Goal: Task Accomplishment & Management: Use online tool/utility

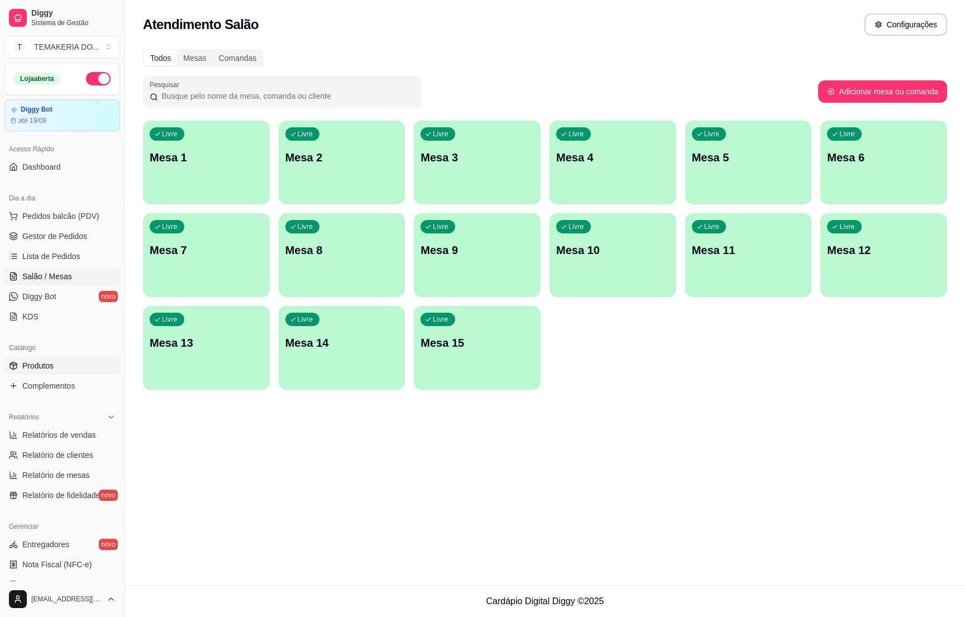
click at [46, 369] on span "Produtos" at bounding box center [37, 365] width 31 height 11
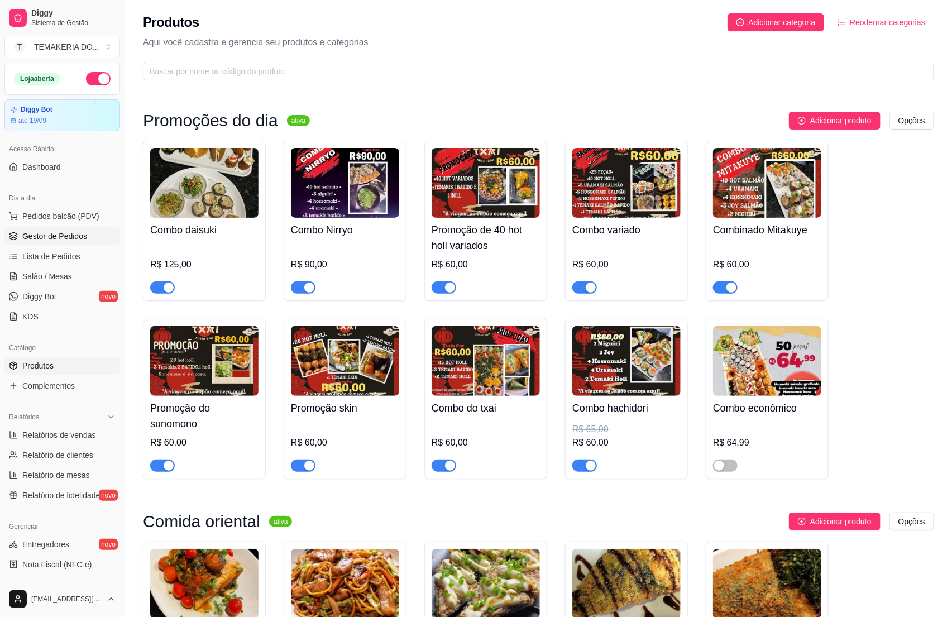
click at [92, 242] on link "Gestor de Pedidos" at bounding box center [62, 236] width 116 height 18
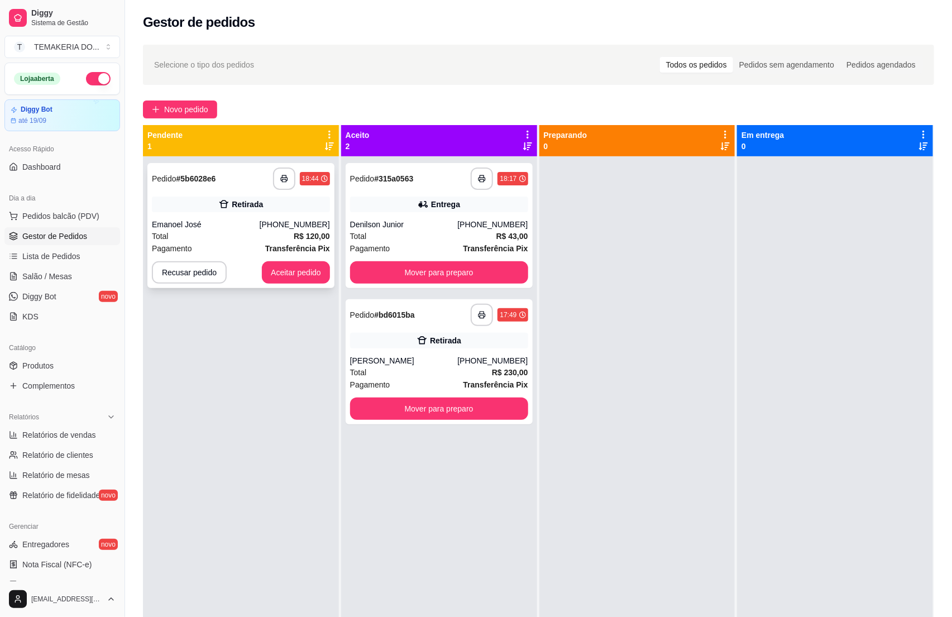
click at [228, 230] on div "Total R$ 120,00" at bounding box center [241, 236] width 178 height 12
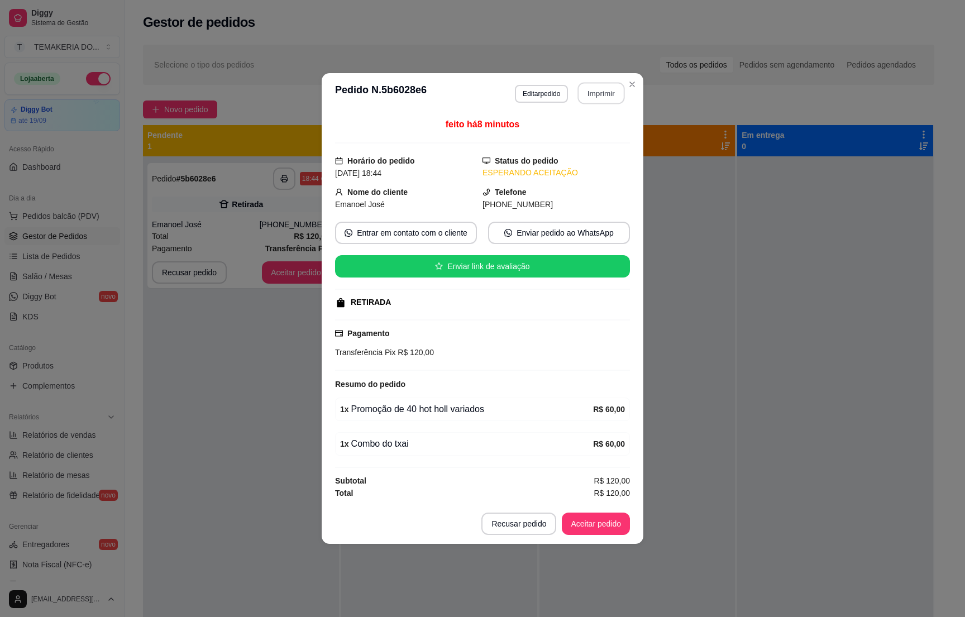
click at [578, 92] on button "Imprimir" at bounding box center [601, 94] width 47 height 22
click at [604, 89] on button "Imprimir" at bounding box center [601, 94] width 47 height 22
click at [605, 529] on button "Aceitar pedido" at bounding box center [596, 524] width 66 height 22
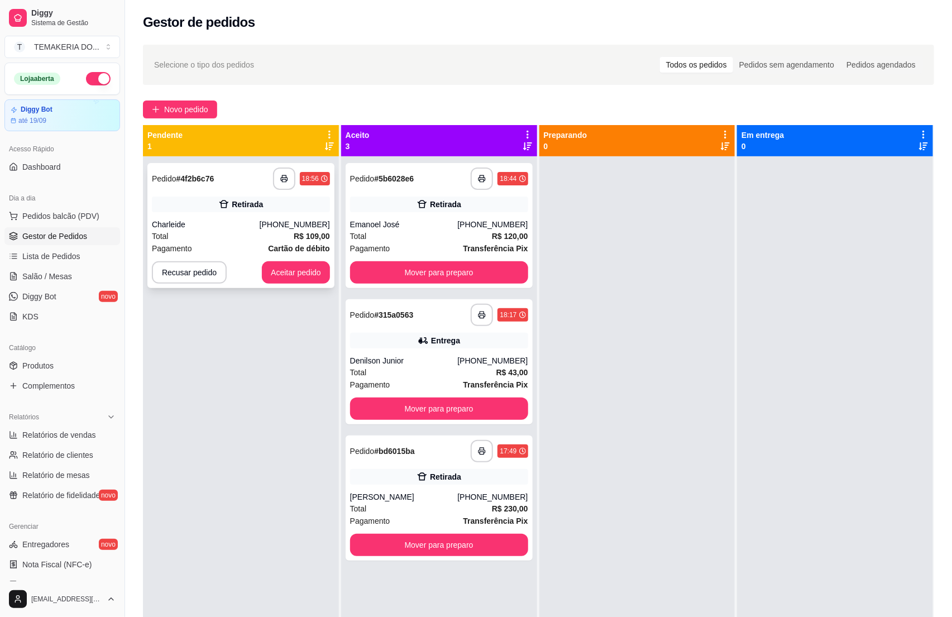
click at [243, 235] on div "Total R$ 109,00" at bounding box center [241, 236] width 178 height 12
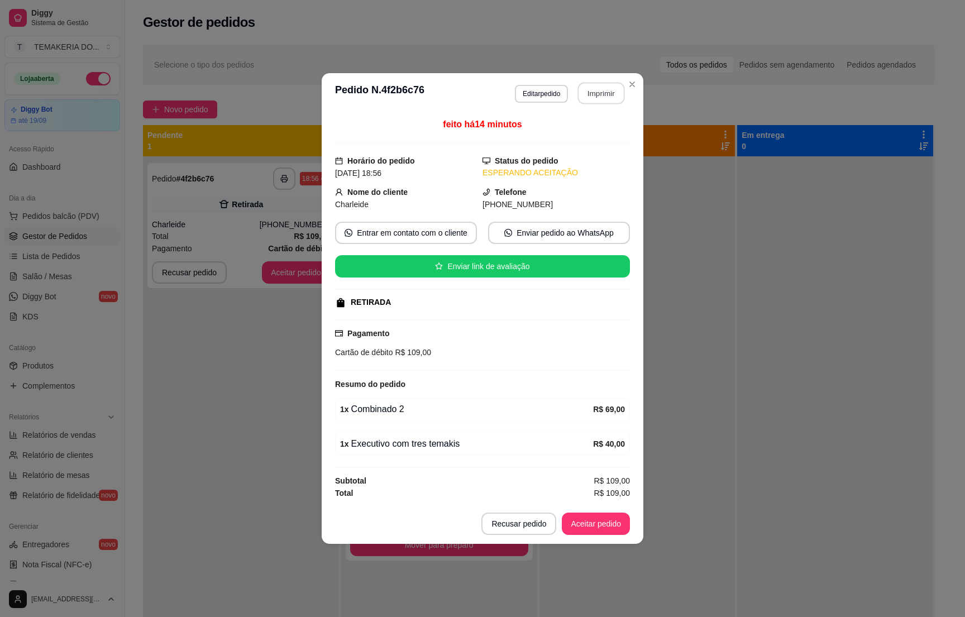
click at [599, 96] on button "Imprimir" at bounding box center [601, 94] width 47 height 22
click at [585, 526] on button "Aceitar pedido" at bounding box center [596, 524] width 66 height 22
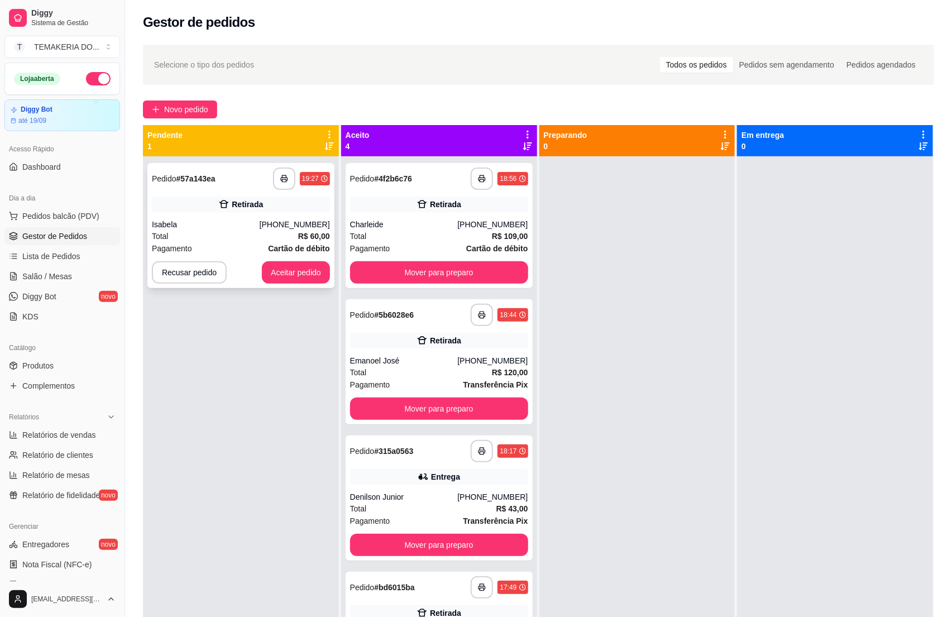
click at [237, 235] on div "Total R$ 60,00" at bounding box center [241, 236] width 178 height 12
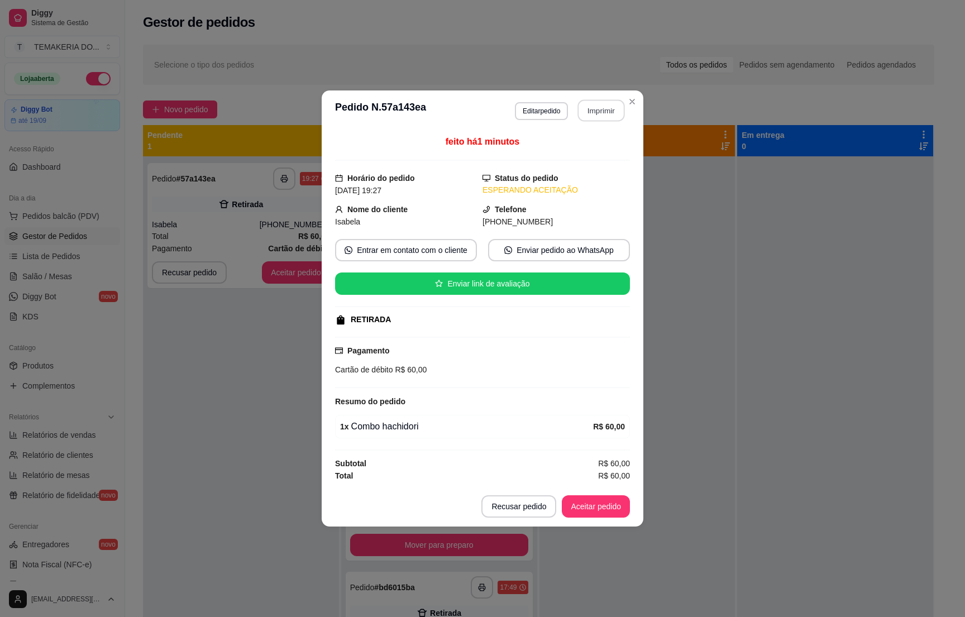
click at [595, 102] on button "Imprimir" at bounding box center [601, 111] width 47 height 22
click at [602, 501] on button "Aceitar pedido" at bounding box center [596, 507] width 66 height 22
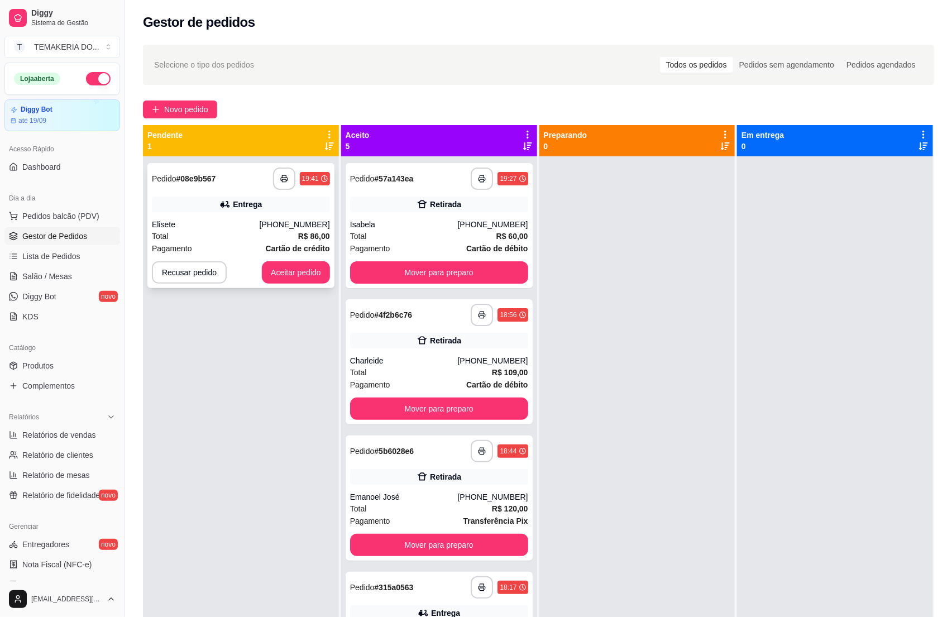
drag, startPoint x: 223, startPoint y: 241, endPoint x: 227, endPoint y: 233, distance: 9.2
click at [227, 233] on div "Total R$ 86,00" at bounding box center [241, 236] width 178 height 12
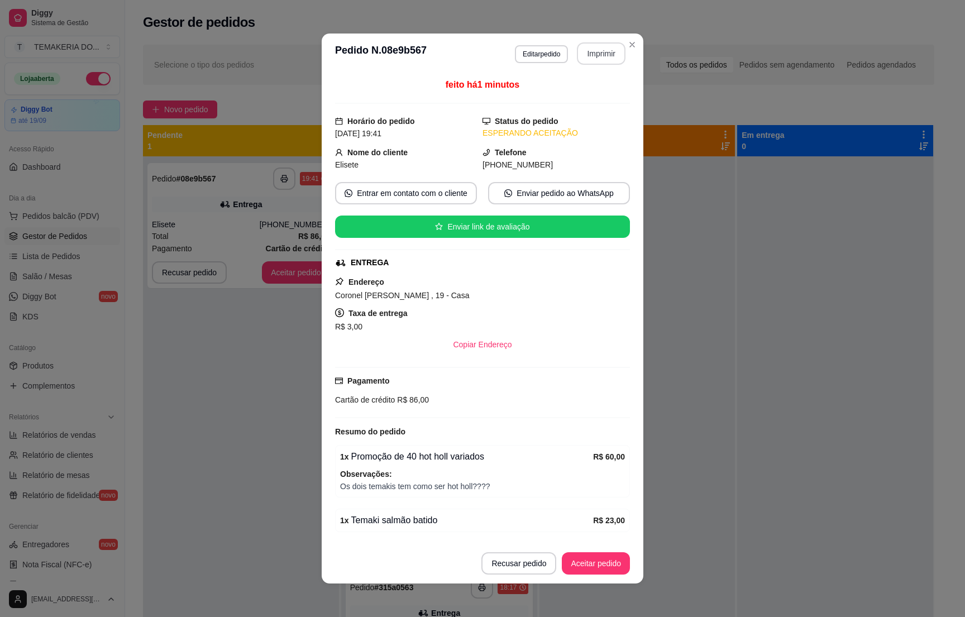
click at [588, 52] on button "Imprimir" at bounding box center [601, 53] width 49 height 22
click at [573, 573] on button "Aceitar pedido" at bounding box center [596, 564] width 66 height 22
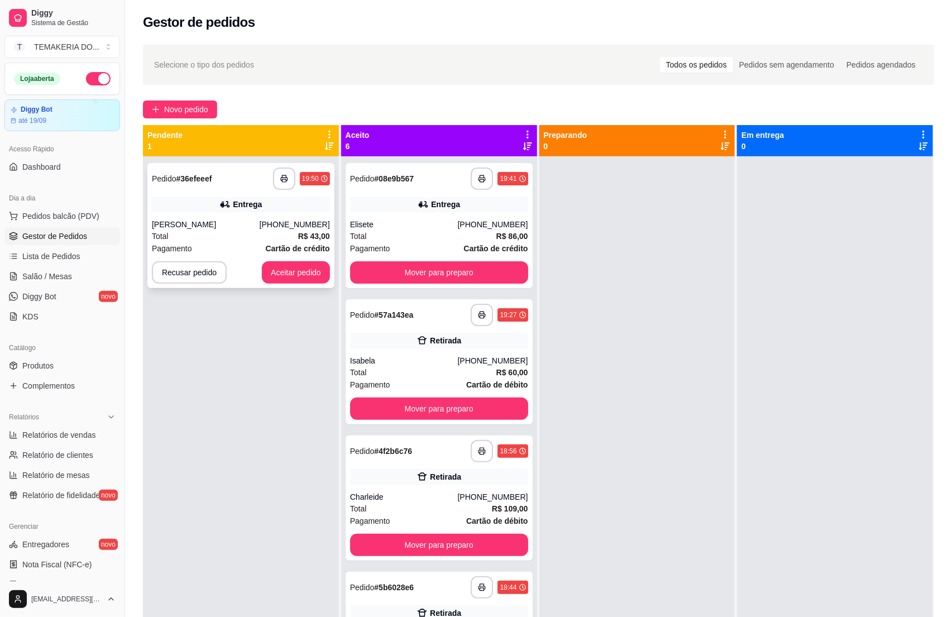
click at [232, 241] on div "Total R$ 43,00" at bounding box center [241, 236] width 178 height 12
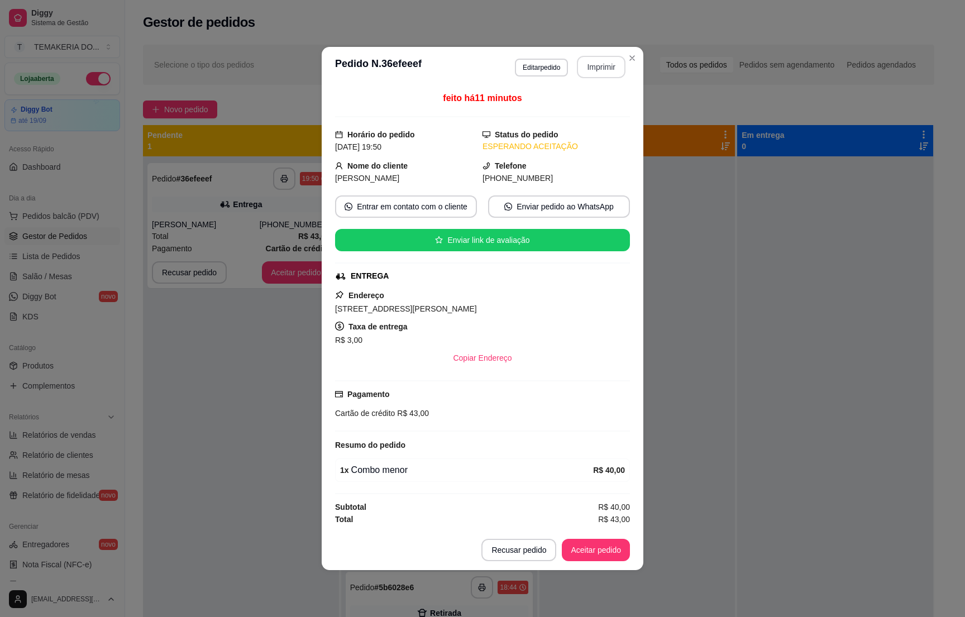
click at [604, 64] on button "Imprimir" at bounding box center [601, 67] width 49 height 22
click at [577, 548] on button "Aceitar pedido" at bounding box center [596, 550] width 68 height 22
click at [578, 550] on button "Aceitar pedido" at bounding box center [596, 550] width 68 height 22
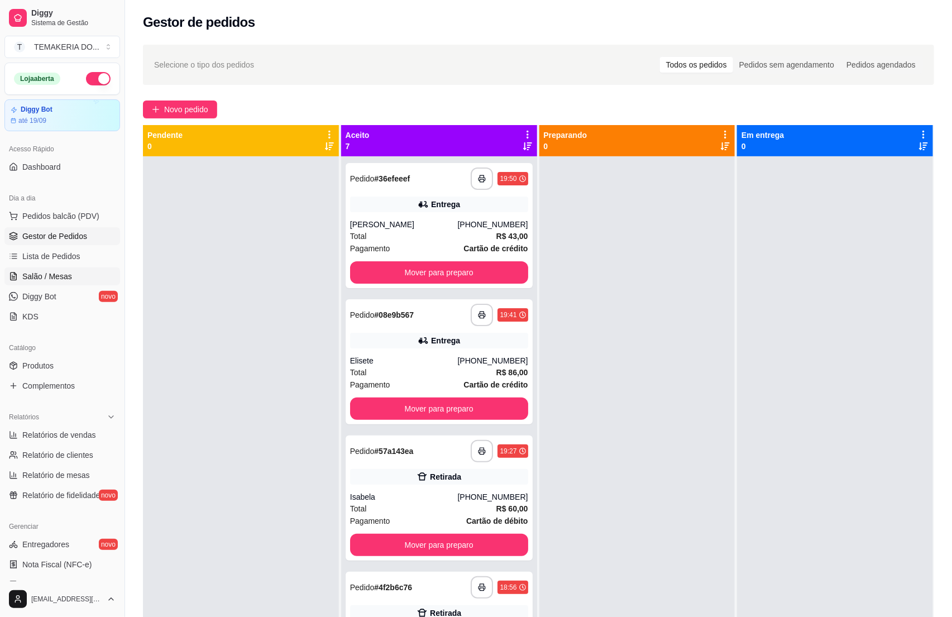
click at [37, 282] on span "Salão / Mesas" at bounding box center [47, 276] width 50 height 11
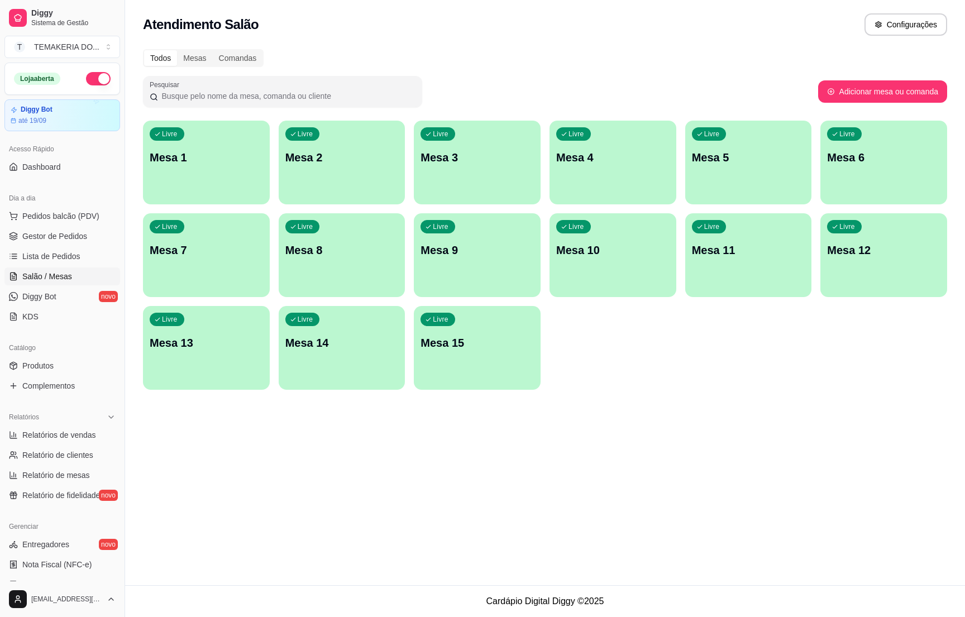
click at [479, 230] on div "Livre Mesa 9" at bounding box center [477, 248] width 127 height 70
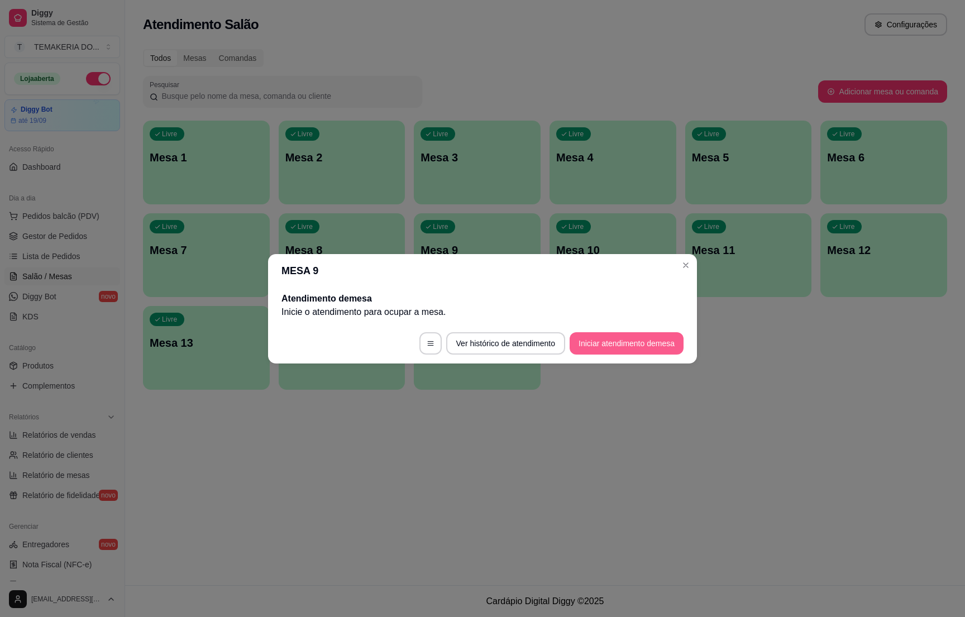
click at [607, 345] on button "Iniciar atendimento de mesa" at bounding box center [627, 343] width 114 height 22
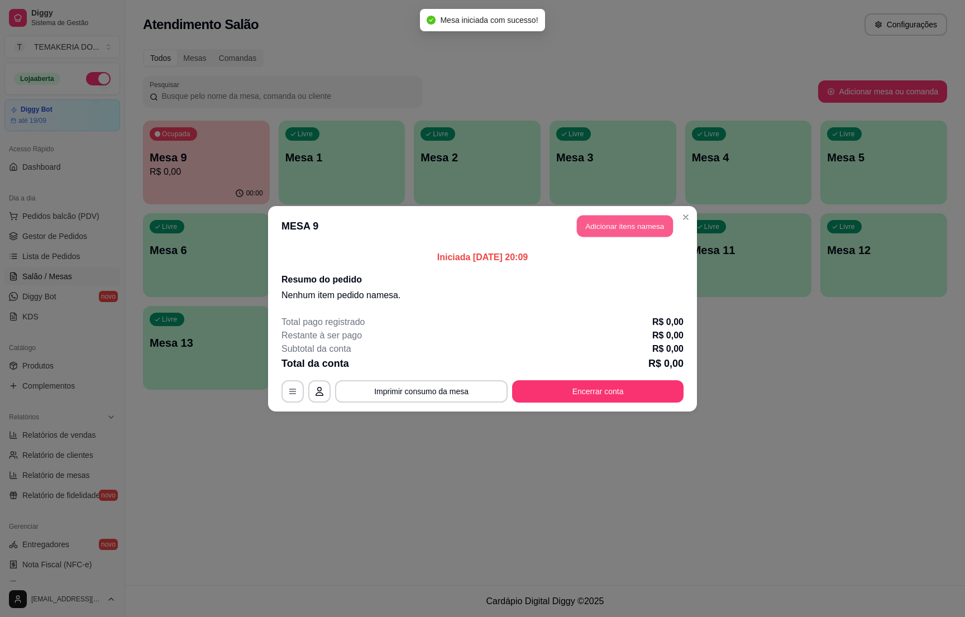
click at [582, 217] on button "Adicionar itens na mesa" at bounding box center [625, 226] width 96 height 22
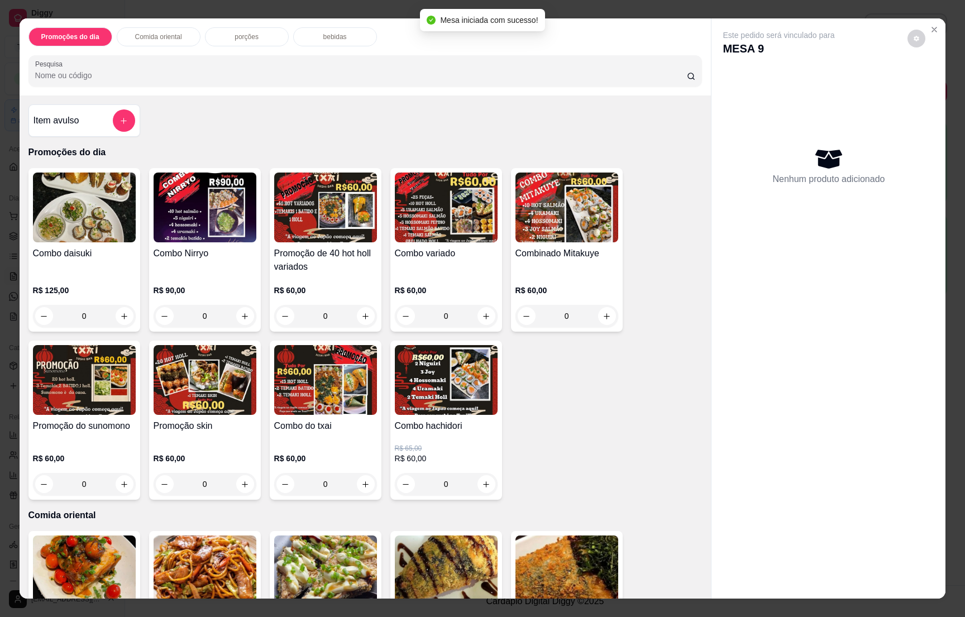
click at [121, 121] on icon "add-separate-item" at bounding box center [124, 121] width 8 height 8
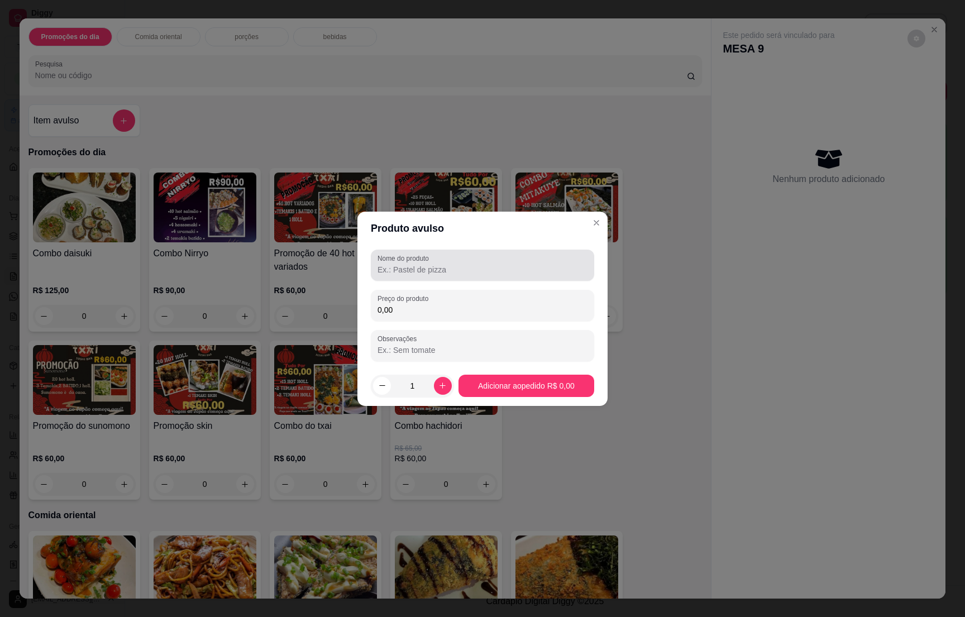
click at [406, 261] on label "Nome do produto" at bounding box center [405, 258] width 55 height 9
click at [406, 264] on input "Nome do produto" at bounding box center [483, 269] width 210 height 11
click at [406, 261] on label "Nome do produto" at bounding box center [405, 258] width 55 height 9
click at [406, 264] on input "Nome do produto" at bounding box center [483, 269] width 210 height 11
click at [409, 269] on input "Nome do produto" at bounding box center [483, 269] width 210 height 11
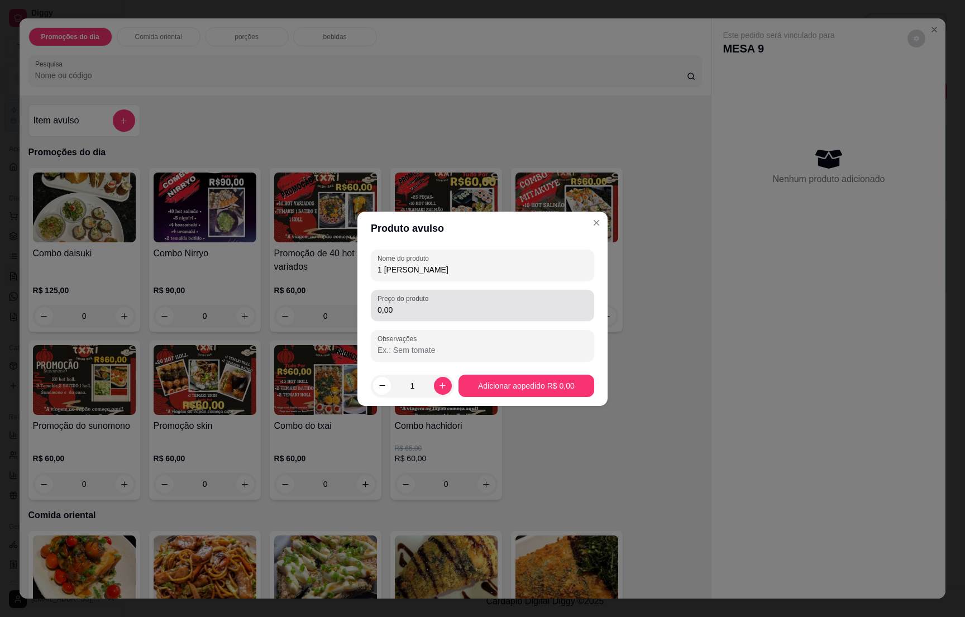
type input "1 [PERSON_NAME]"
click at [409, 308] on input "0,00" at bounding box center [483, 309] width 210 height 11
type input "190,00"
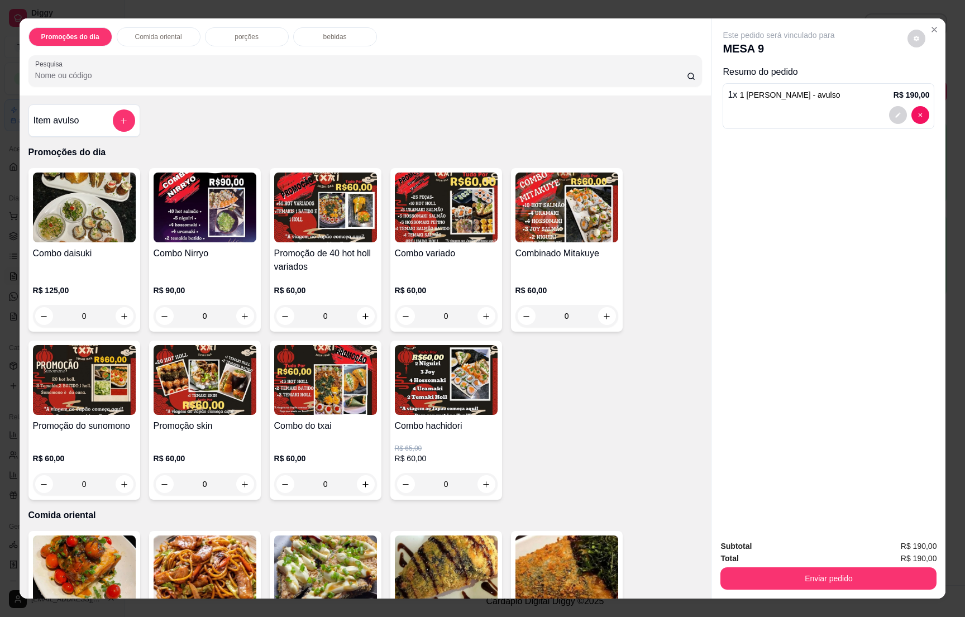
click at [327, 34] on p "bebidas" at bounding box center [334, 36] width 23 height 9
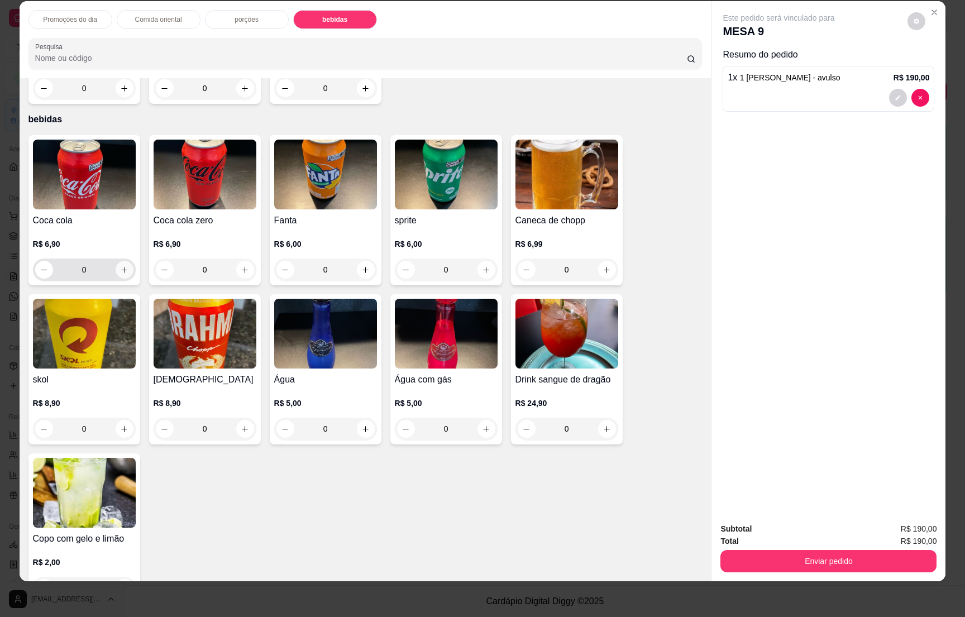
click at [119, 261] on button "increase-product-quantity" at bounding box center [125, 270] width 18 height 18
type input "1"
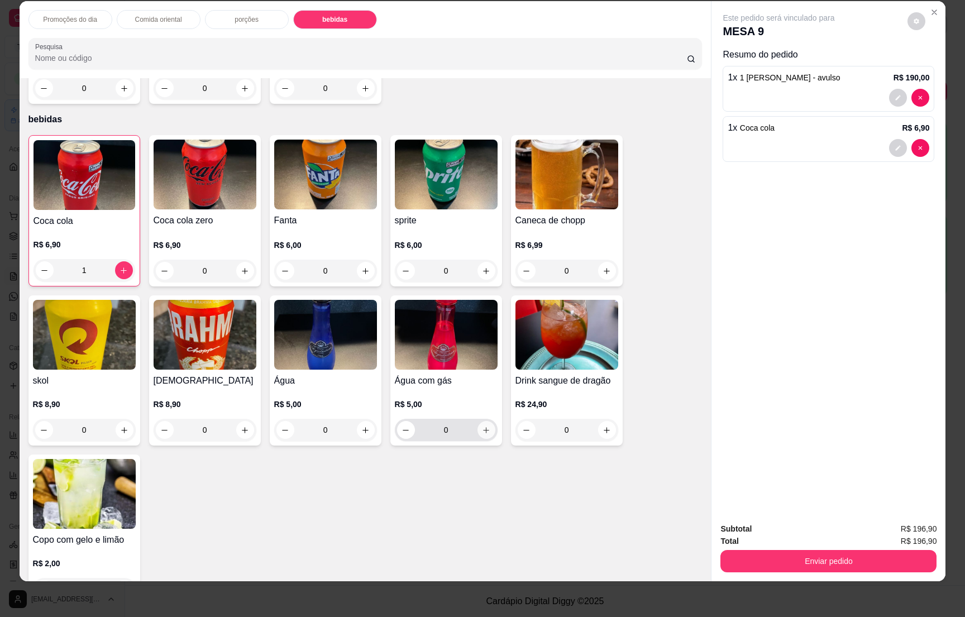
click at [482, 426] on icon "increase-product-quantity" at bounding box center [486, 430] width 8 height 8
type input "1"
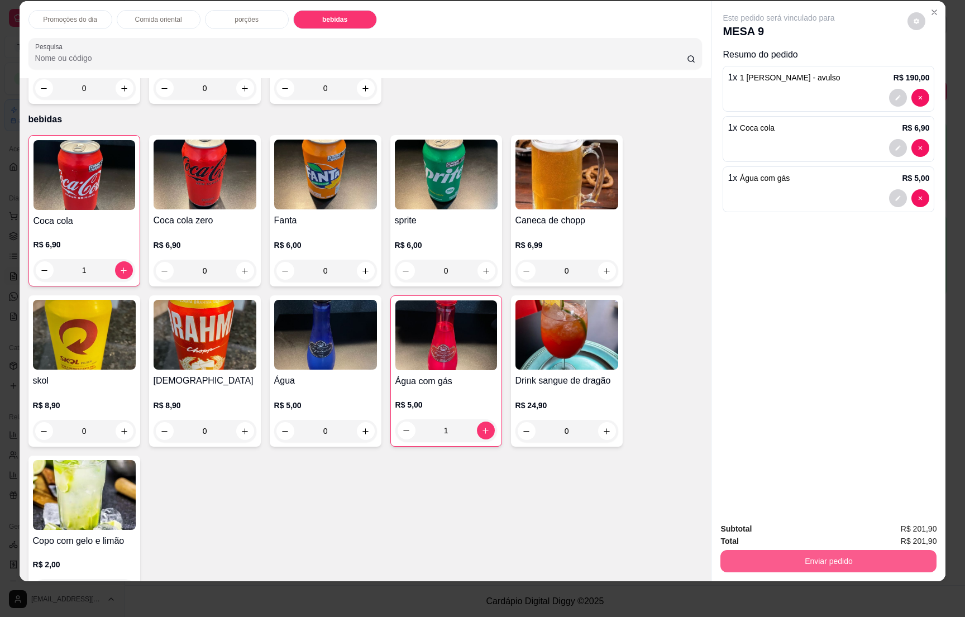
click at [845, 561] on button "Enviar pedido" at bounding box center [828, 561] width 216 height 22
click at [811, 523] on button "Não registrar e enviar pedido" at bounding box center [790, 533] width 116 height 21
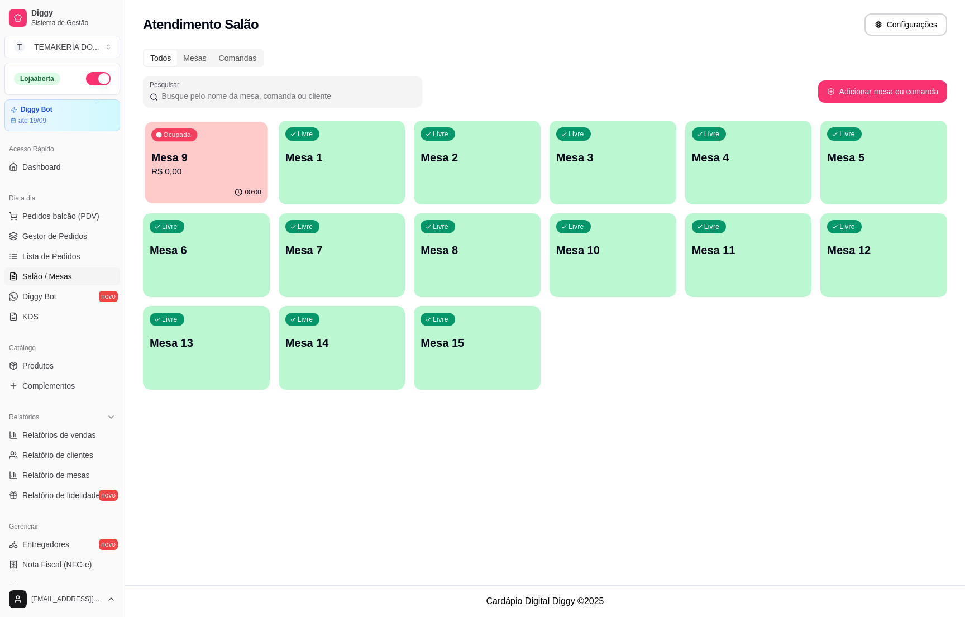
click at [168, 166] on p "R$ 0,00" at bounding box center [206, 171] width 110 height 13
click at [82, 233] on span "Gestor de Pedidos" at bounding box center [54, 236] width 65 height 11
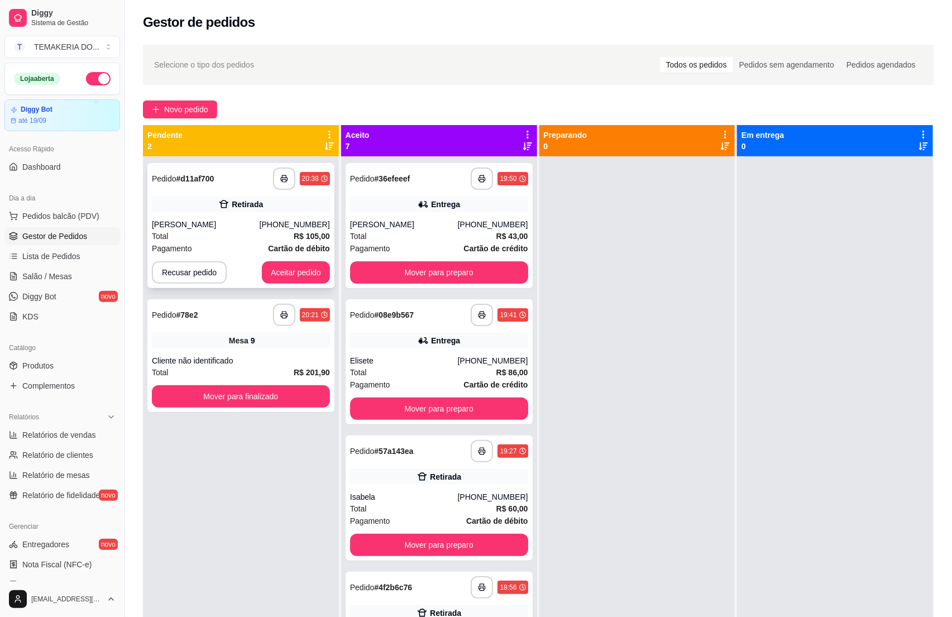
click at [243, 227] on div "[PERSON_NAME]" at bounding box center [206, 224] width 108 height 11
click at [238, 220] on div "[PERSON_NAME]" at bounding box center [206, 224] width 108 height 11
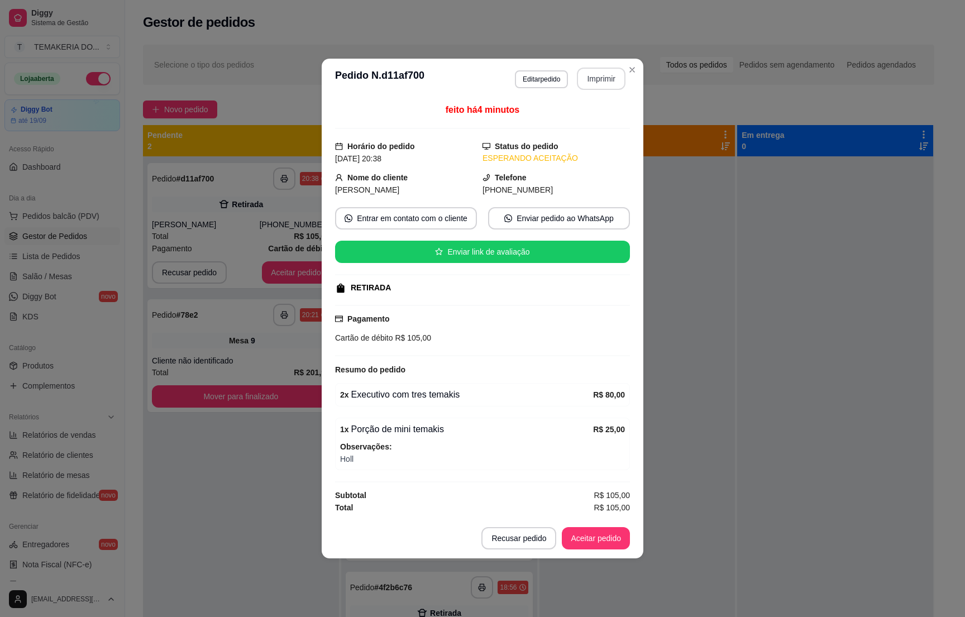
click at [604, 70] on button "Imprimir" at bounding box center [601, 79] width 49 height 22
click at [600, 541] on button "Aceitar pedido" at bounding box center [596, 538] width 68 height 22
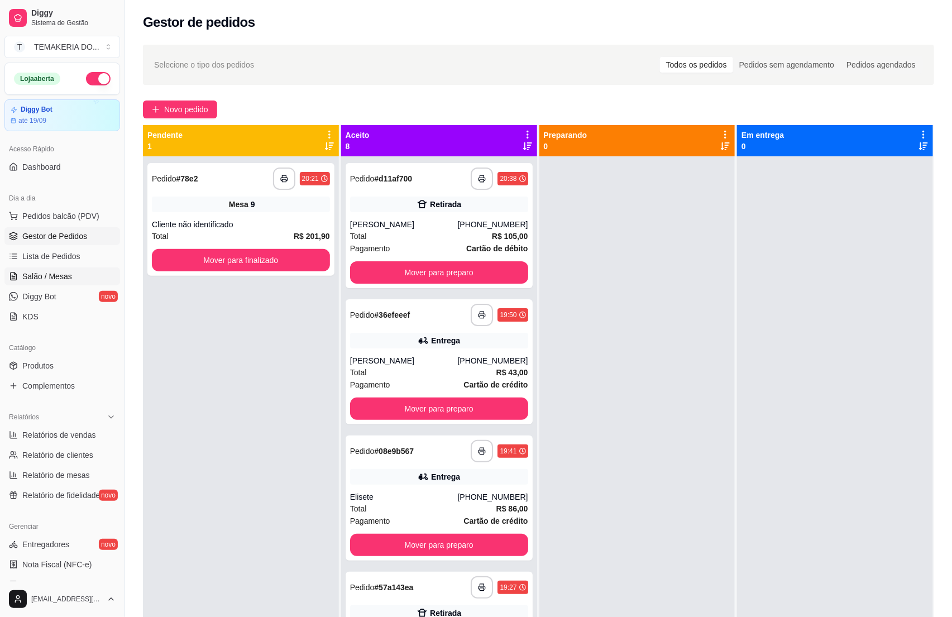
click at [44, 272] on span "Salão / Mesas" at bounding box center [47, 276] width 50 height 11
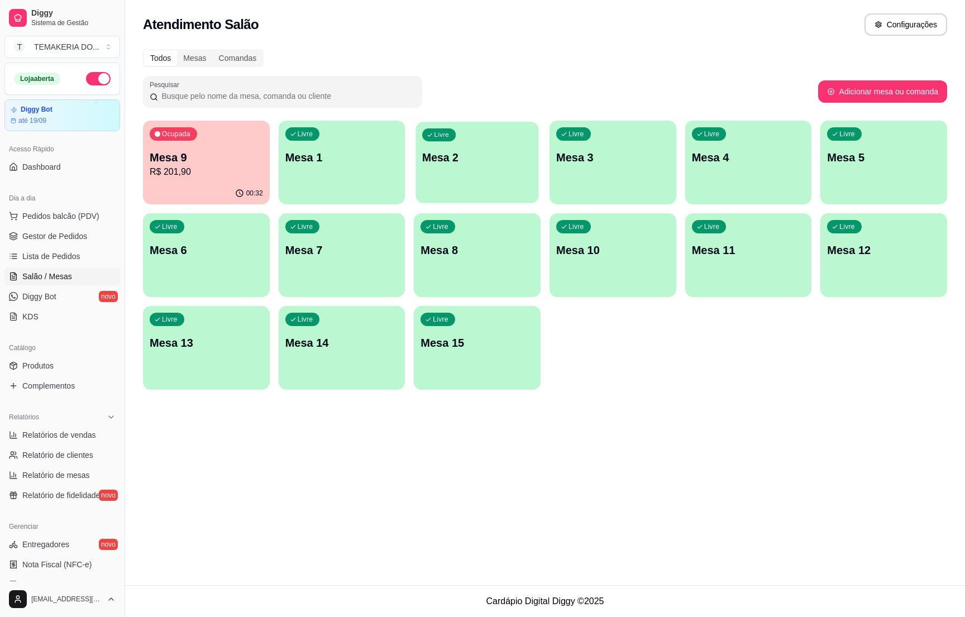
click at [472, 158] on p "Mesa 2" at bounding box center [477, 157] width 110 height 15
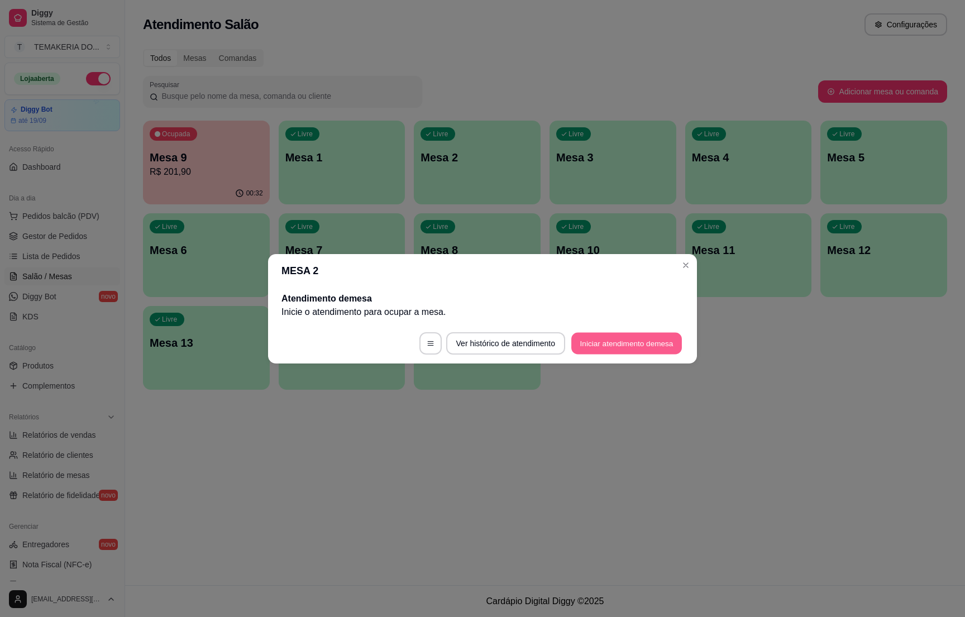
click at [600, 337] on button "Iniciar atendimento de mesa" at bounding box center [626, 343] width 111 height 22
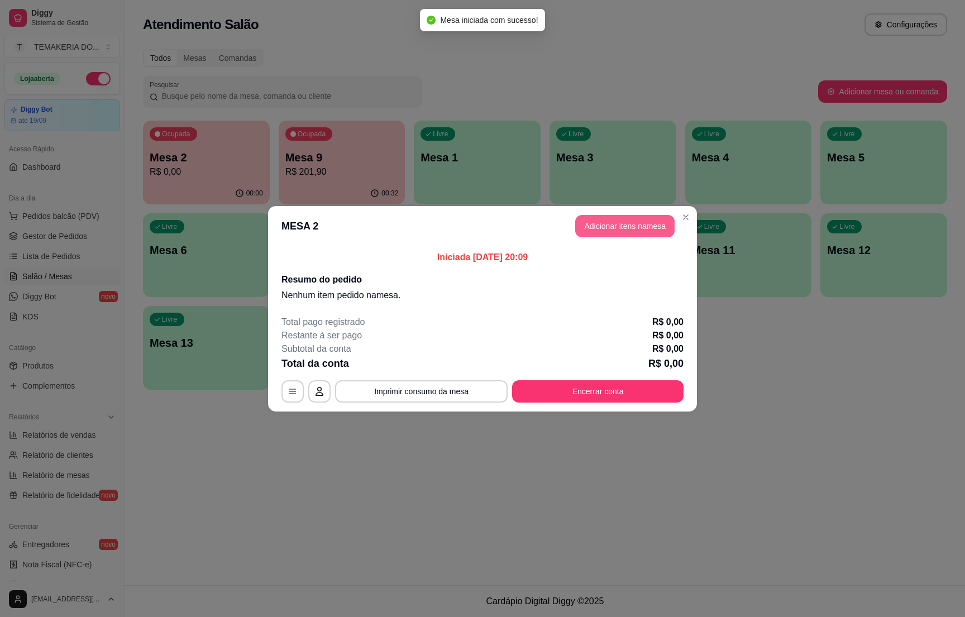
click at [610, 222] on button "Adicionar itens na mesa" at bounding box center [624, 226] width 99 height 22
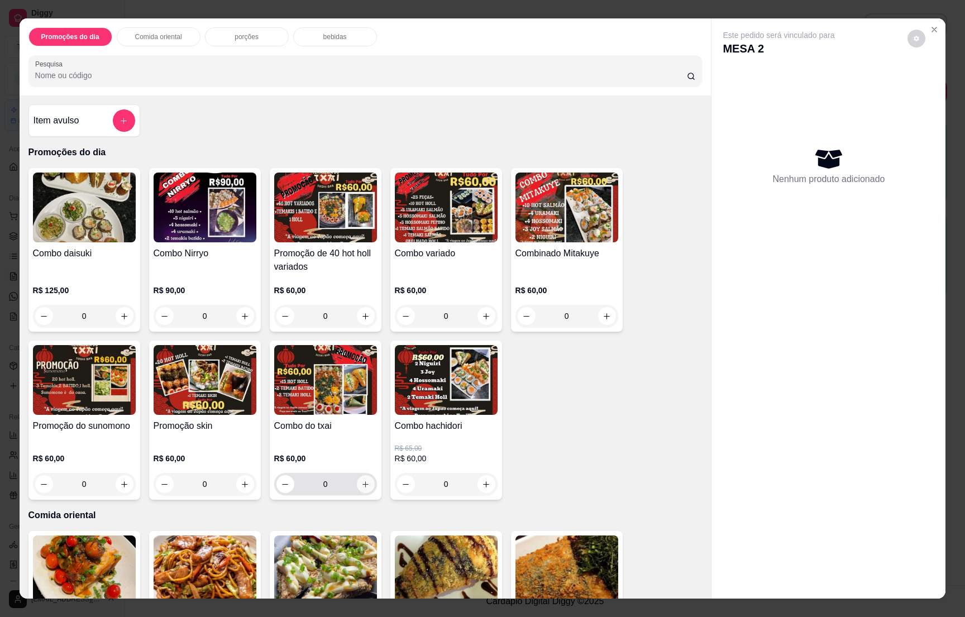
click at [361, 483] on icon "increase-product-quantity" at bounding box center [365, 484] width 8 height 8
type input "1"
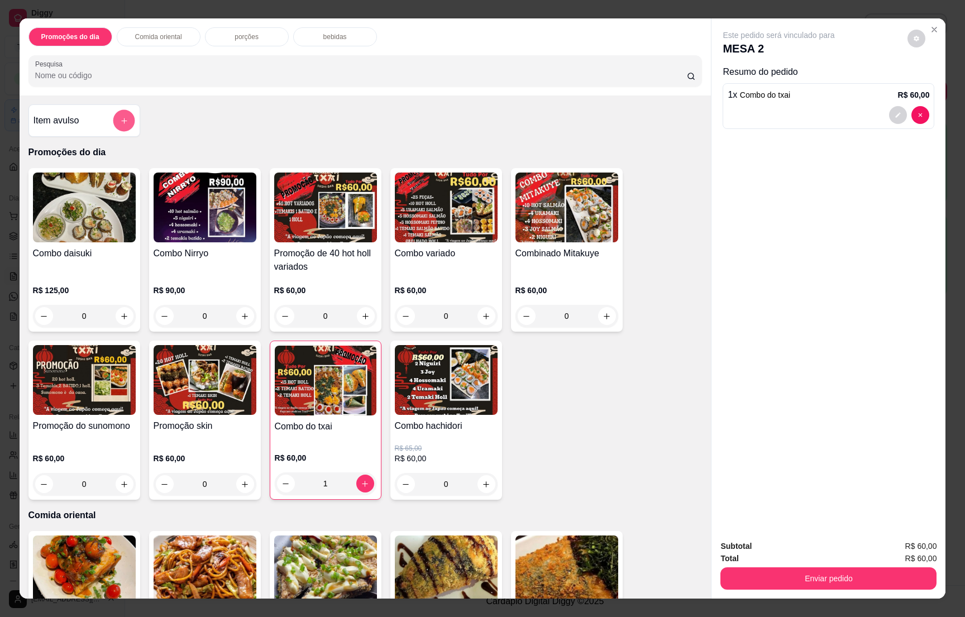
click at [113, 120] on button "add-separate-item" at bounding box center [124, 121] width 22 height 22
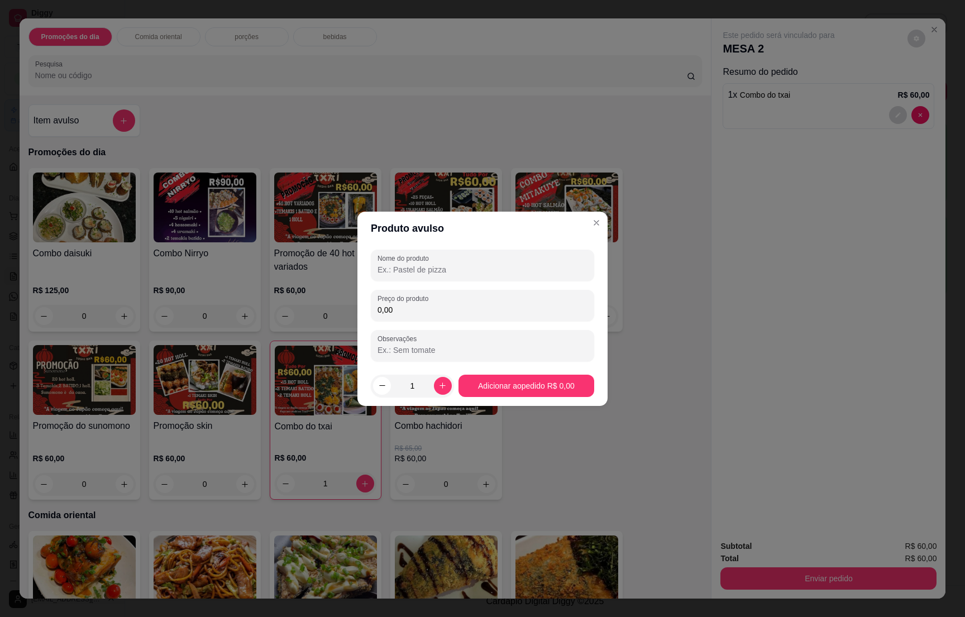
click at [424, 269] on input "Nome do produto" at bounding box center [483, 269] width 210 height 11
type input "5 hot"
click at [401, 307] on input "0,00" at bounding box center [483, 309] width 210 height 11
type input "5,00"
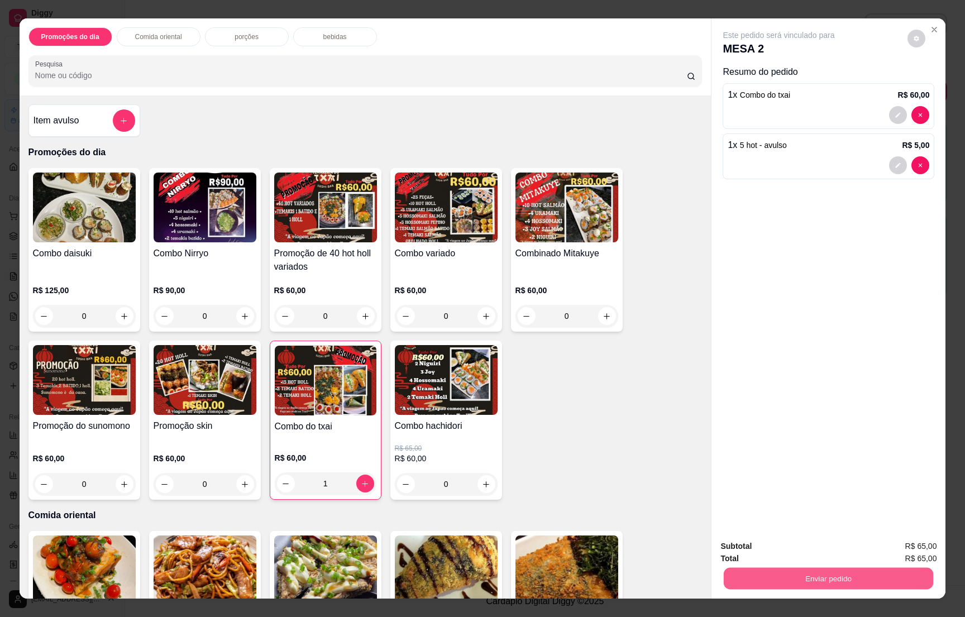
click at [819, 575] on button "Enviar pedido" at bounding box center [828, 578] width 209 height 22
click at [796, 545] on button "Não registrar e enviar pedido" at bounding box center [789, 551] width 113 height 21
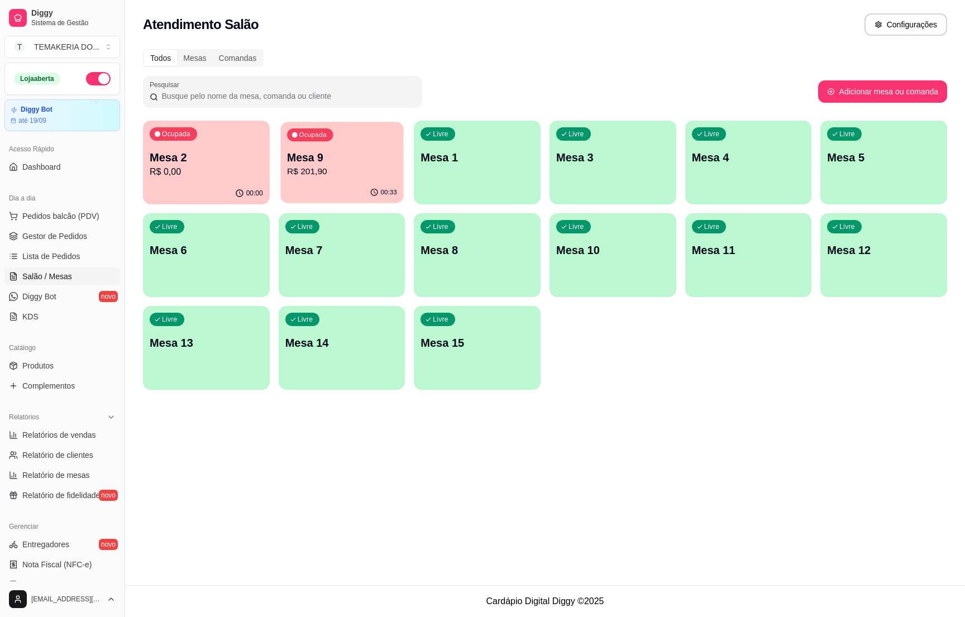
click at [331, 165] on p "R$ 201,90" at bounding box center [342, 171] width 110 height 13
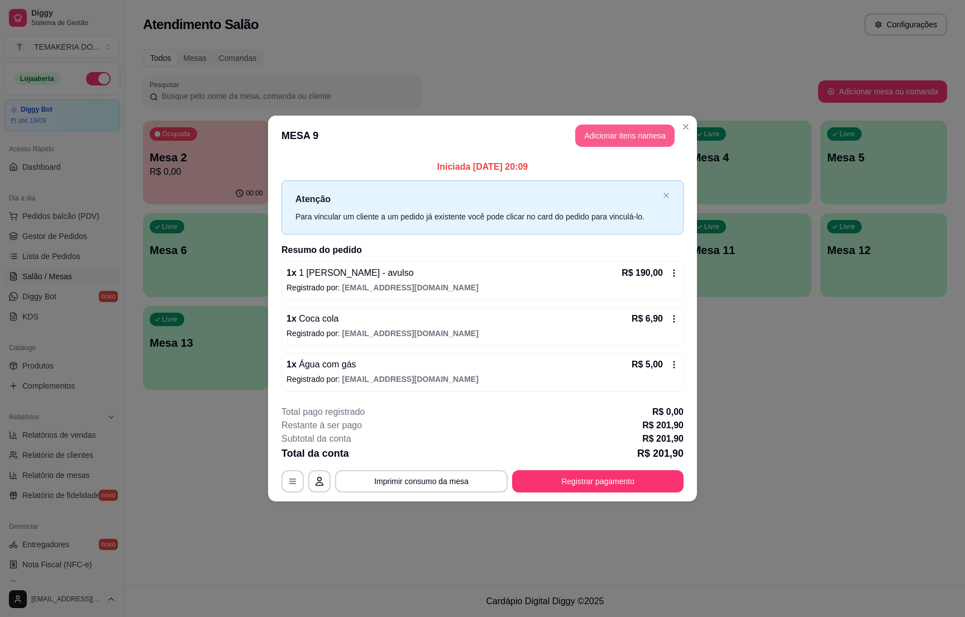
click at [595, 142] on button "Adicionar itens na mesa" at bounding box center [624, 136] width 99 height 22
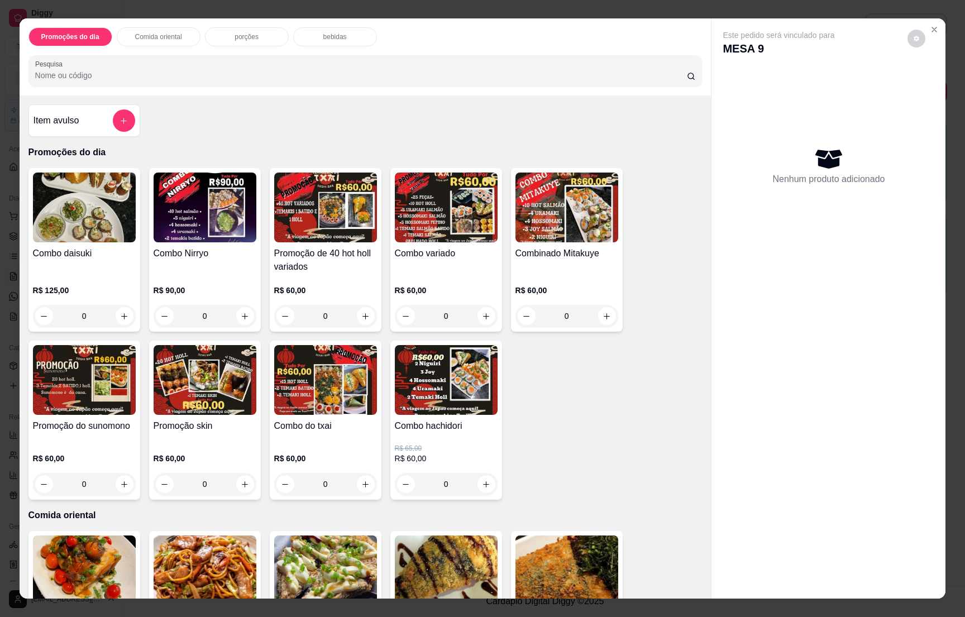
click at [327, 39] on p "bebidas" at bounding box center [334, 36] width 23 height 9
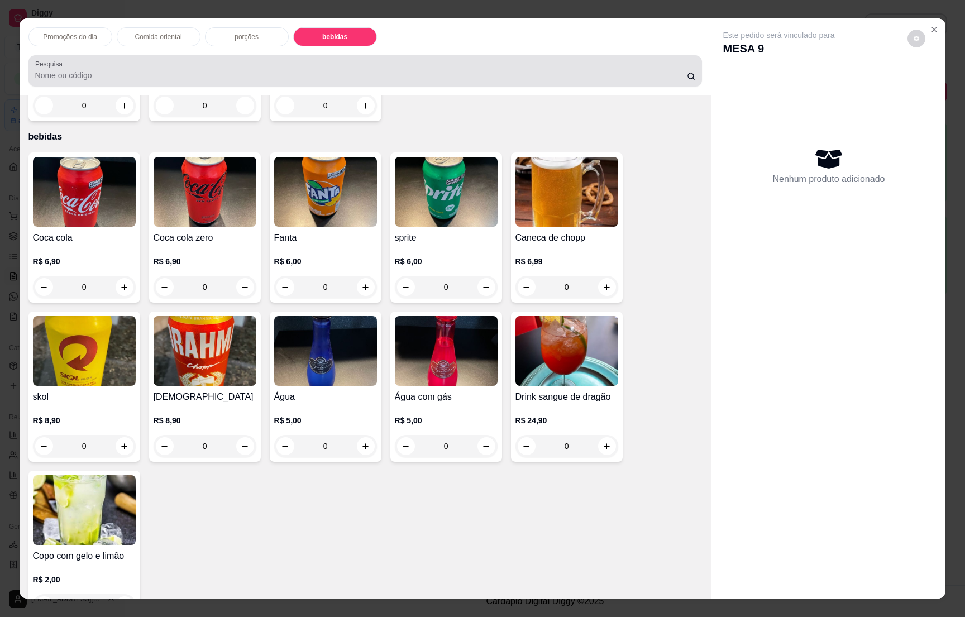
scroll to position [17, 0]
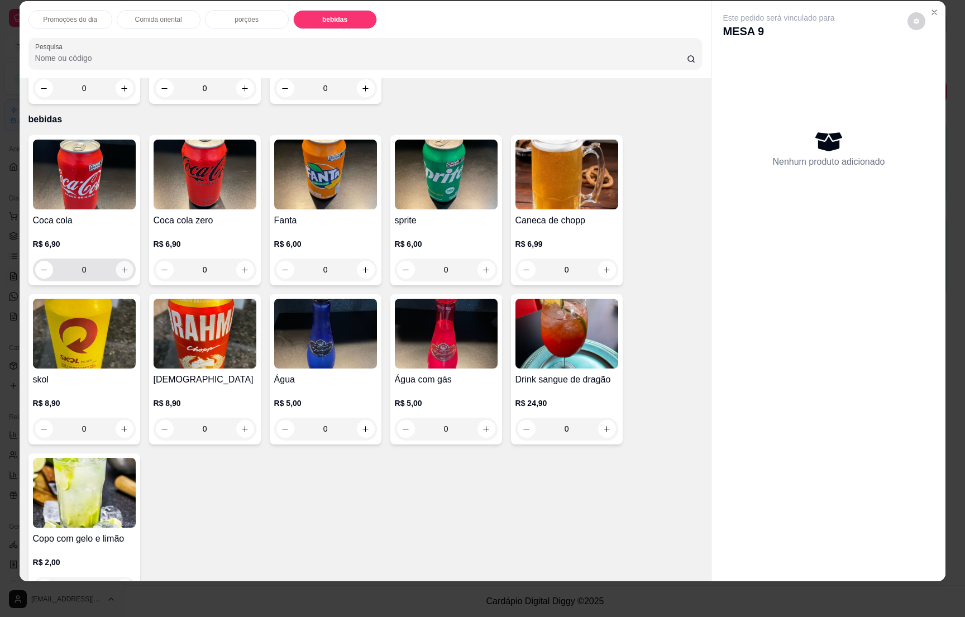
click at [120, 266] on icon "increase-product-quantity" at bounding box center [124, 270] width 8 height 8
type input "1"
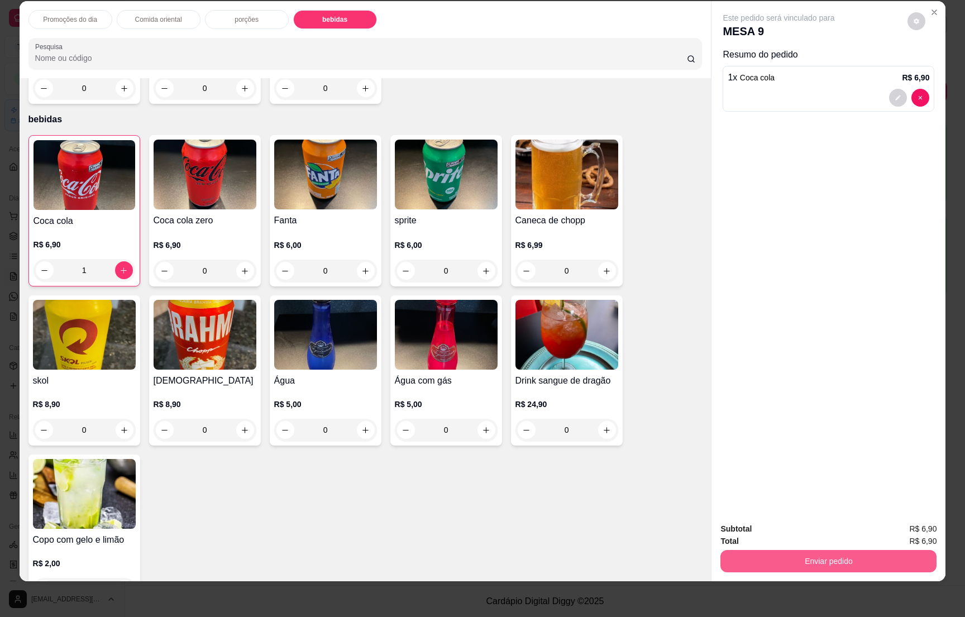
click at [819, 562] on button "Enviar pedido" at bounding box center [828, 561] width 216 height 22
click at [798, 534] on button "Não registrar e enviar pedido" at bounding box center [790, 533] width 116 height 21
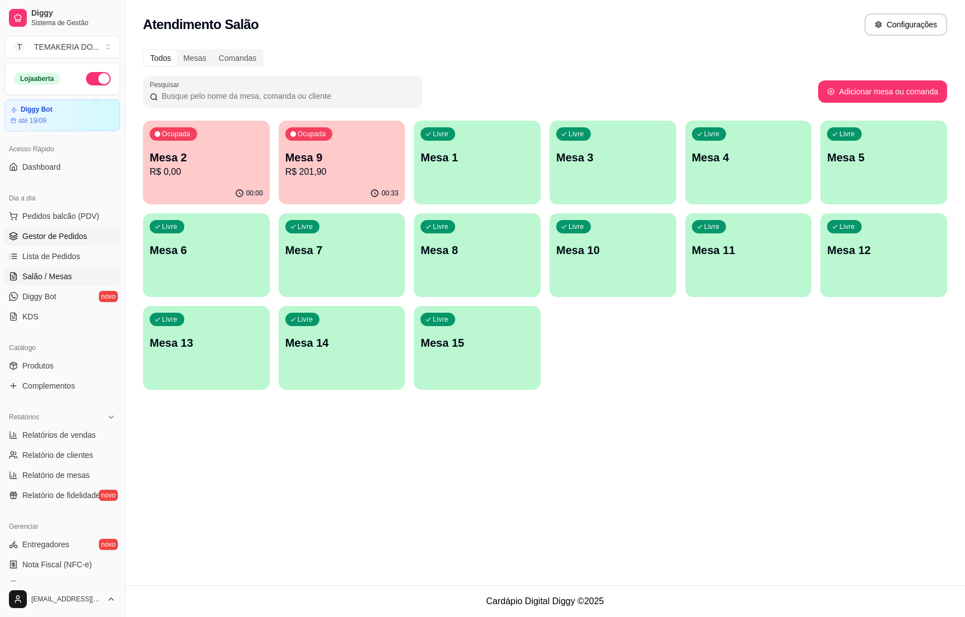
click at [72, 230] on link "Gestor de Pedidos" at bounding box center [62, 236] width 116 height 18
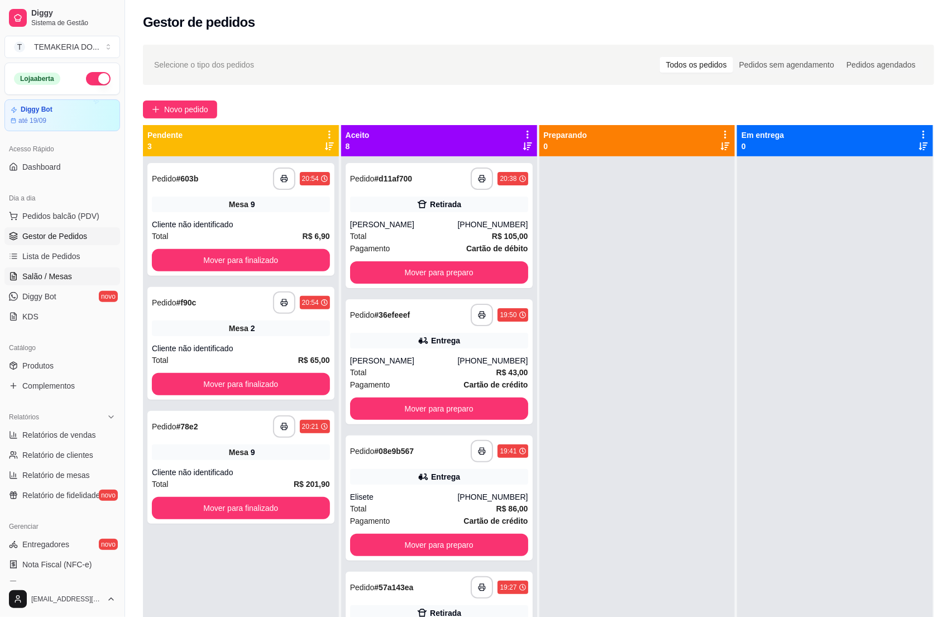
click at [74, 283] on link "Salão / Mesas" at bounding box center [62, 277] width 116 height 18
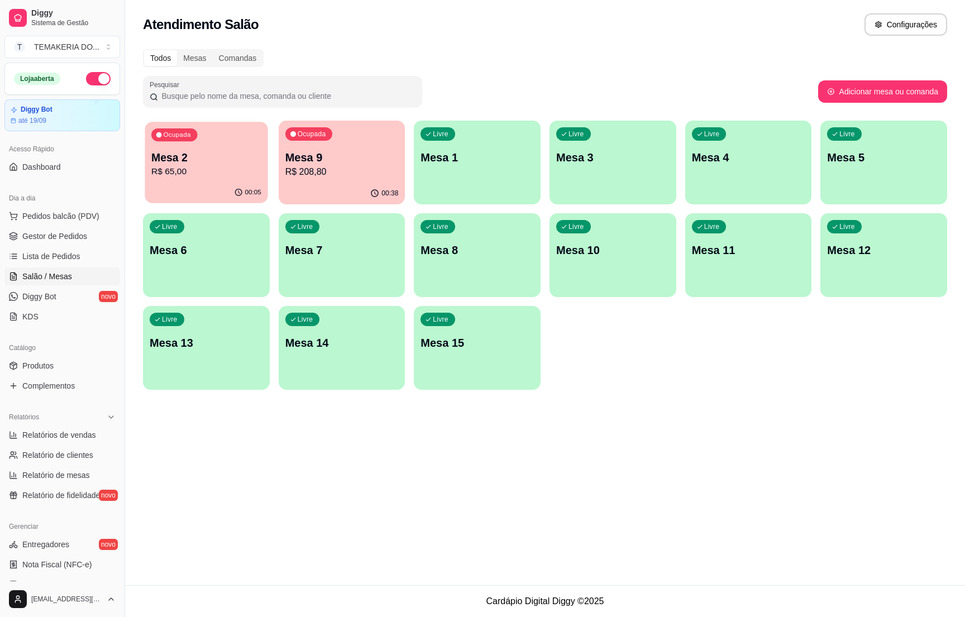
click at [184, 168] on p "R$ 65,00" at bounding box center [206, 171] width 110 height 13
click at [466, 176] on div "Livre Mesa 1" at bounding box center [477, 156] width 123 height 68
click at [627, 166] on div "Livre Mesa 3" at bounding box center [612, 156] width 123 height 68
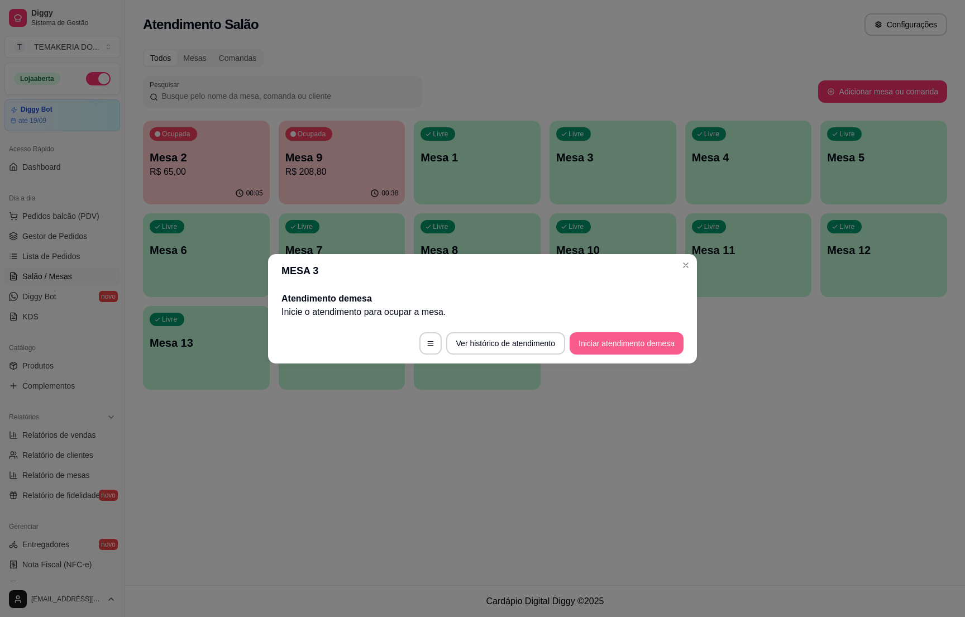
click at [605, 338] on button "Iniciar atendimento de mesa" at bounding box center [627, 343] width 114 height 22
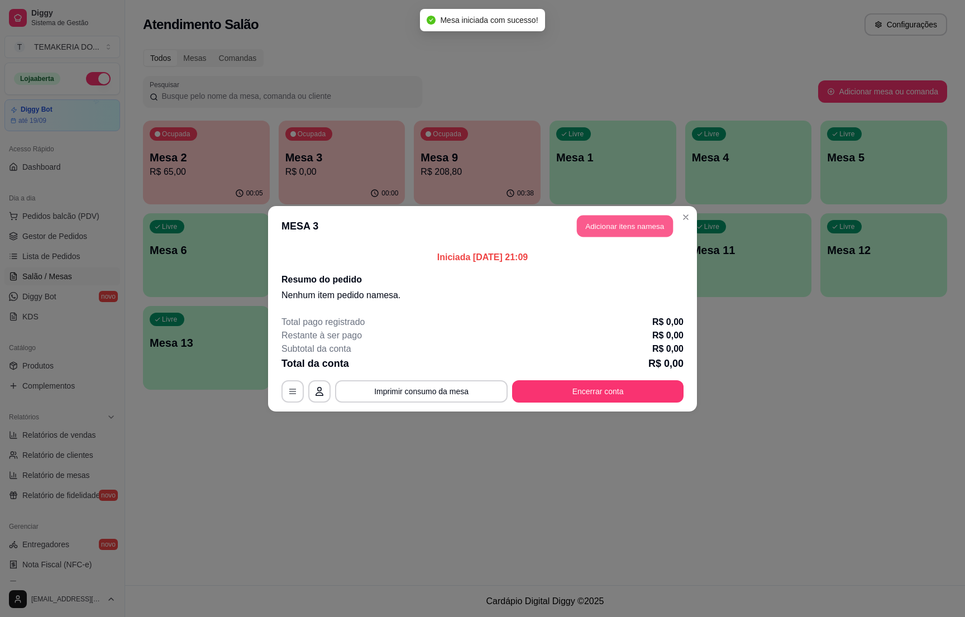
click at [605, 236] on button "Adicionar itens na mesa" at bounding box center [625, 226] width 96 height 22
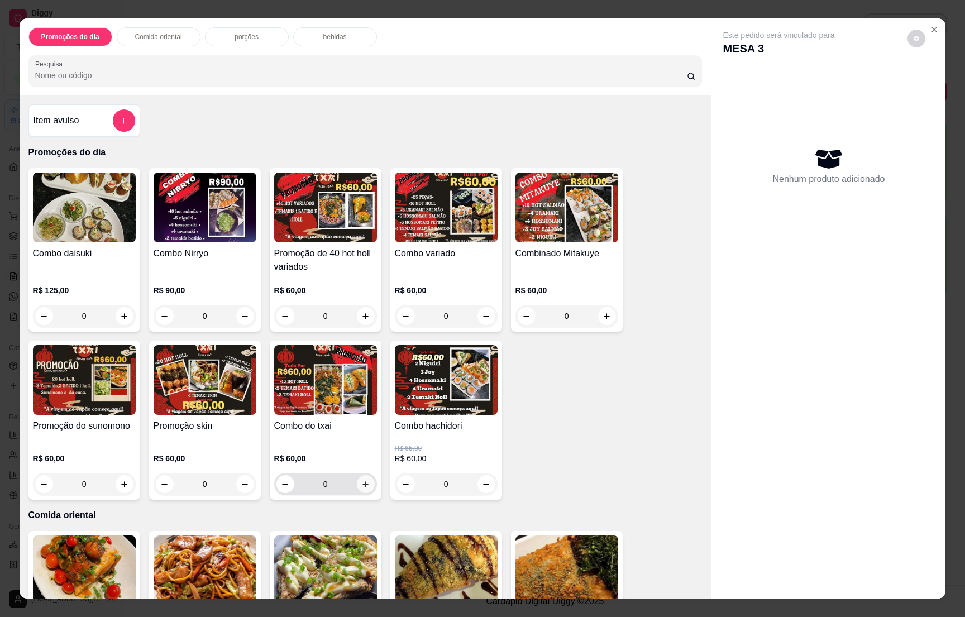
click at [362, 481] on icon "increase-product-quantity" at bounding box center [365, 484] width 8 height 8
type input "1"
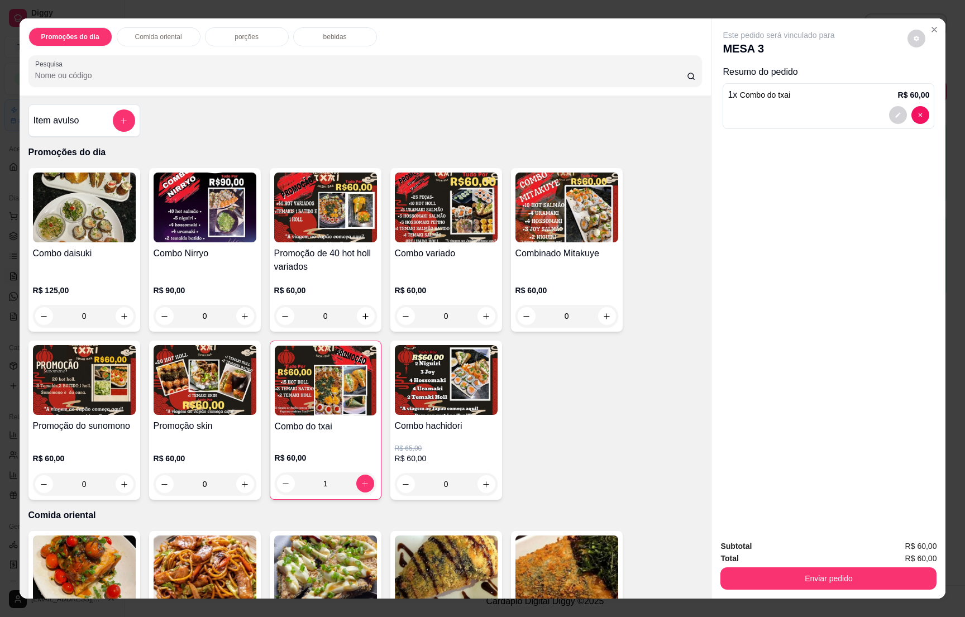
click at [323, 36] on p "bebidas" at bounding box center [334, 36] width 23 height 9
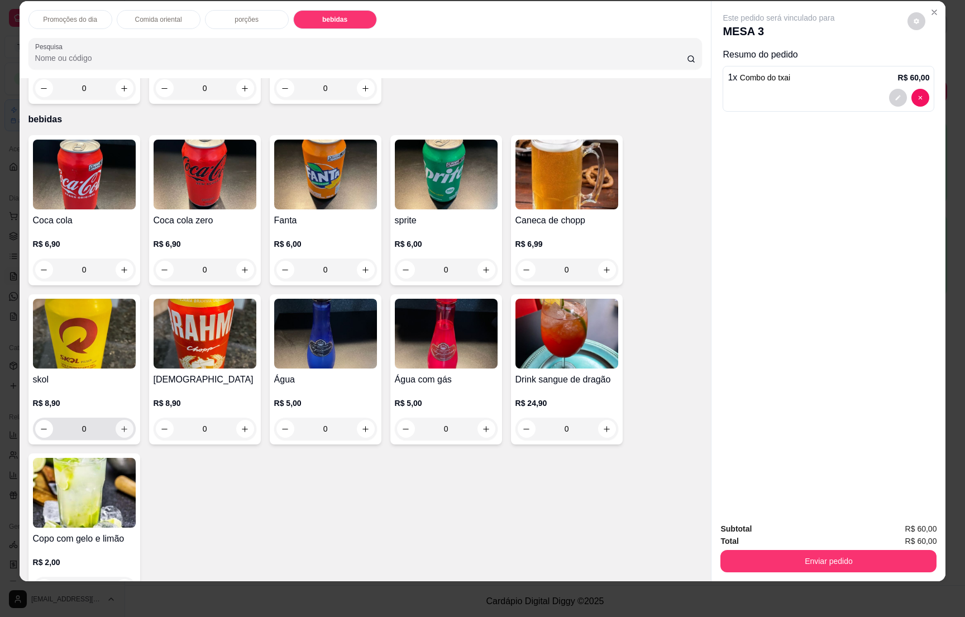
click at [116, 420] on button "increase-product-quantity" at bounding box center [125, 429] width 18 height 18
type input "1"
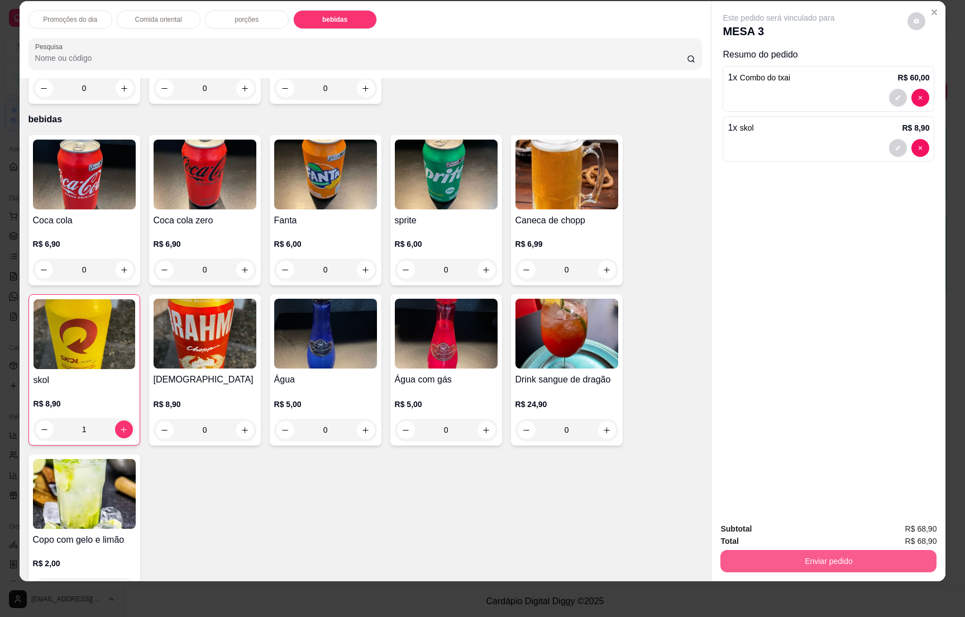
click at [829, 553] on button "Enviar pedido" at bounding box center [828, 561] width 216 height 22
click at [798, 531] on button "Não registrar e enviar pedido" at bounding box center [790, 533] width 116 height 21
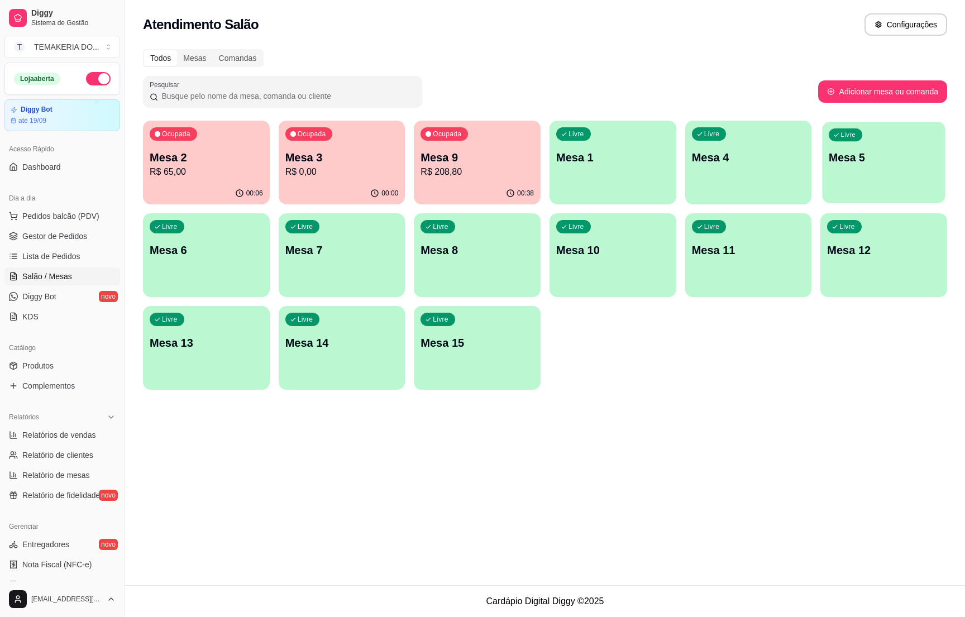
click at [848, 143] on div "Livre Mesa 5" at bounding box center [884, 156] width 123 height 68
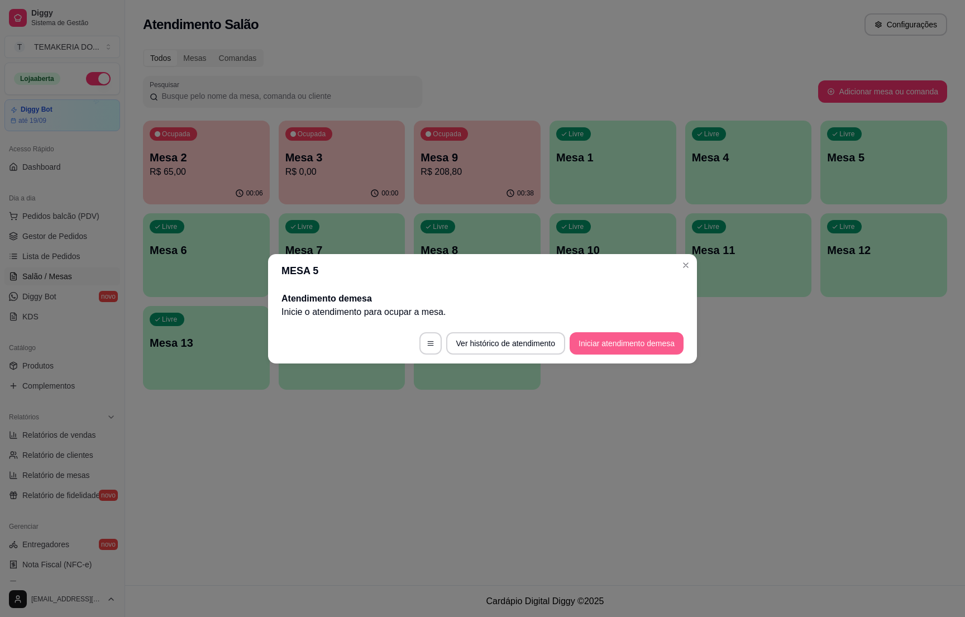
click at [605, 345] on button "Iniciar atendimento de mesa" at bounding box center [627, 343] width 114 height 22
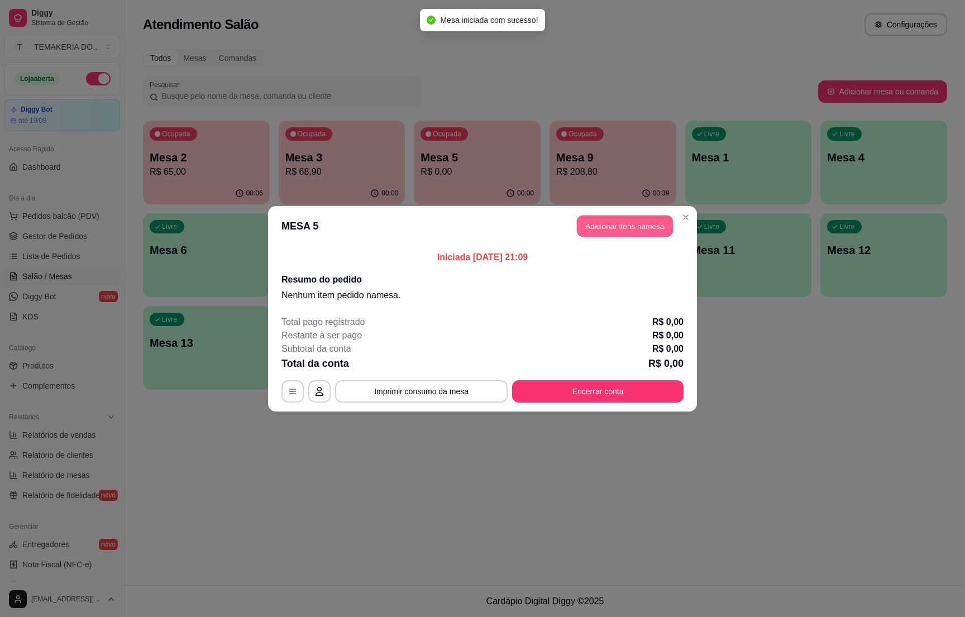
click at [603, 223] on button "Adicionar itens na mesa" at bounding box center [625, 226] width 96 height 22
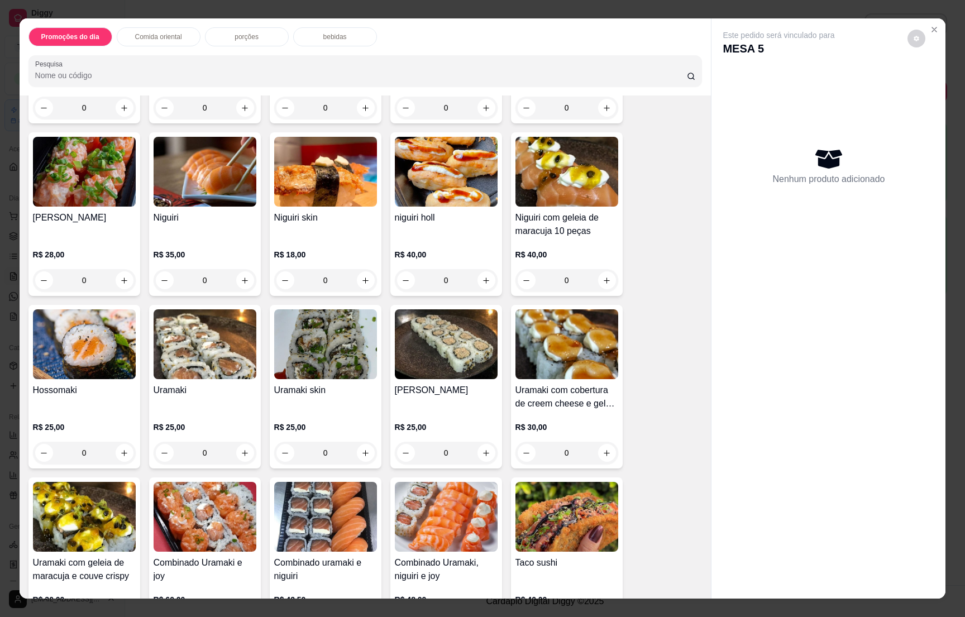
scroll to position [1173, 0]
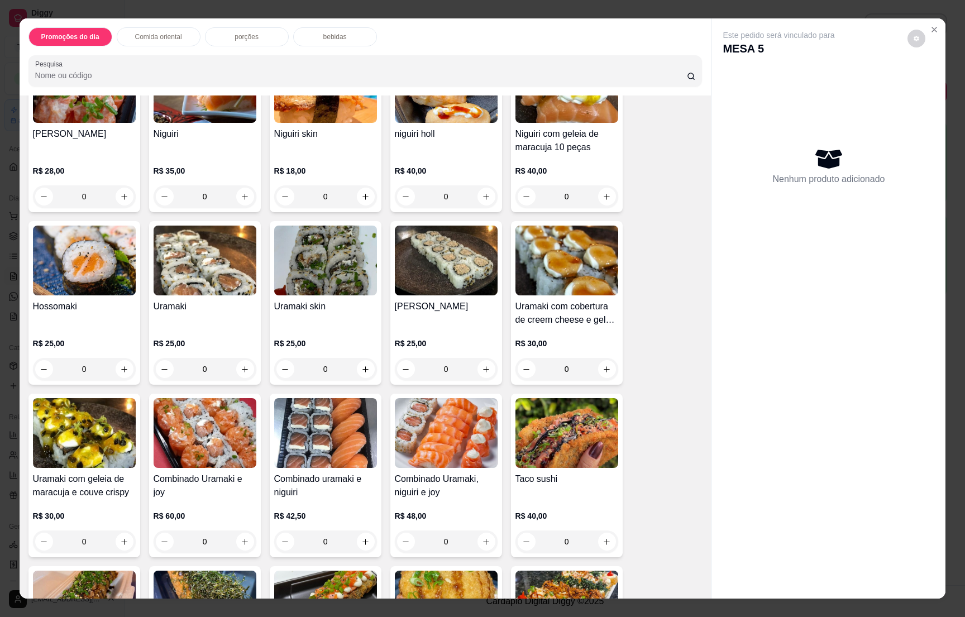
click at [235, 32] on div "porções" at bounding box center [247, 36] width 84 height 19
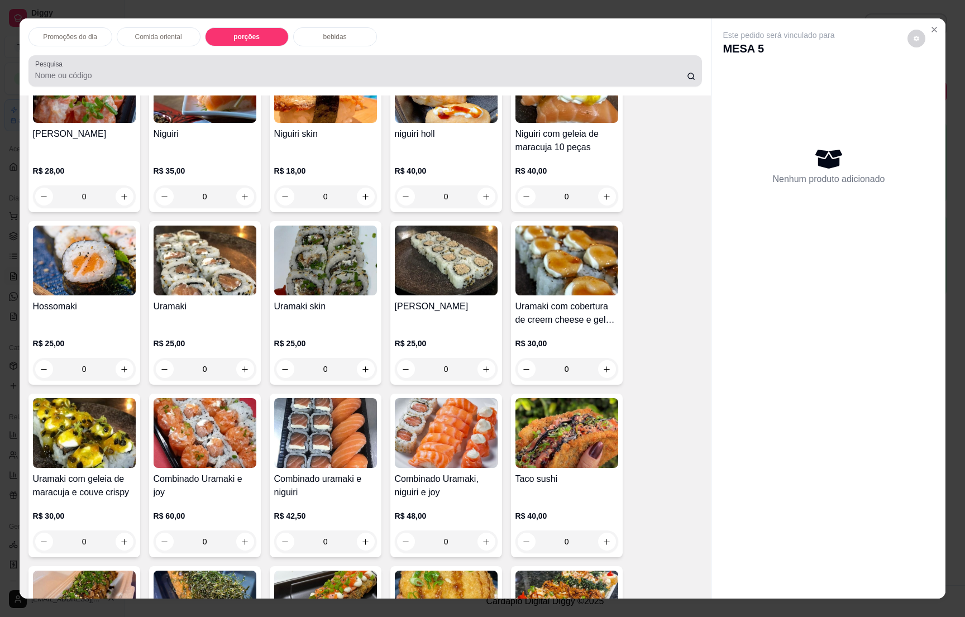
scroll to position [17, 0]
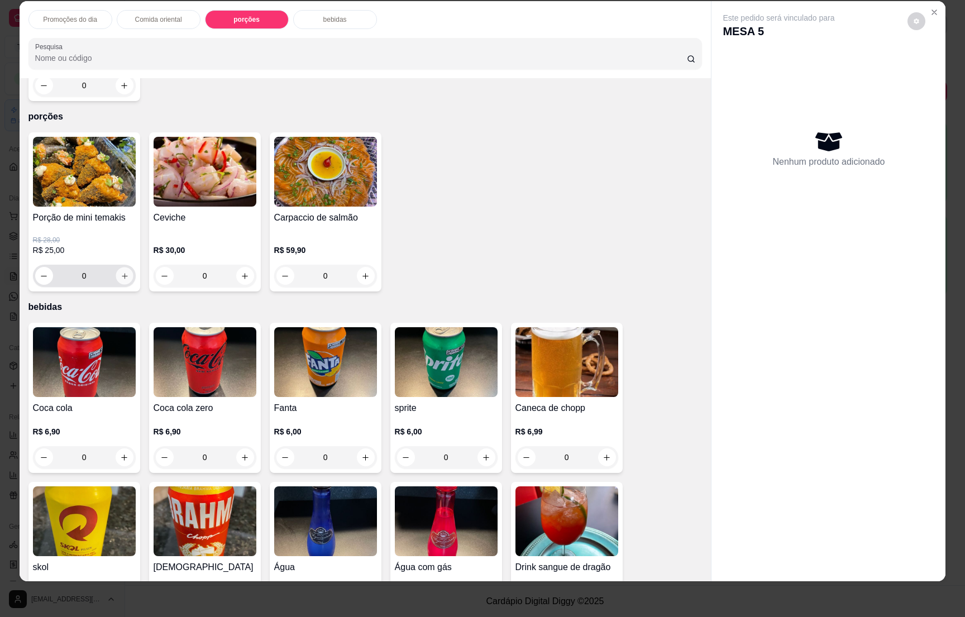
click at [117, 268] on button "increase-product-quantity" at bounding box center [124, 276] width 17 height 17
type input "1"
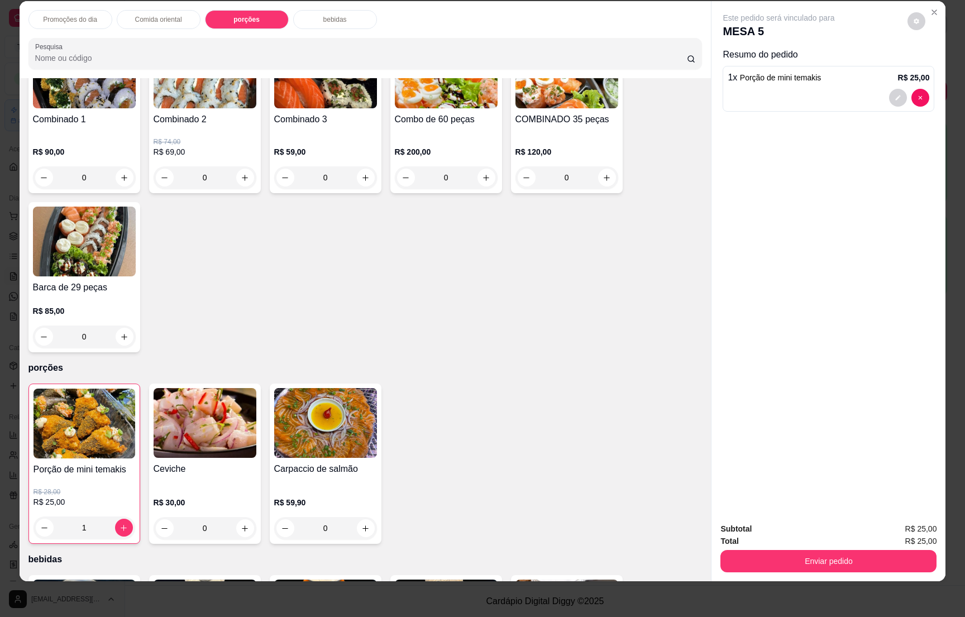
scroll to position [2701, 0]
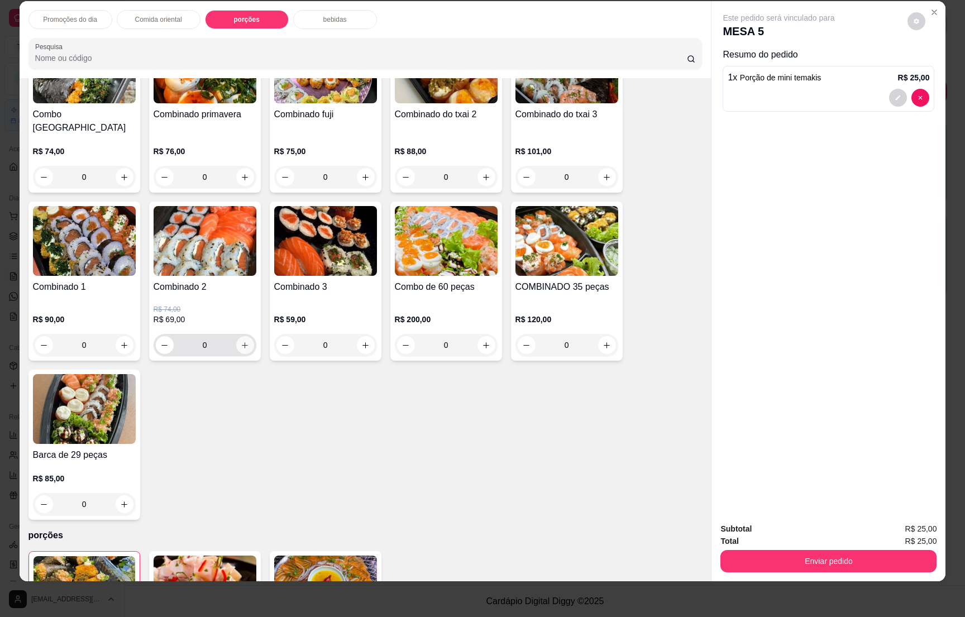
click at [241, 341] on icon "increase-product-quantity" at bounding box center [245, 345] width 8 height 8
type input "1"
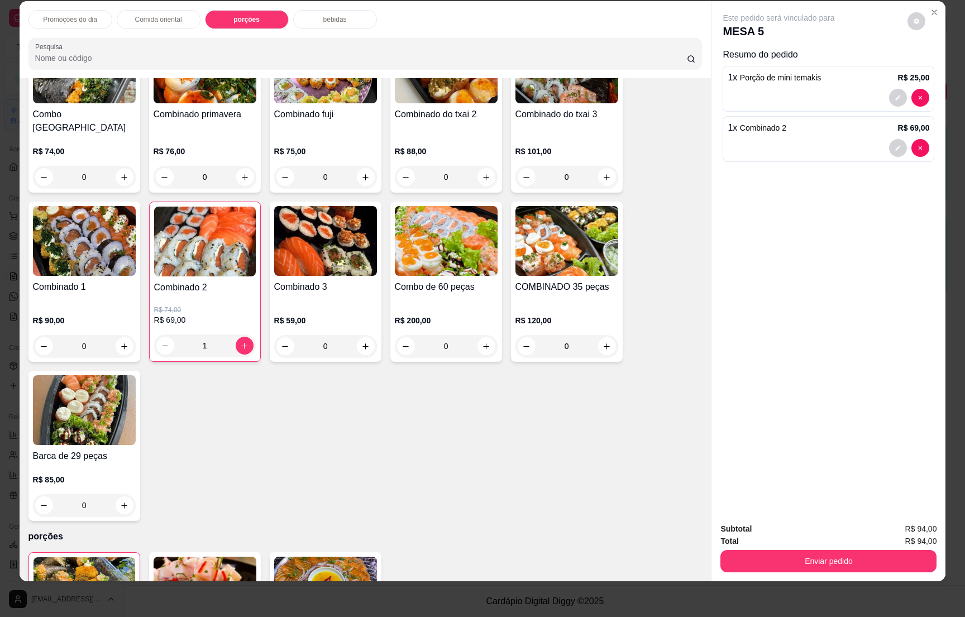
click at [324, 20] on p "bebidas" at bounding box center [334, 19] width 23 height 9
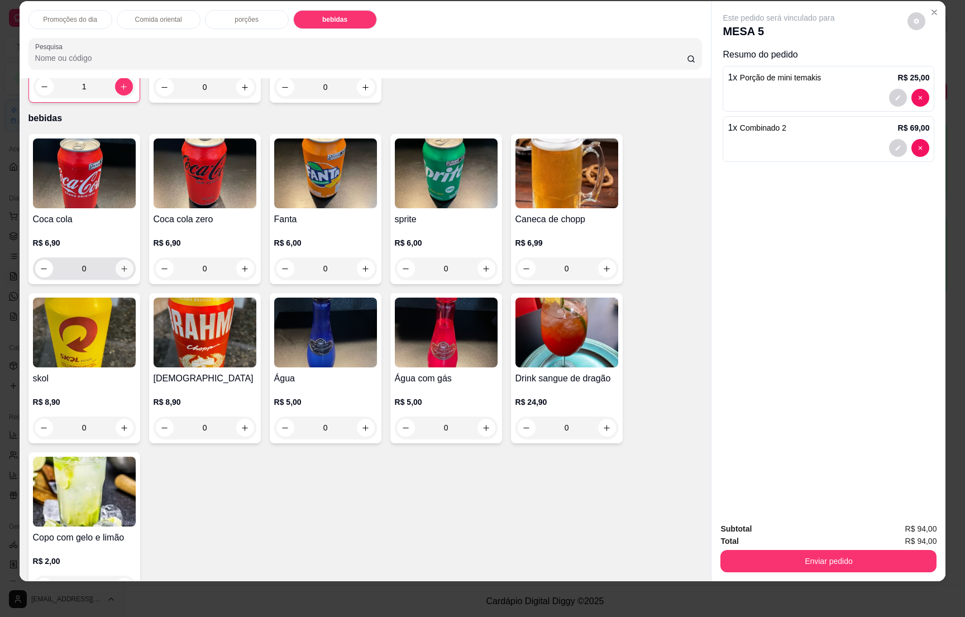
click at [120, 265] on icon "increase-product-quantity" at bounding box center [124, 269] width 8 height 8
type input "1"
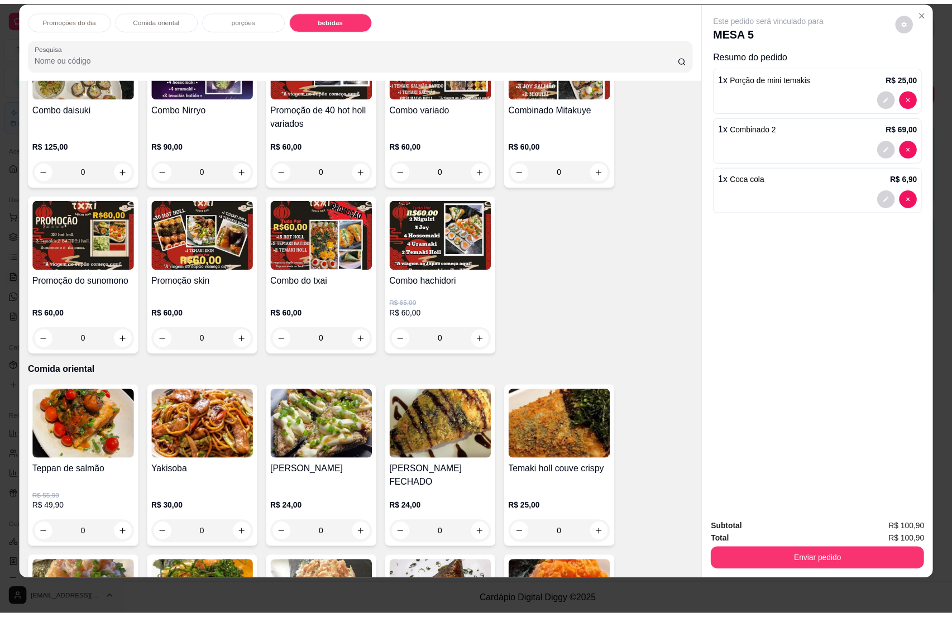
scroll to position [0, 0]
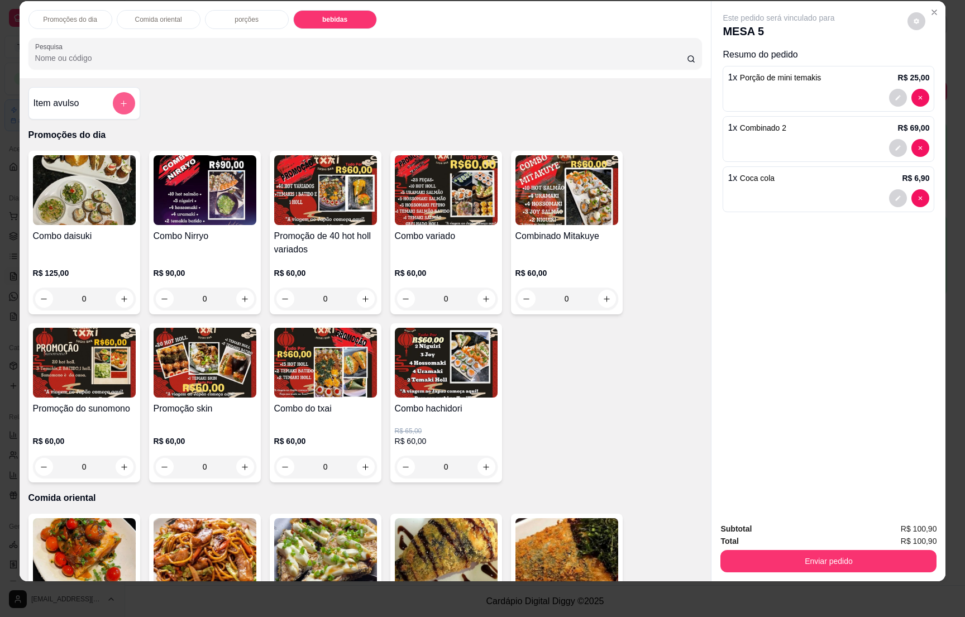
click at [126, 104] on button "add-separate-item" at bounding box center [124, 103] width 22 height 22
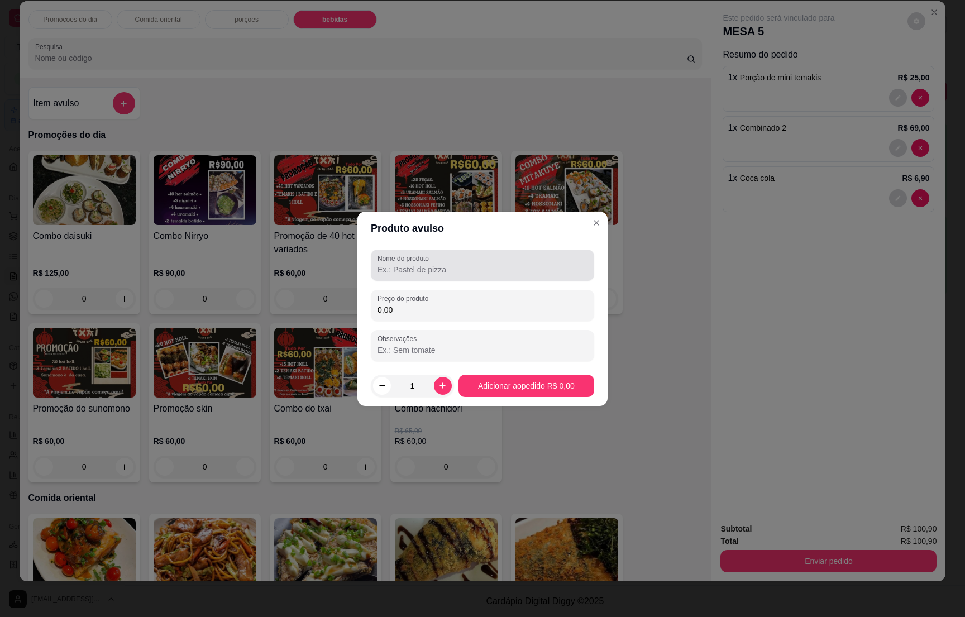
click at [399, 260] on label "Nome do produto" at bounding box center [405, 258] width 55 height 9
click at [399, 264] on input "Nome do produto" at bounding box center [483, 269] width 210 height 11
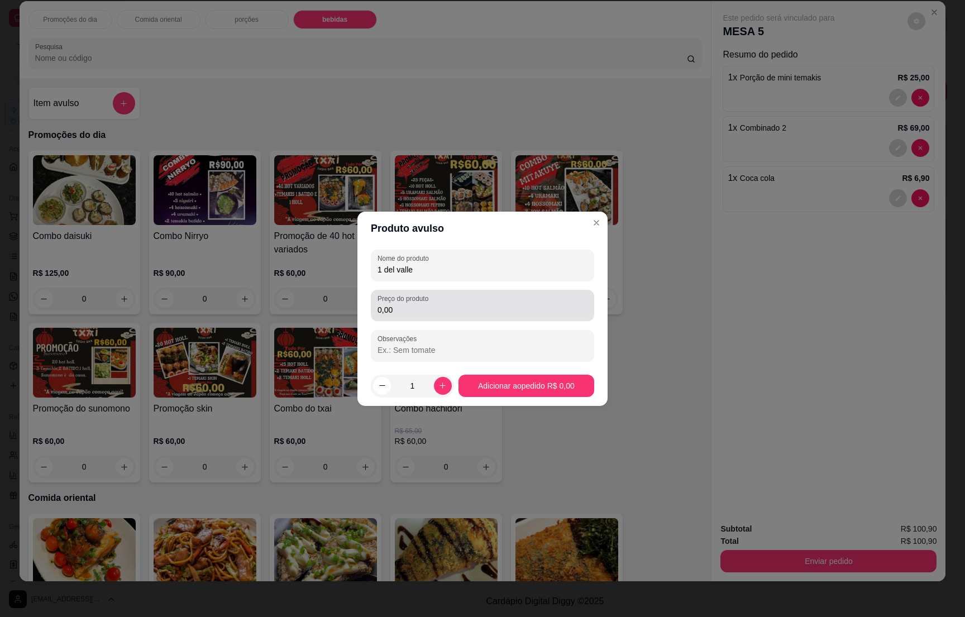
click at [431, 313] on input "0,00" at bounding box center [483, 309] width 210 height 11
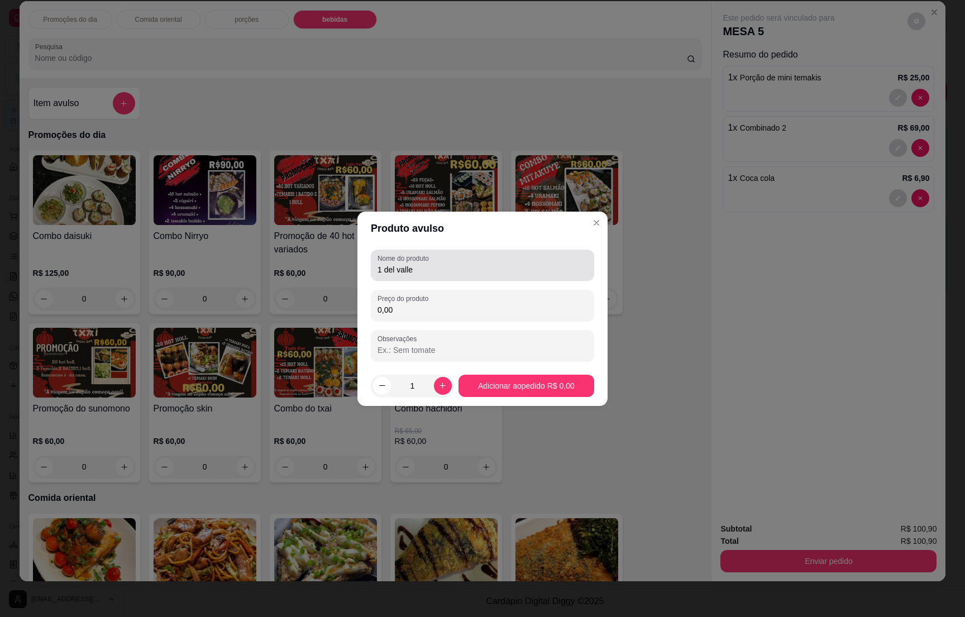
click at [421, 265] on input "1 del valle" at bounding box center [483, 269] width 210 height 11
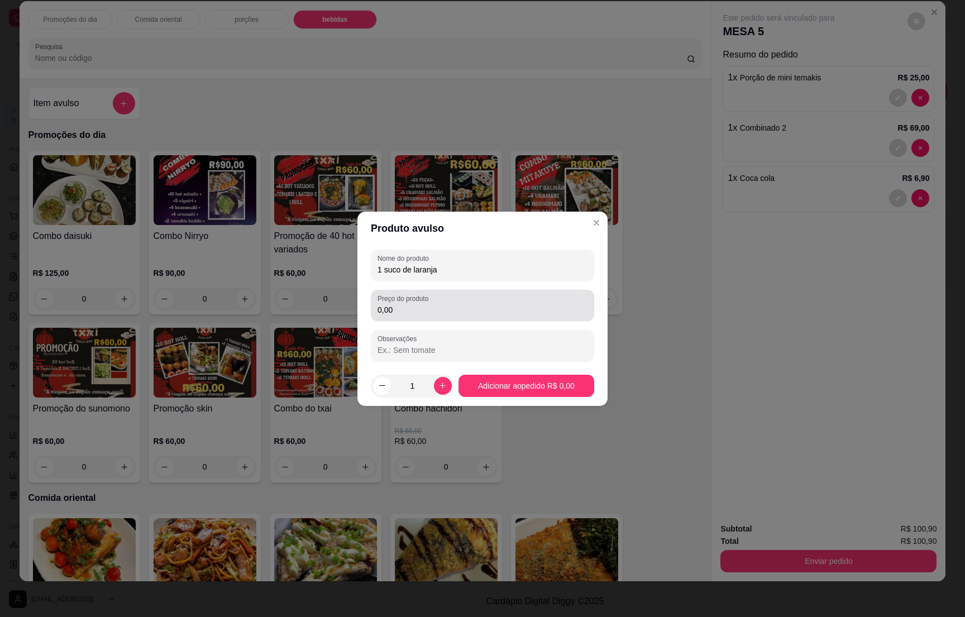
click at [414, 312] on input "0,00" at bounding box center [483, 309] width 210 height 11
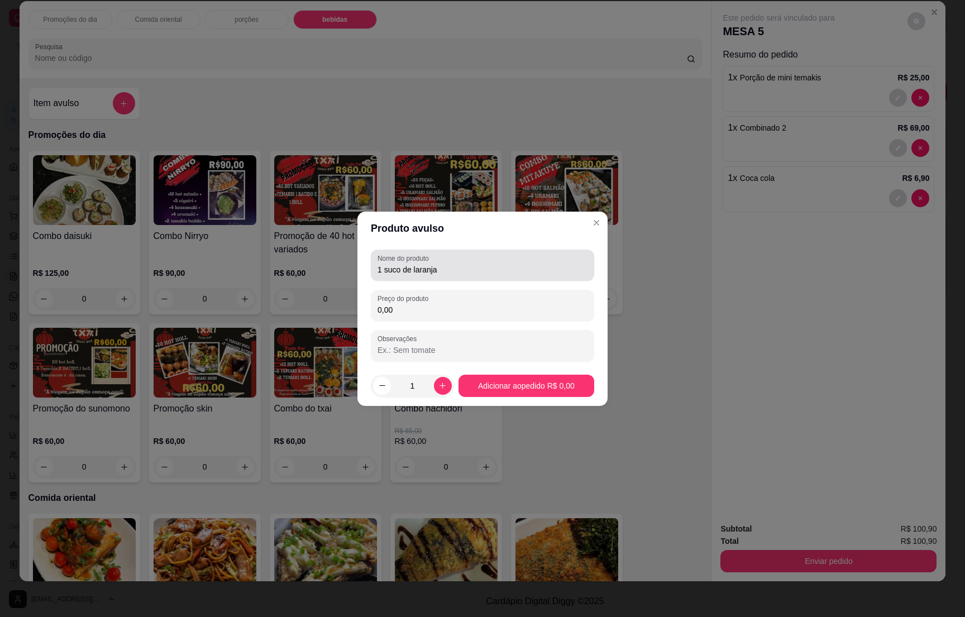
click at [444, 268] on input "1 suco de laranja" at bounding box center [483, 269] width 210 height 11
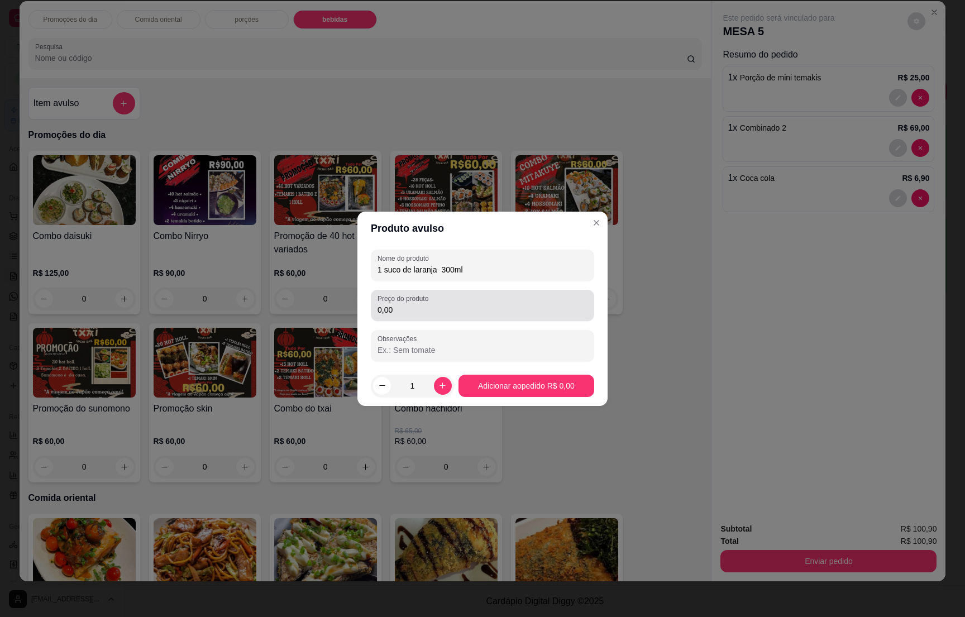
type input "1 suco de laranja 300ml"
drag, startPoint x: 437, startPoint y: 297, endPoint x: 432, endPoint y: 305, distance: 10.3
click at [432, 305] on div "0,00" at bounding box center [483, 305] width 210 height 22
click at [429, 311] on input "0,00" at bounding box center [483, 309] width 210 height 11
type input "7,00"
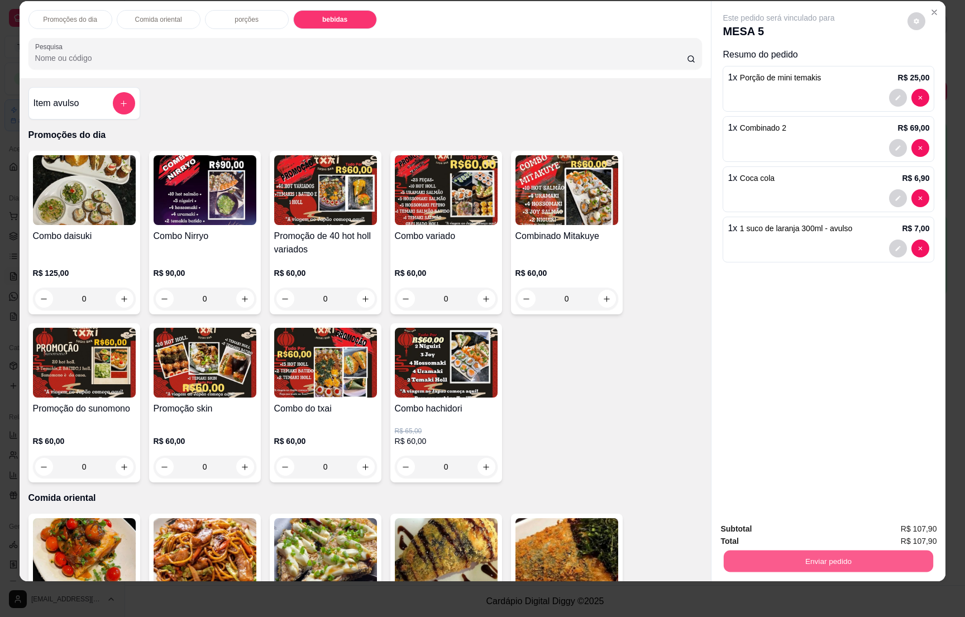
click at [823, 558] on button "Enviar pedido" at bounding box center [828, 561] width 209 height 22
click at [806, 530] on button "Não registrar e enviar pedido" at bounding box center [789, 533] width 113 height 21
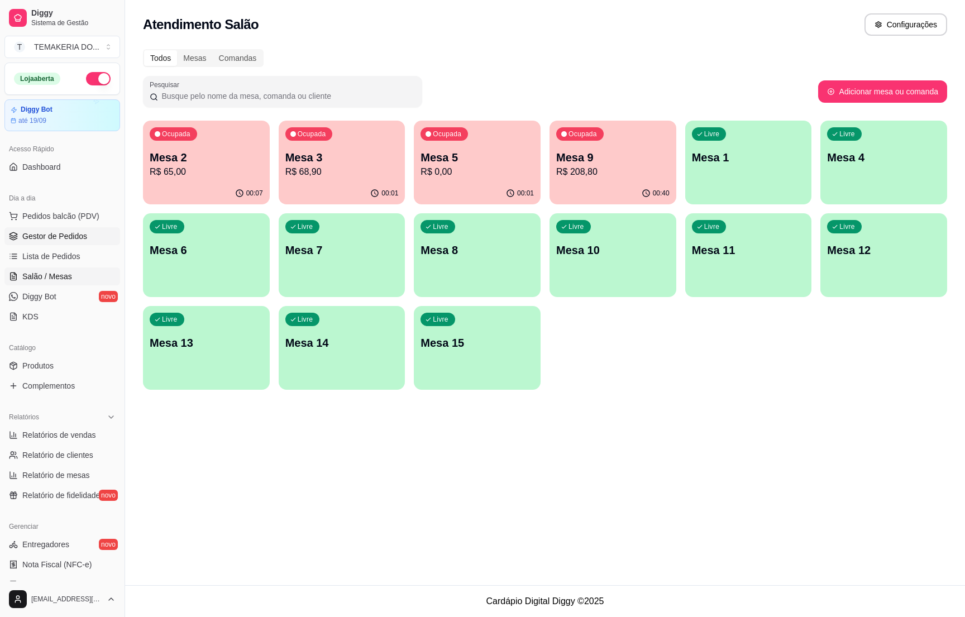
click at [52, 236] on span "Gestor de Pedidos" at bounding box center [54, 236] width 65 height 11
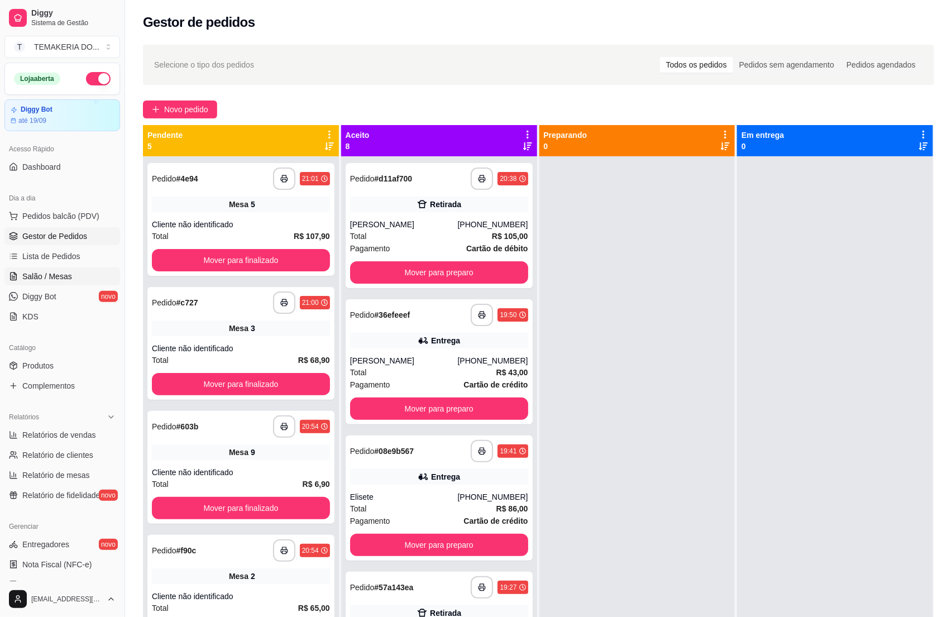
click at [78, 269] on link "Salão / Mesas" at bounding box center [62, 277] width 116 height 18
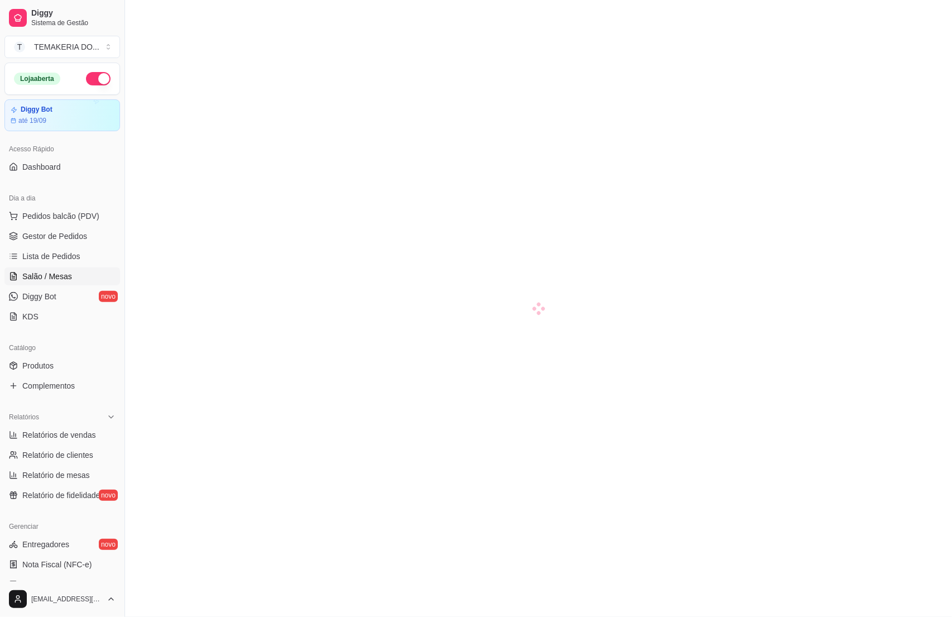
click at [65, 273] on span "Salão / Mesas" at bounding box center [47, 276] width 50 height 11
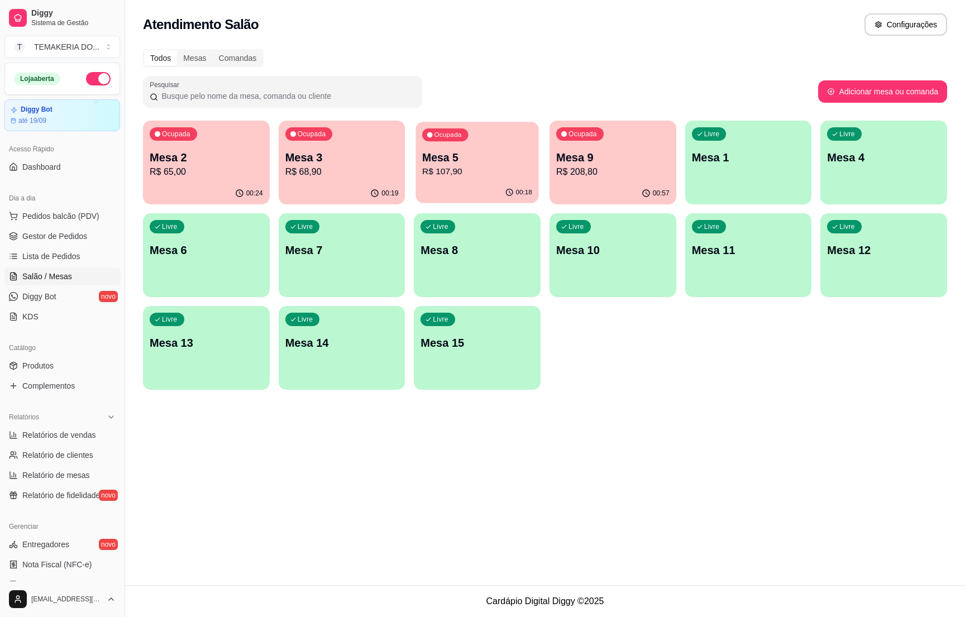
click at [456, 193] on div "00:18" at bounding box center [477, 192] width 123 height 21
click at [305, 168] on p "R$ 68,90" at bounding box center [342, 171] width 110 height 13
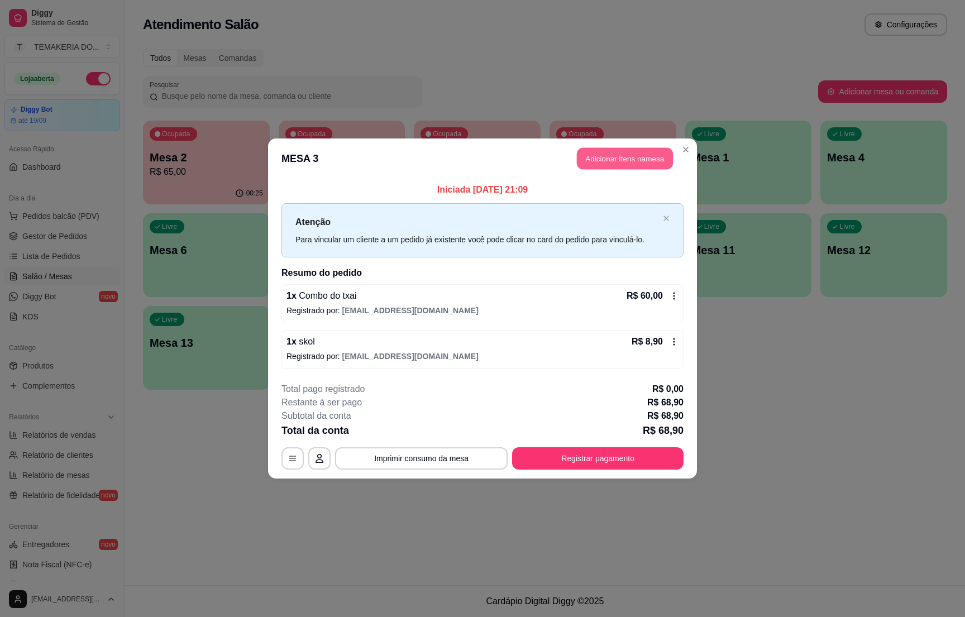
click at [600, 165] on button "Adicionar itens na mesa" at bounding box center [625, 159] width 96 height 22
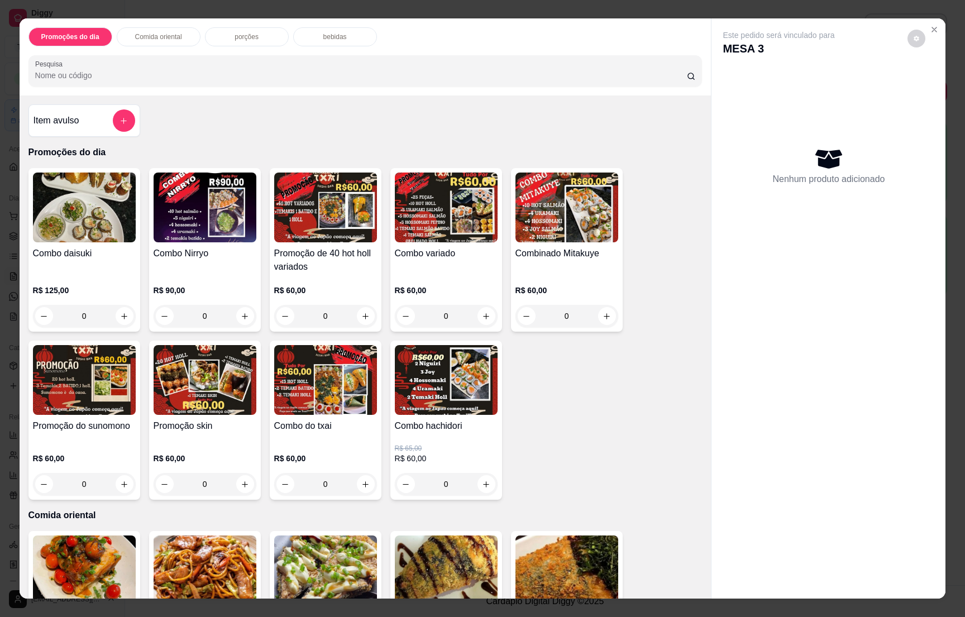
click at [323, 37] on p "bebidas" at bounding box center [334, 36] width 23 height 9
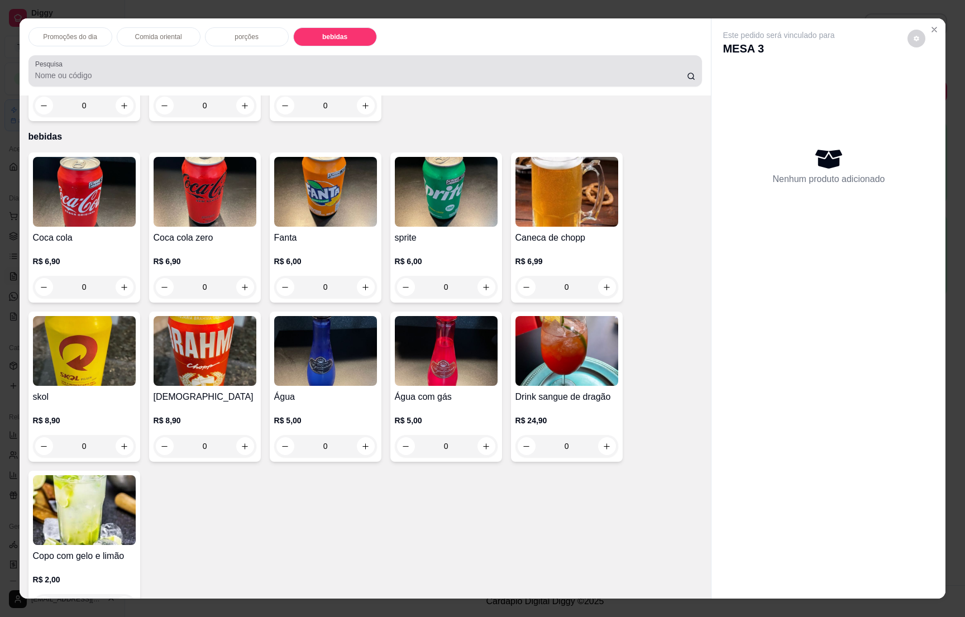
scroll to position [17, 0]
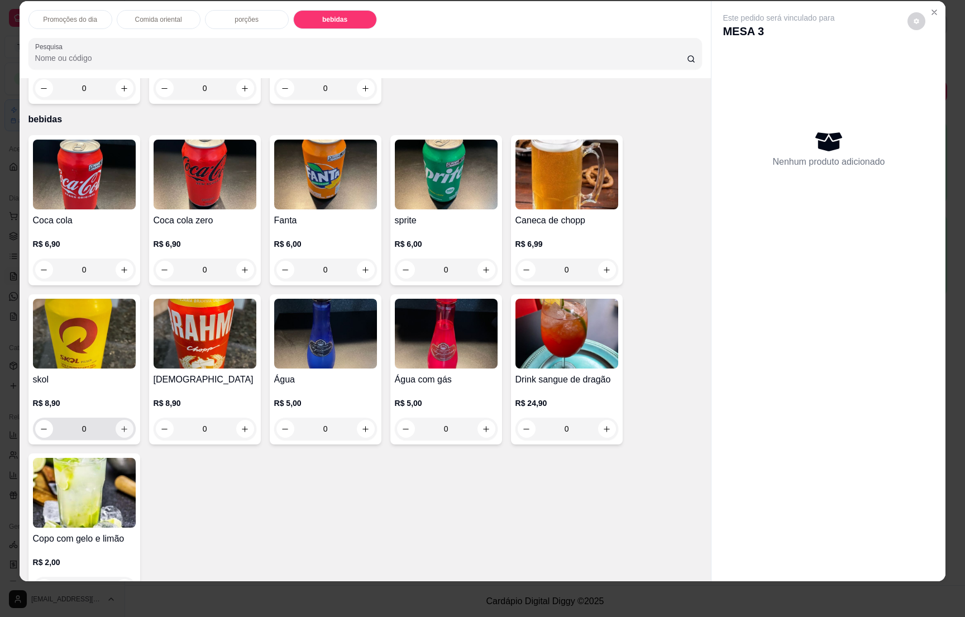
click at [120, 425] on icon "increase-product-quantity" at bounding box center [124, 429] width 8 height 8
type input "1"
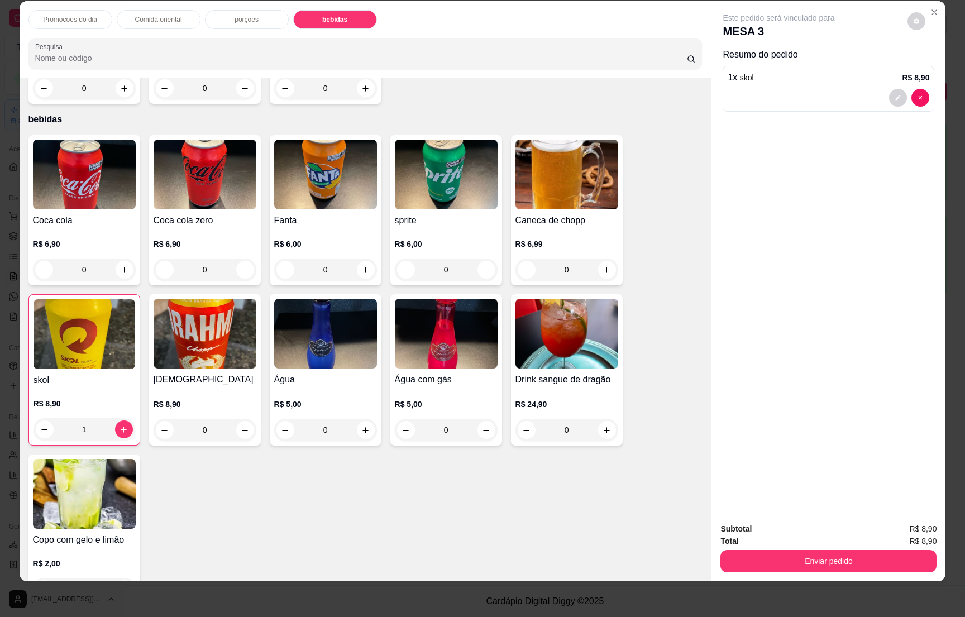
drag, startPoint x: 796, startPoint y: 545, endPoint x: 799, endPoint y: 551, distance: 7.3
click at [798, 547] on div "Subtotal R$ 8,90 Total R$ 8,90 Enviar pedido" at bounding box center [828, 548] width 216 height 50
click at [801, 553] on button "Enviar pedido" at bounding box center [828, 561] width 216 height 22
click at [787, 533] on button "Não registrar e enviar pedido" at bounding box center [789, 533] width 113 height 21
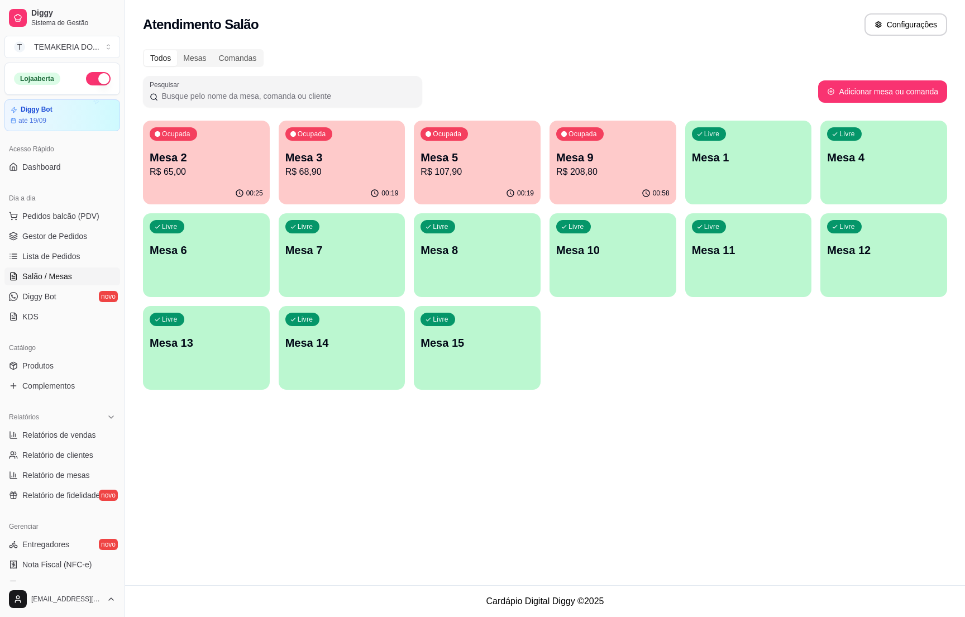
click at [212, 173] on p "R$ 65,00" at bounding box center [206, 171] width 113 height 13
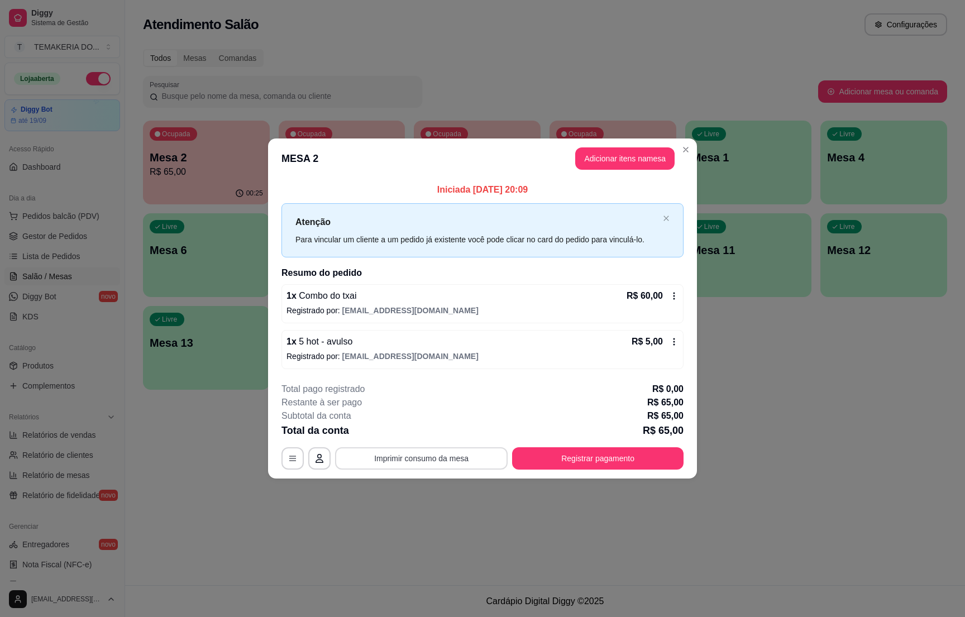
click at [453, 451] on button "Imprimir consumo da mesa" at bounding box center [421, 458] width 173 height 22
click at [576, 461] on button "Registrar pagamento" at bounding box center [598, 459] width 166 height 22
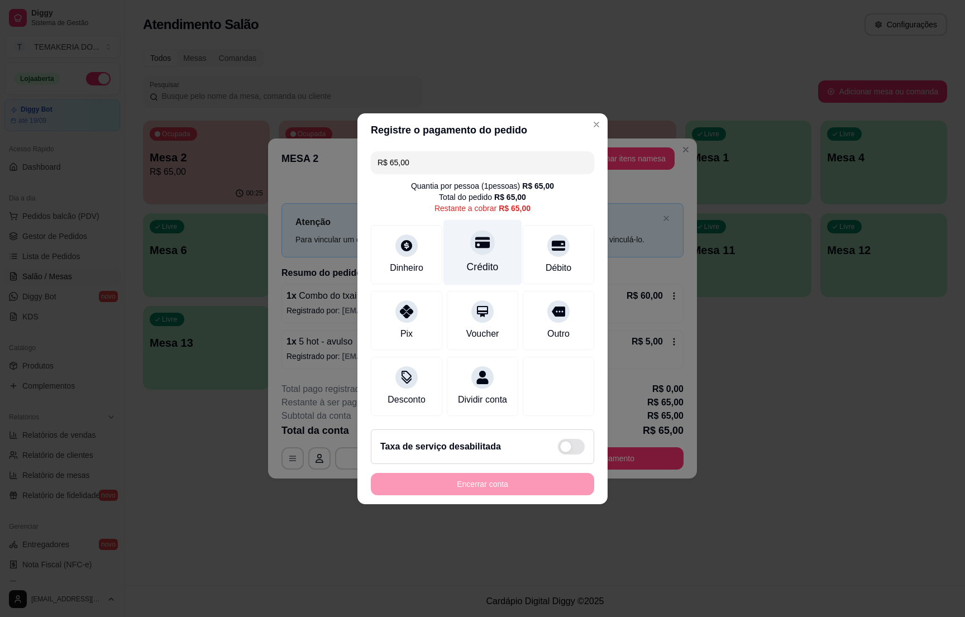
click at [471, 260] on div "Crédito" at bounding box center [483, 267] width 32 height 15
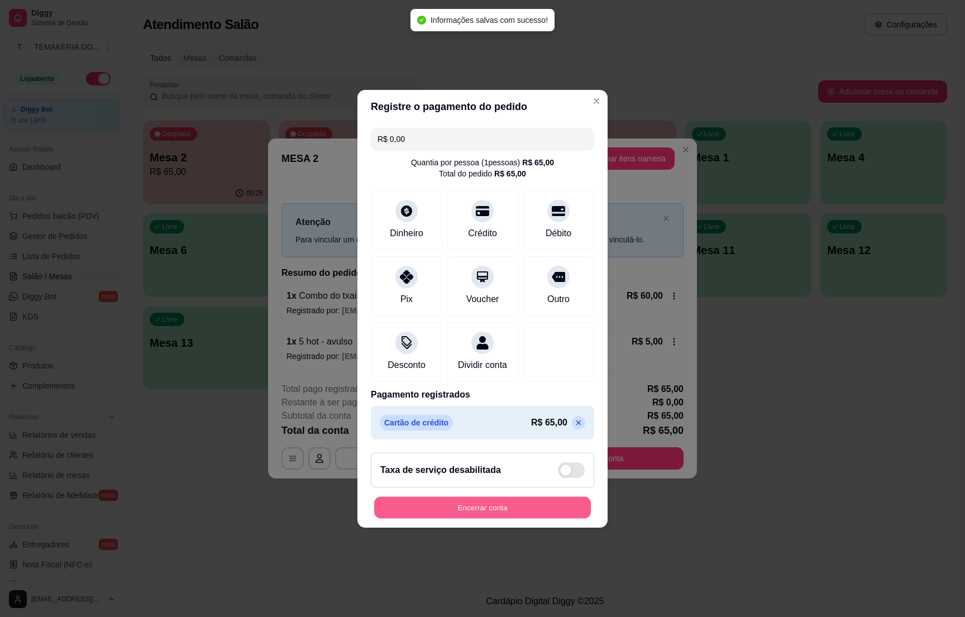
click at [468, 505] on button "Encerrar conta" at bounding box center [482, 507] width 217 height 22
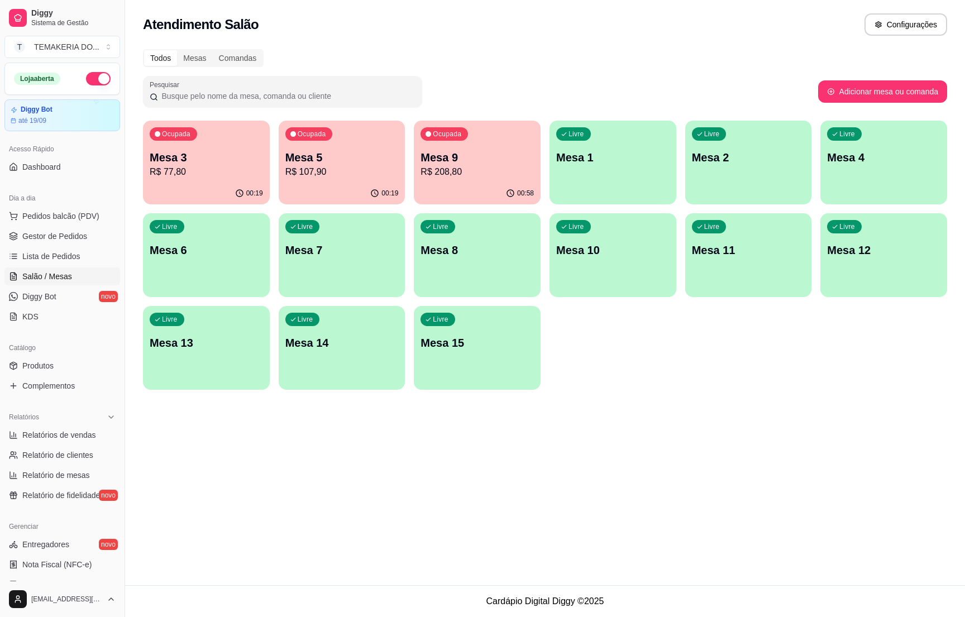
click at [457, 171] on p "R$ 208,80" at bounding box center [477, 171] width 113 height 13
click at [66, 242] on span "Gestor de Pedidos" at bounding box center [54, 236] width 65 height 11
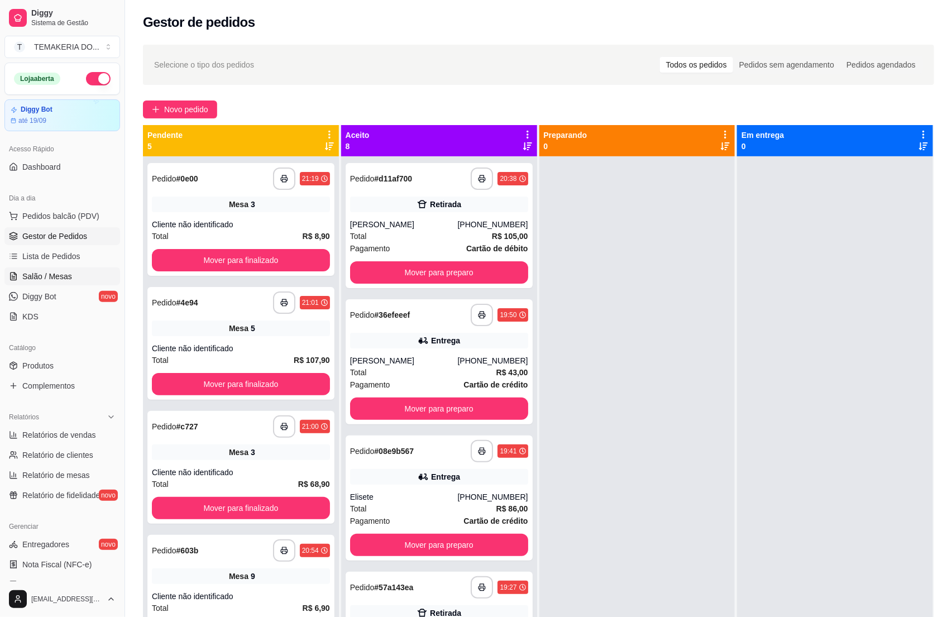
click at [34, 279] on span "Salão / Mesas" at bounding box center [47, 276] width 50 height 11
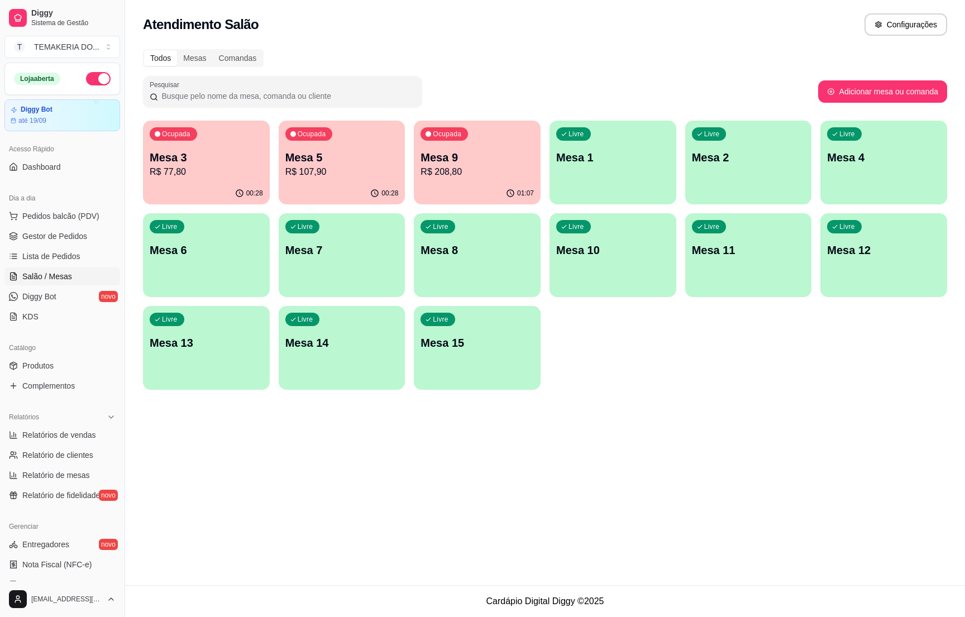
click at [595, 166] on div "Livre Mesa 1" at bounding box center [613, 156] width 127 height 70
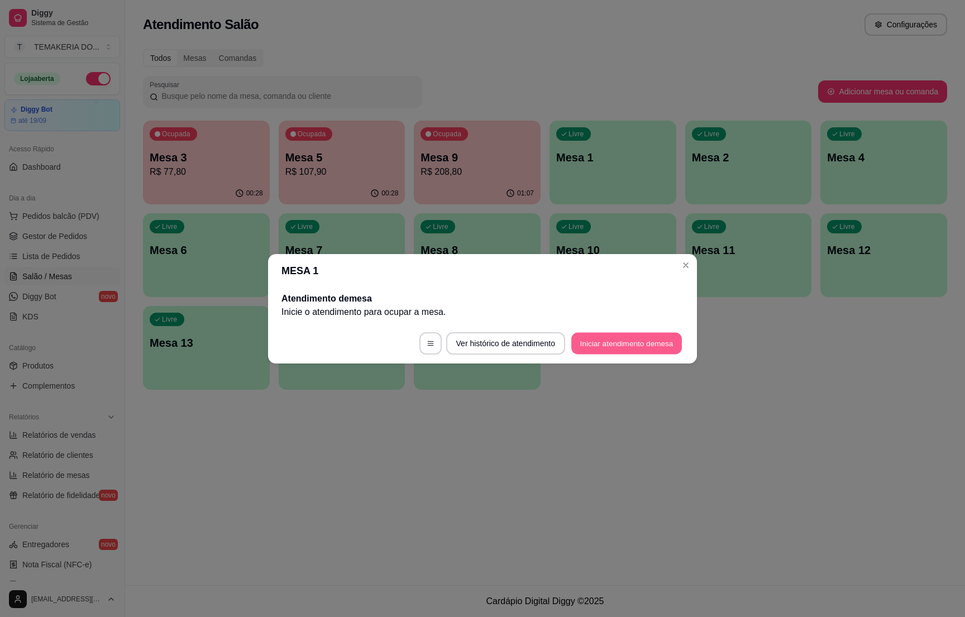
click at [615, 339] on button "Iniciar atendimento de mesa" at bounding box center [626, 343] width 111 height 22
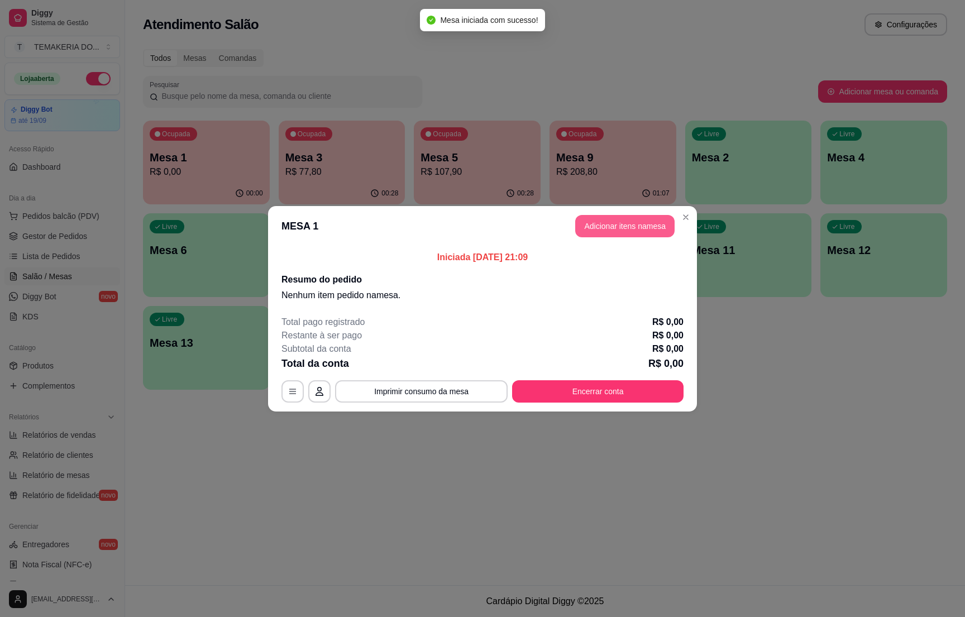
click at [596, 228] on button "Adicionar itens na mesa" at bounding box center [624, 226] width 99 height 22
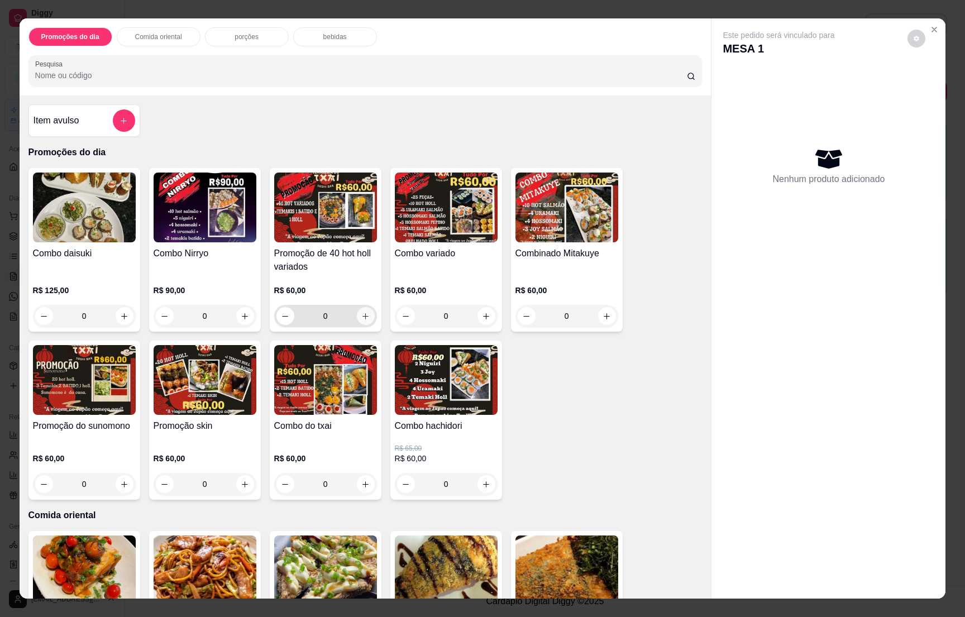
click at [361, 312] on icon "increase-product-quantity" at bounding box center [365, 316] width 8 height 8
type input "1"
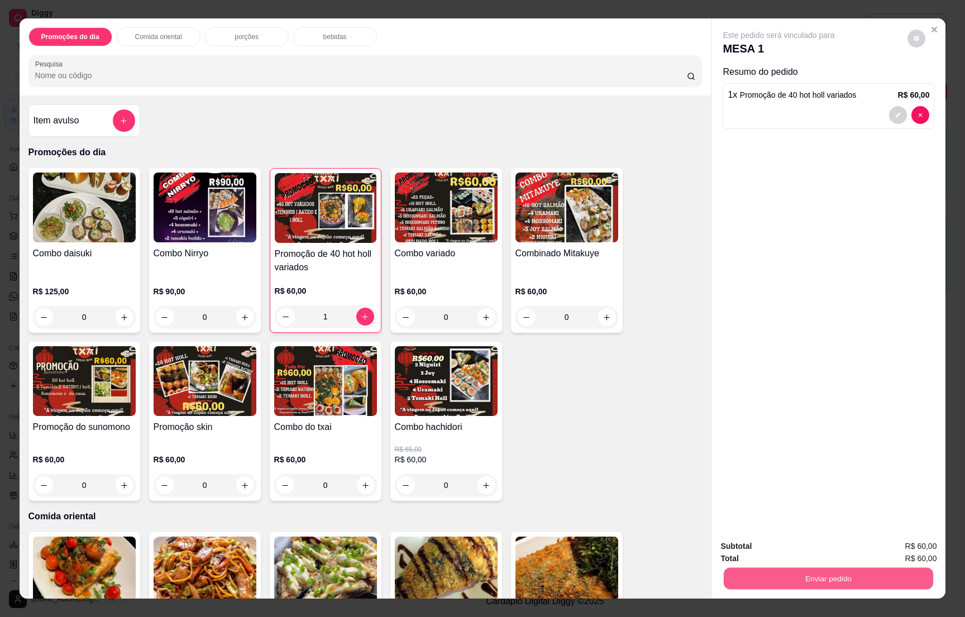
click at [823, 581] on button "Enviar pedido" at bounding box center [828, 578] width 209 height 22
click at [806, 548] on button "Não registrar e enviar pedido" at bounding box center [790, 551] width 116 height 21
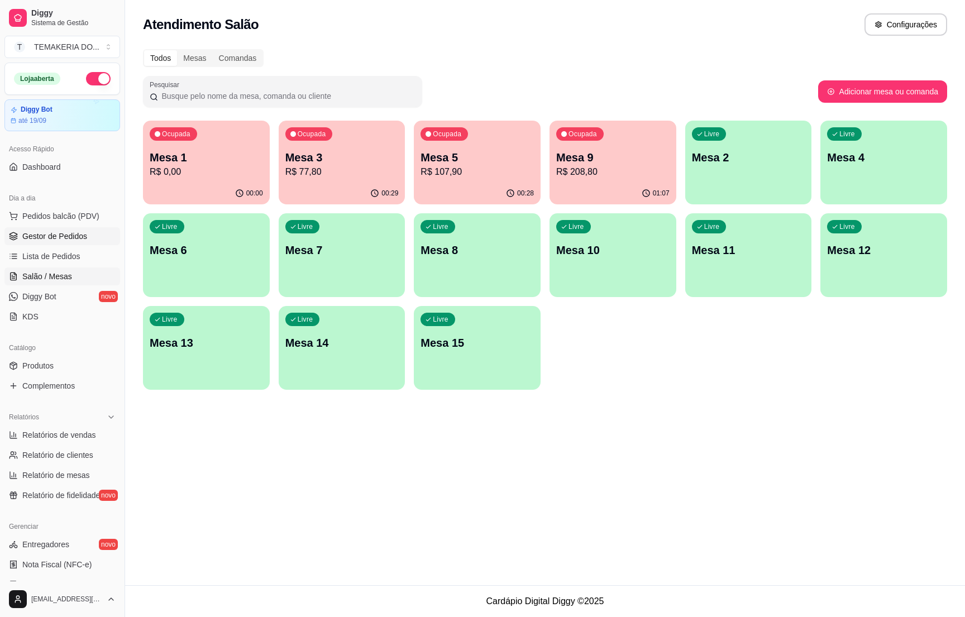
click at [60, 233] on span "Gestor de Pedidos" at bounding box center [54, 236] width 65 height 11
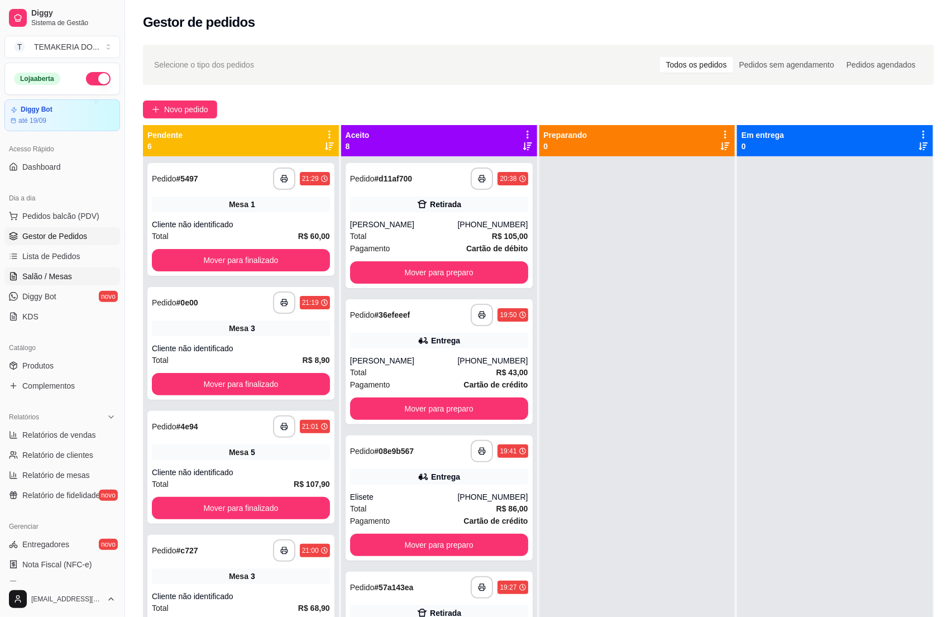
click at [44, 276] on span "Salão / Mesas" at bounding box center [47, 276] width 50 height 11
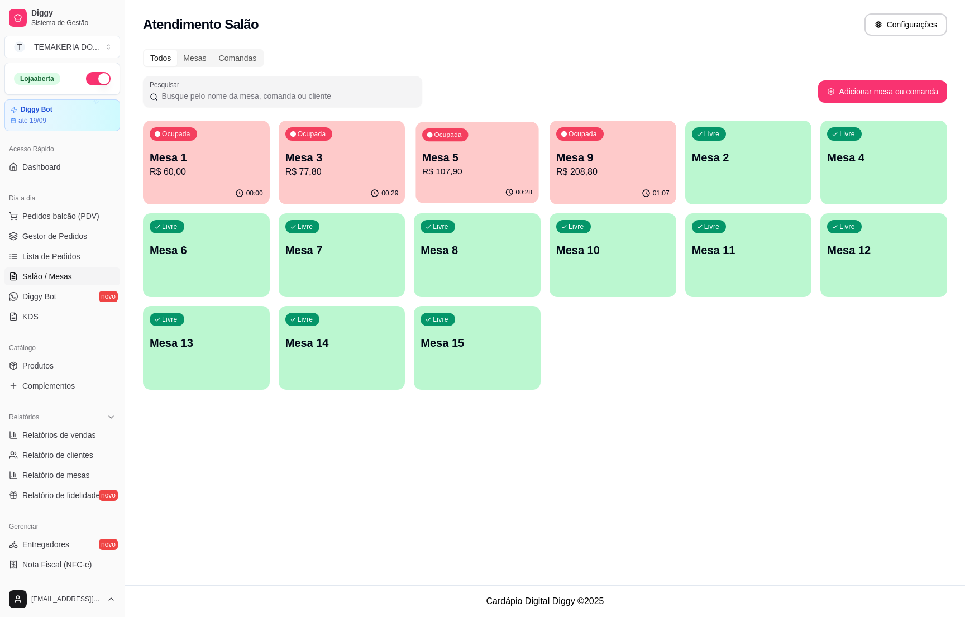
click at [429, 170] on p "R$ 107,90" at bounding box center [477, 171] width 110 height 13
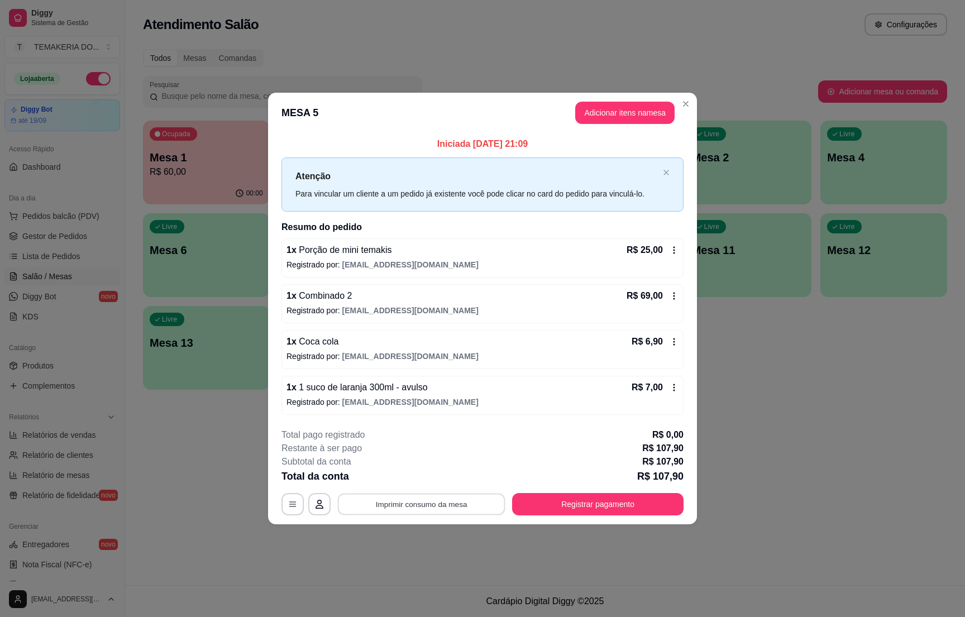
click at [431, 506] on button "Imprimir consumo da mesa" at bounding box center [422, 505] width 168 height 22
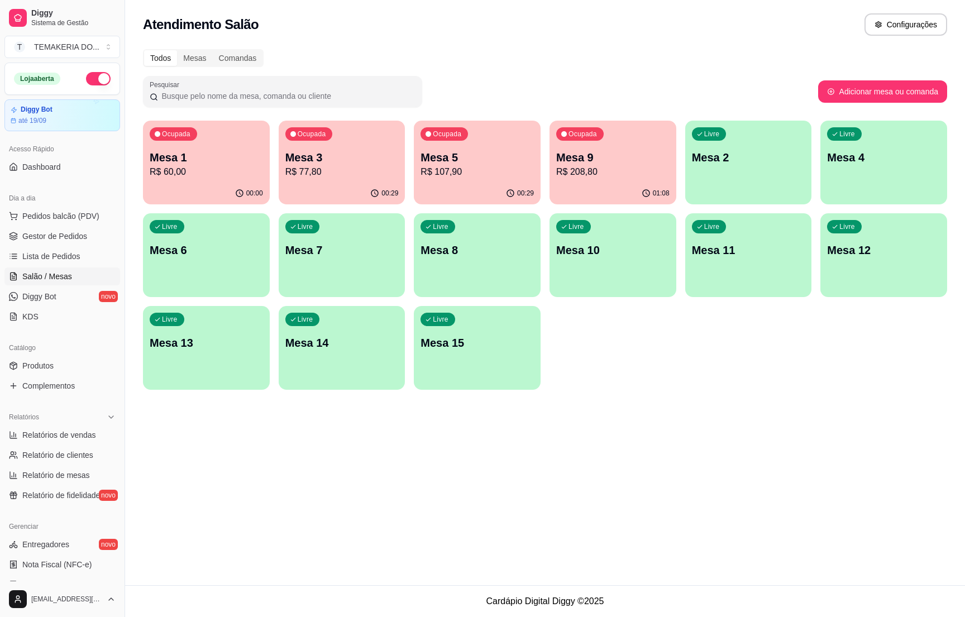
click at [454, 155] on p "Mesa 5" at bounding box center [477, 158] width 113 height 16
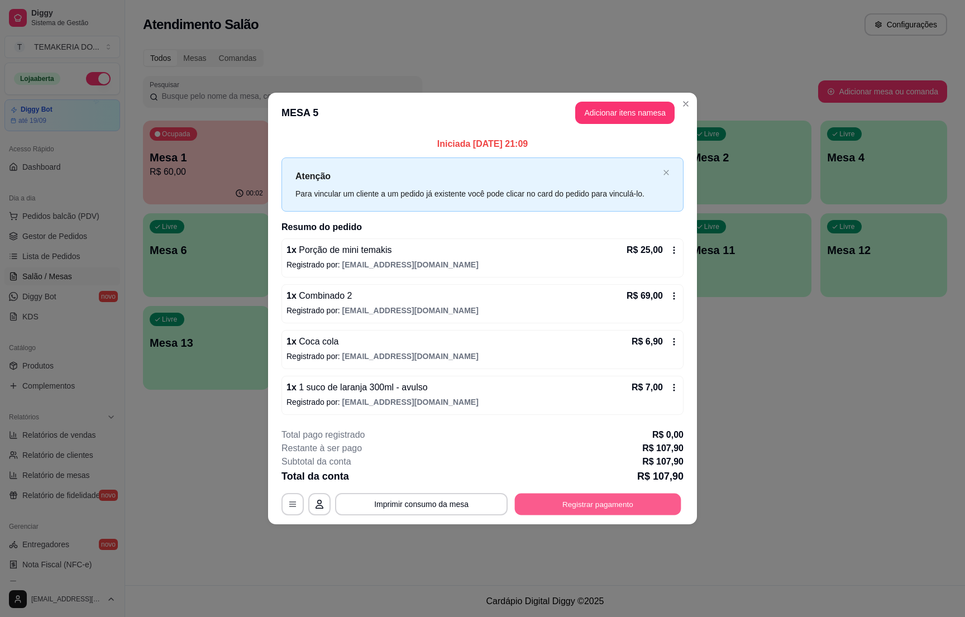
click at [558, 502] on button "Registrar pagamento" at bounding box center [598, 505] width 166 height 22
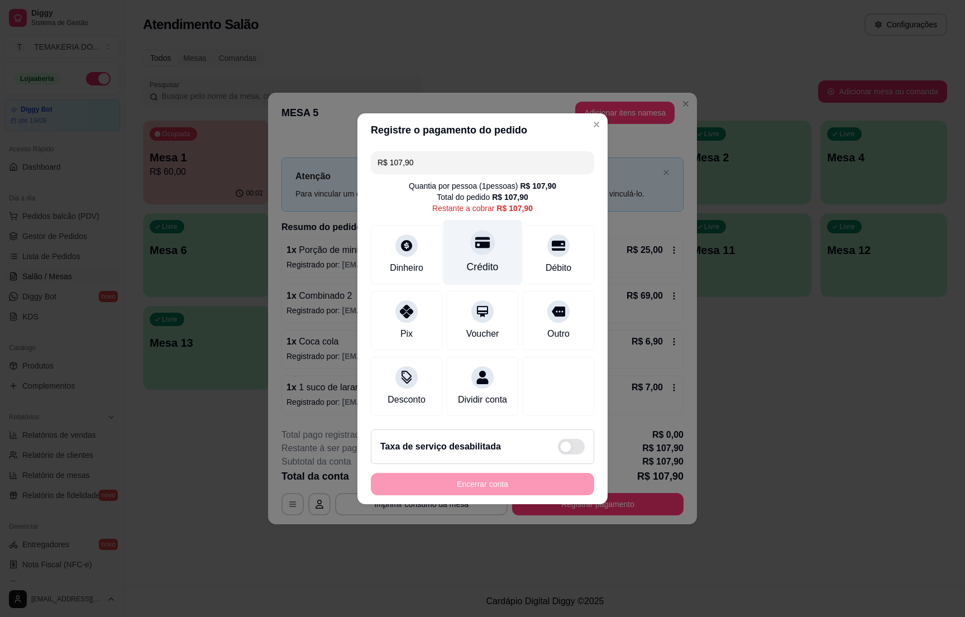
click at [470, 246] on div "Crédito" at bounding box center [482, 251] width 79 height 65
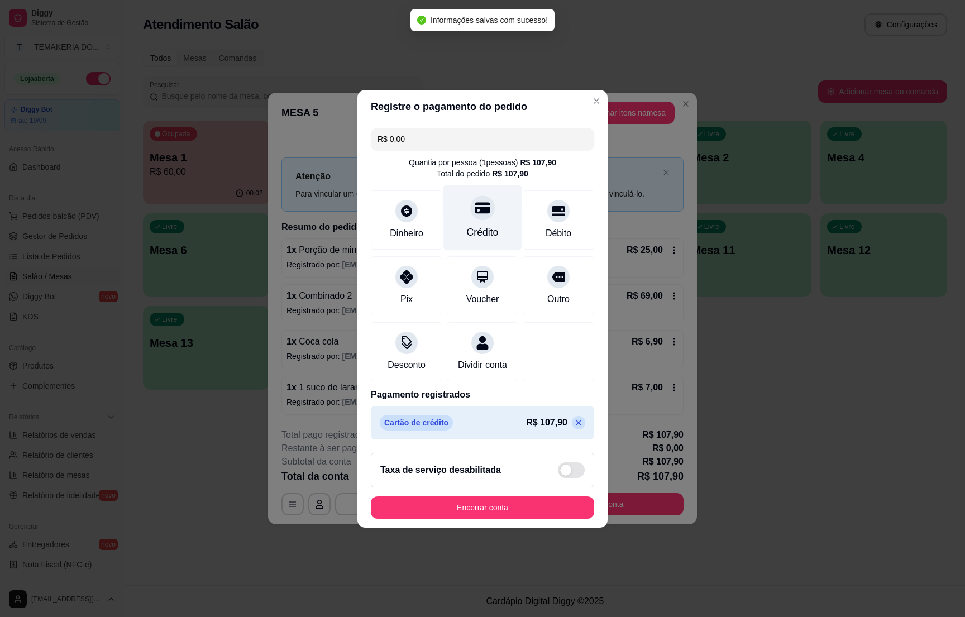
type input "R$ 0,00"
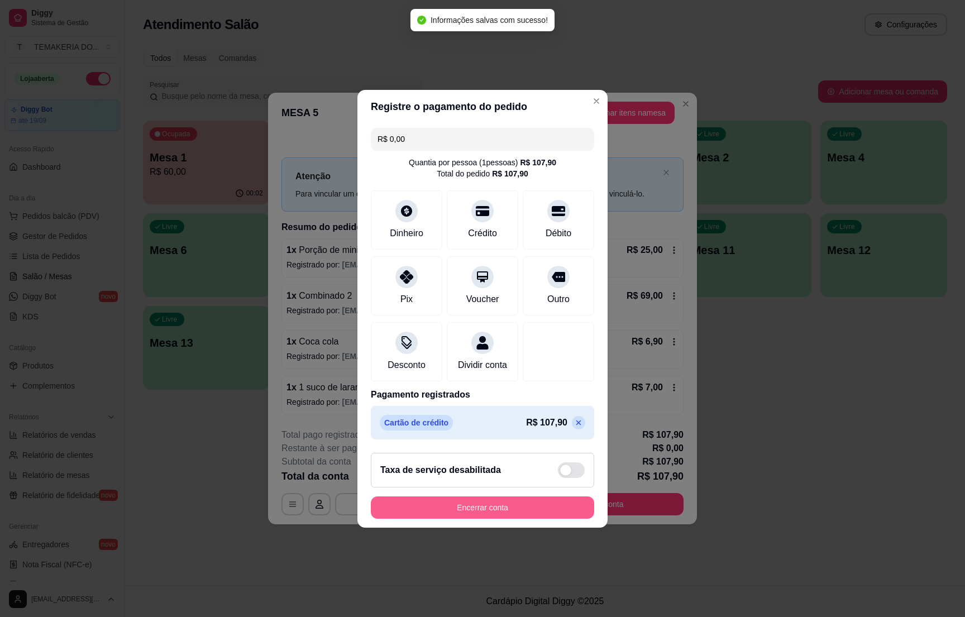
click at [522, 512] on button "Encerrar conta" at bounding box center [482, 507] width 223 height 22
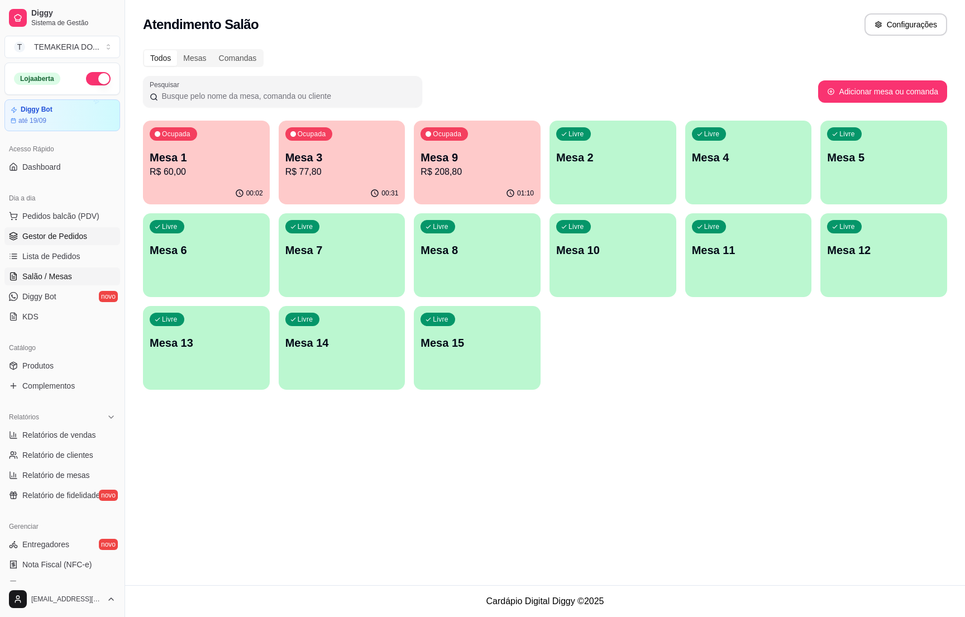
click at [68, 236] on span "Gestor de Pedidos" at bounding box center [54, 236] width 65 height 11
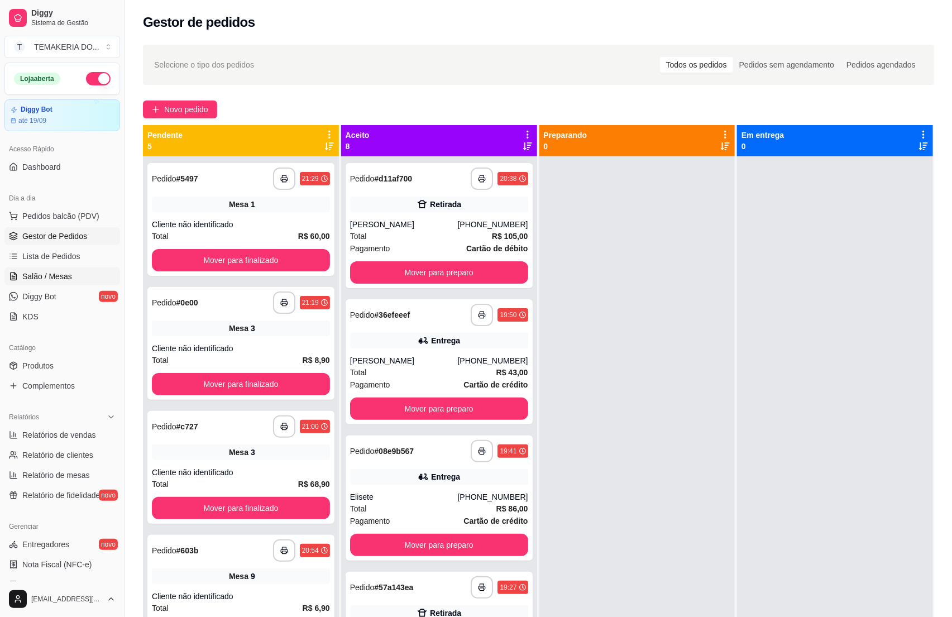
click at [39, 268] on link "Salão / Mesas" at bounding box center [62, 277] width 116 height 18
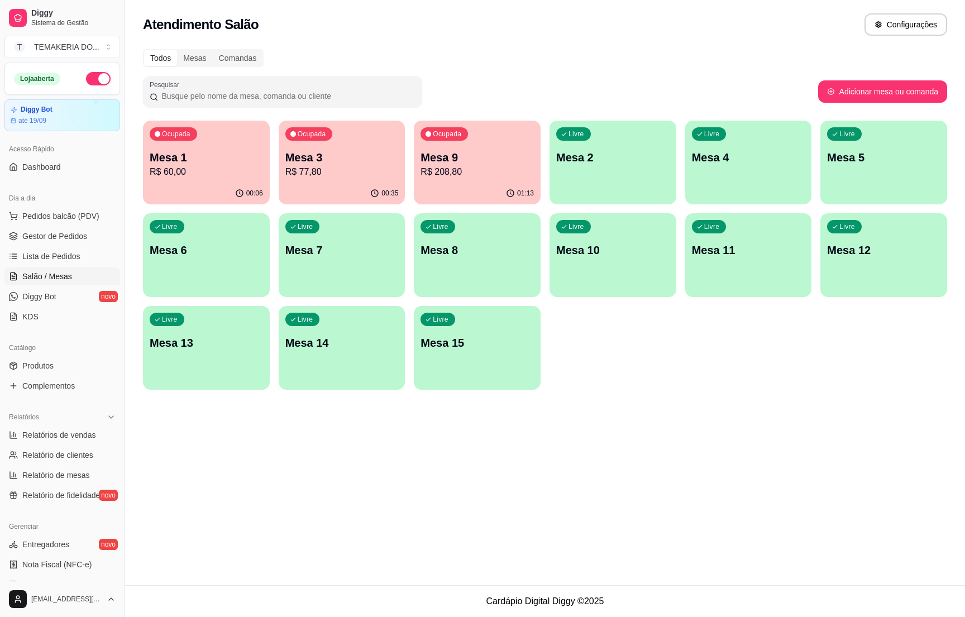
click at [184, 163] on p "Mesa 1" at bounding box center [206, 158] width 113 height 16
click at [183, 163] on p "Mesa 1" at bounding box center [206, 158] width 113 height 16
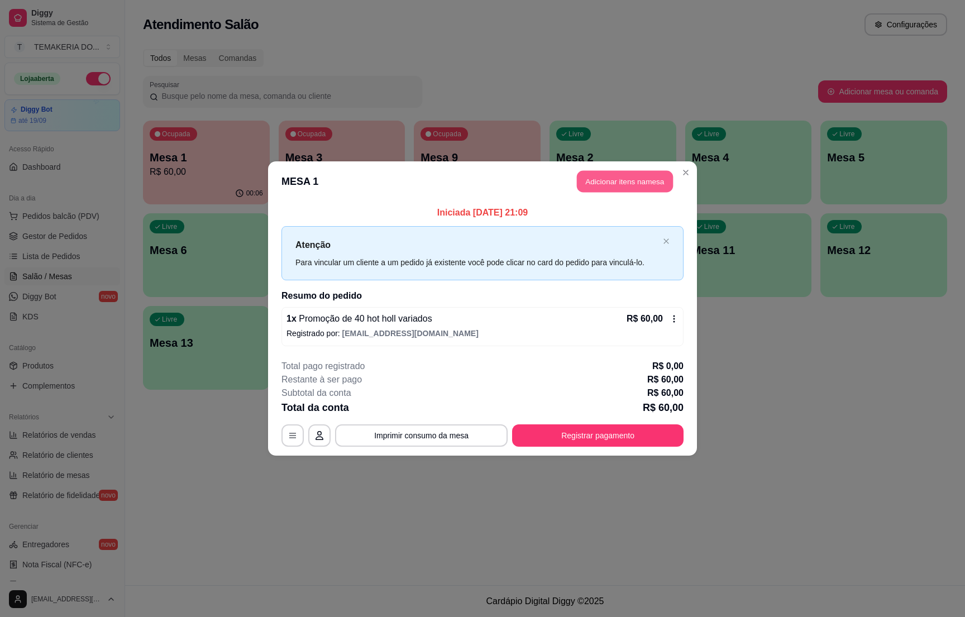
click at [598, 176] on button "Adicionar itens na mesa" at bounding box center [625, 182] width 96 height 22
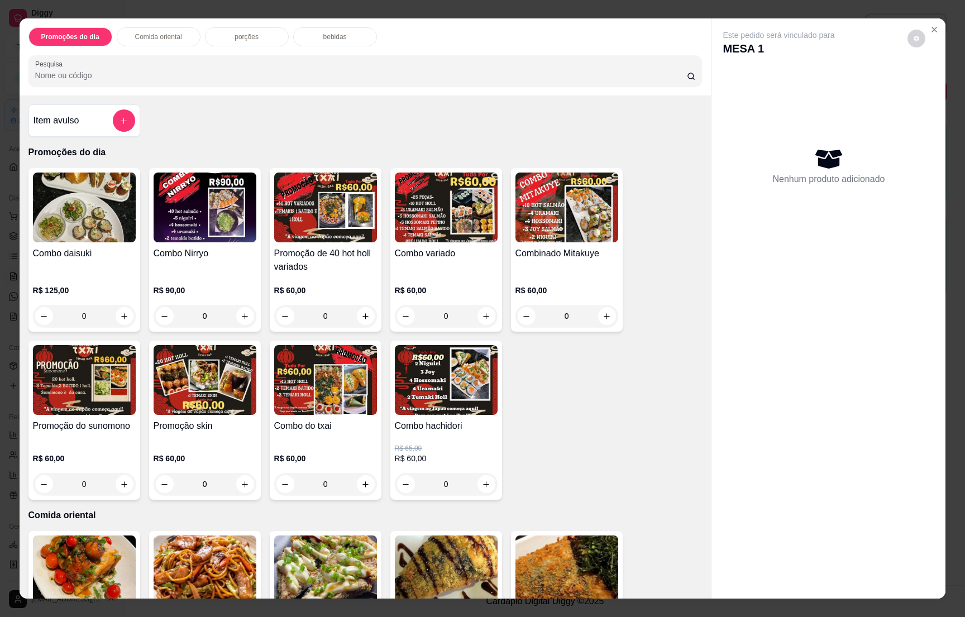
click at [312, 35] on div "bebidas" at bounding box center [335, 36] width 84 height 19
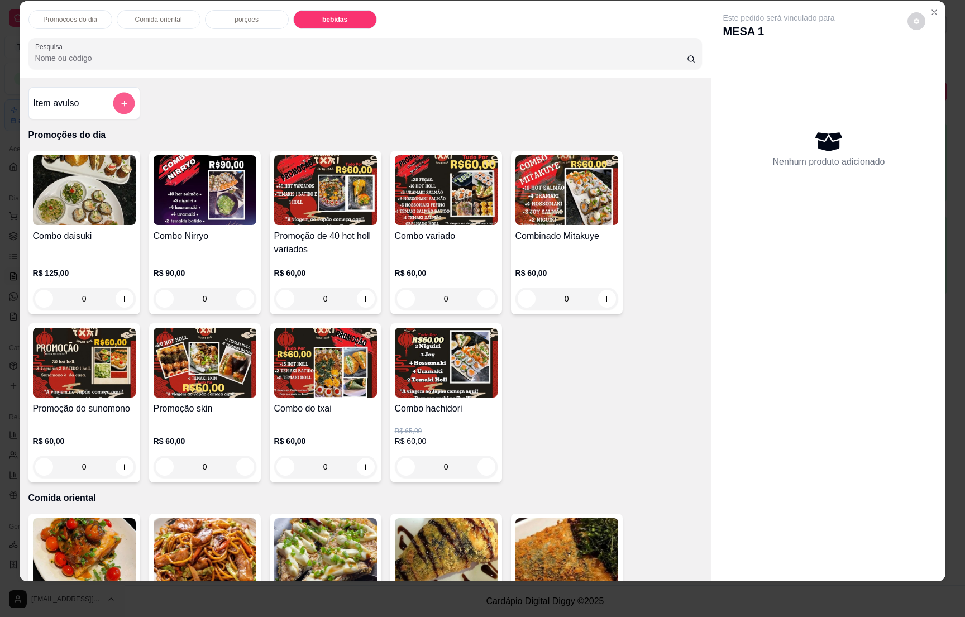
click at [117, 109] on button "add-separate-item" at bounding box center [124, 104] width 22 height 22
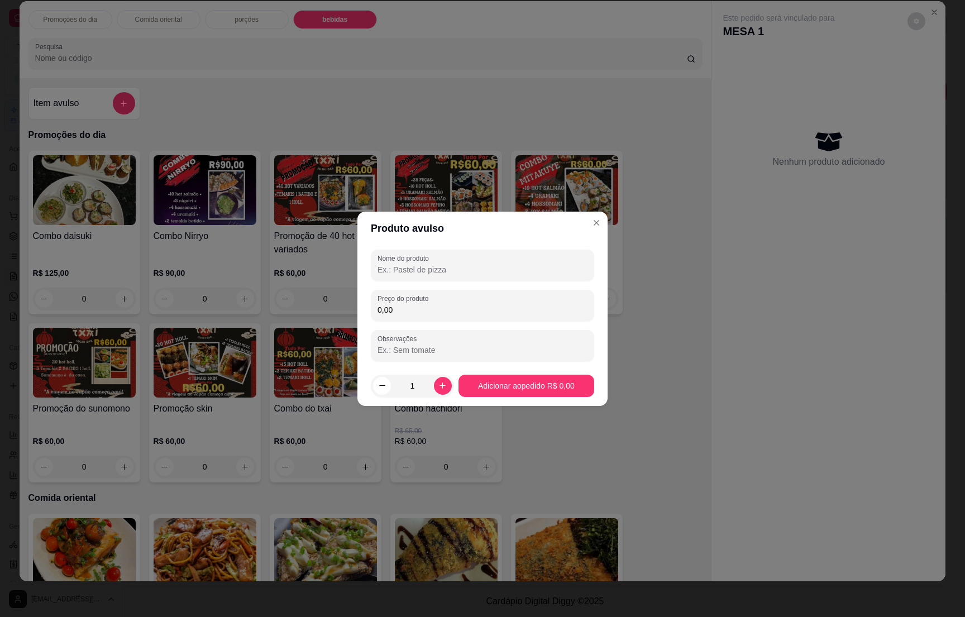
click at [408, 273] on input "Nome do produto" at bounding box center [483, 269] width 210 height 11
type input "1 del valle"
click at [394, 309] on input "0,00" at bounding box center [483, 309] width 210 height 11
type input "7,00"
click at [517, 399] on footer "1 Adicionar ao pedido R$ 7,00" at bounding box center [482, 386] width 250 height 40
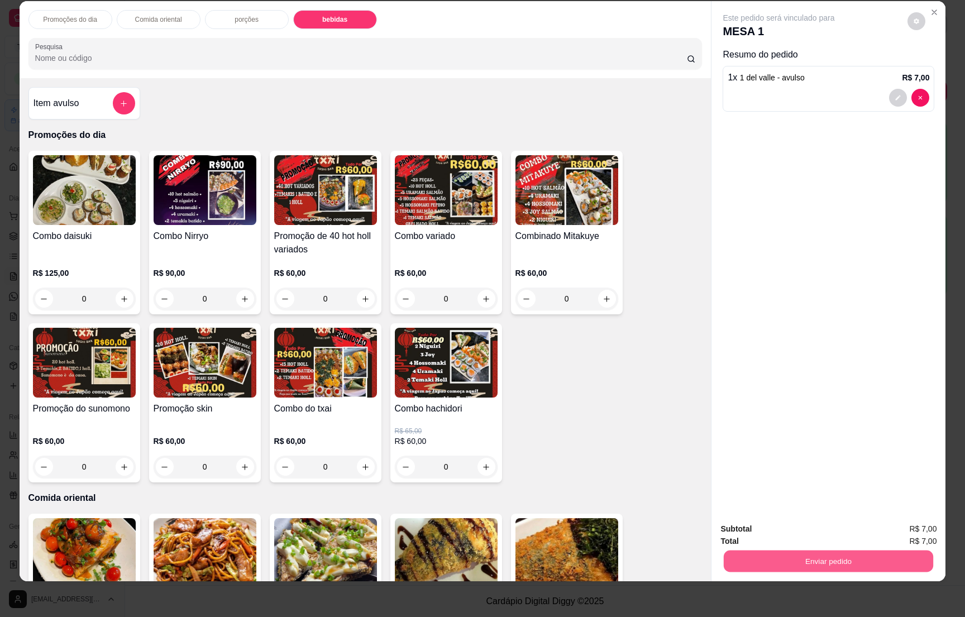
click at [851, 564] on button "Enviar pedido" at bounding box center [828, 561] width 209 height 22
click at [806, 528] on button "Não registrar e enviar pedido" at bounding box center [790, 533] width 116 height 21
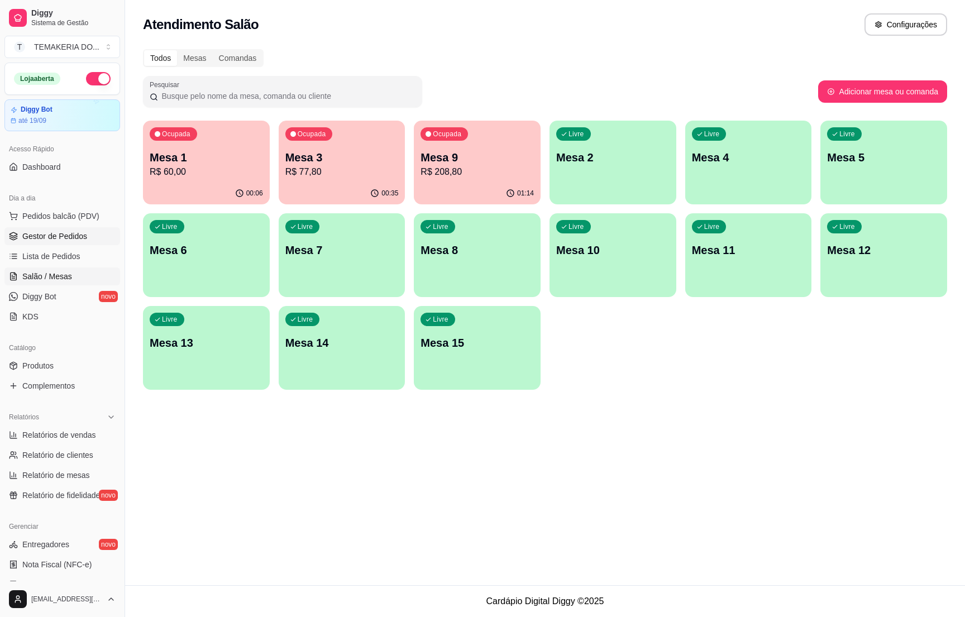
click at [79, 233] on span "Gestor de Pedidos" at bounding box center [54, 236] width 65 height 11
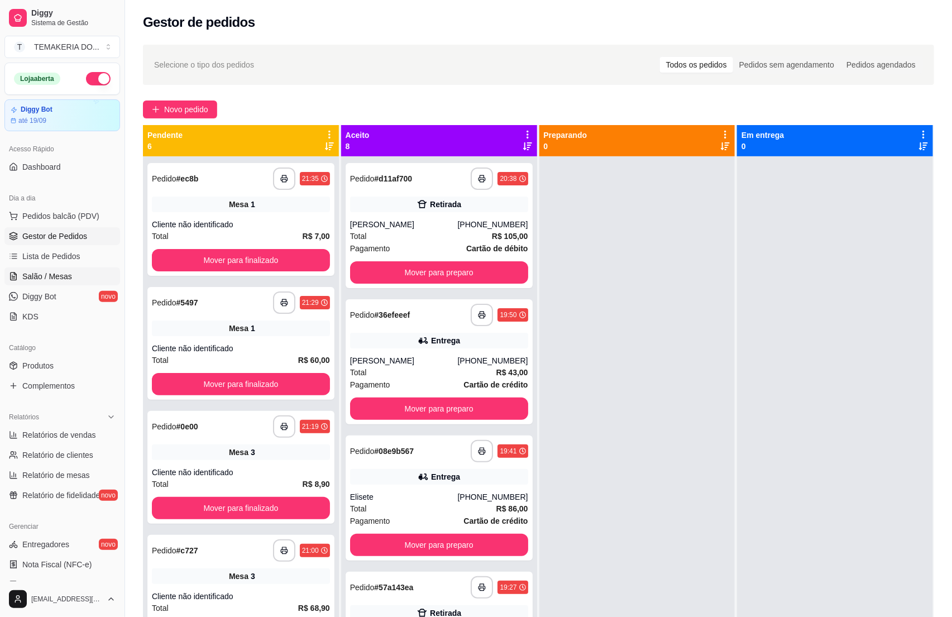
click at [21, 276] on link "Salão / Mesas" at bounding box center [62, 277] width 116 height 18
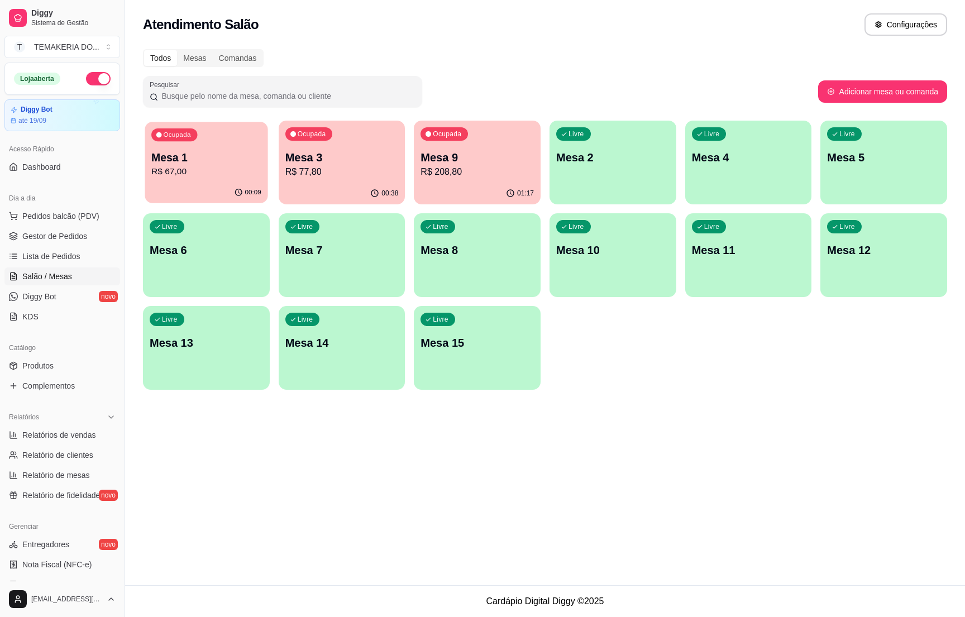
click at [176, 174] on p "R$ 67,00" at bounding box center [206, 171] width 110 height 13
click at [360, 163] on p "Mesa 3" at bounding box center [341, 158] width 113 height 16
click at [476, 187] on div "01:17" at bounding box center [477, 192] width 123 height 21
click at [75, 233] on span "Gestor de Pedidos" at bounding box center [54, 236] width 65 height 11
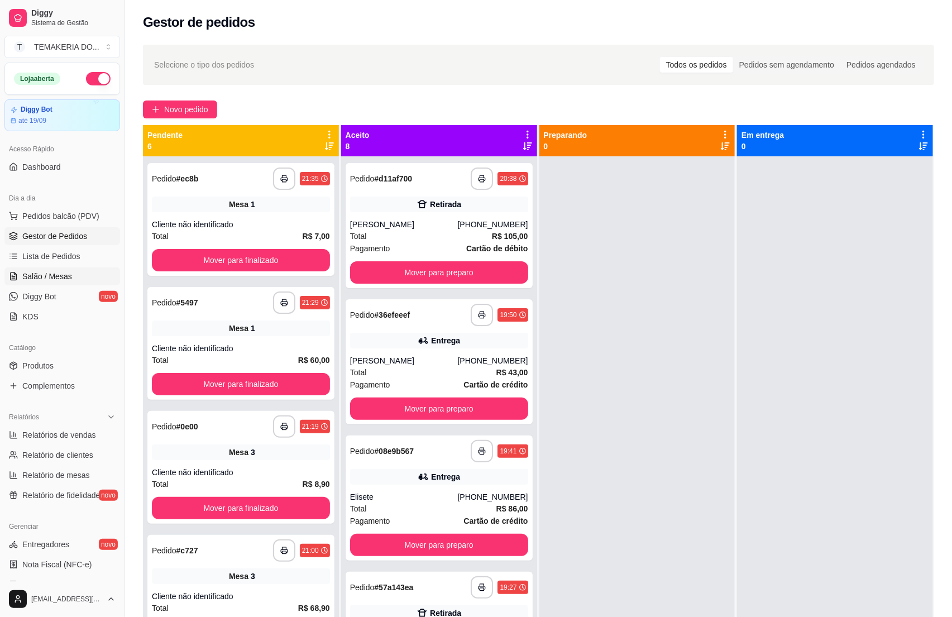
click at [62, 275] on span "Salão / Mesas" at bounding box center [47, 276] width 50 height 11
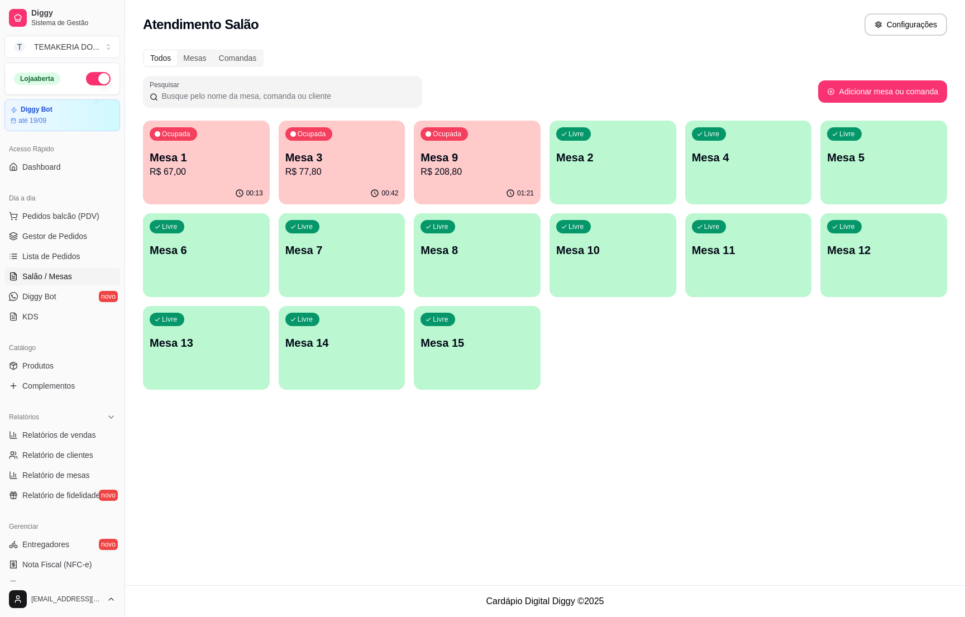
click at [438, 163] on p "Mesa 9" at bounding box center [477, 158] width 113 height 16
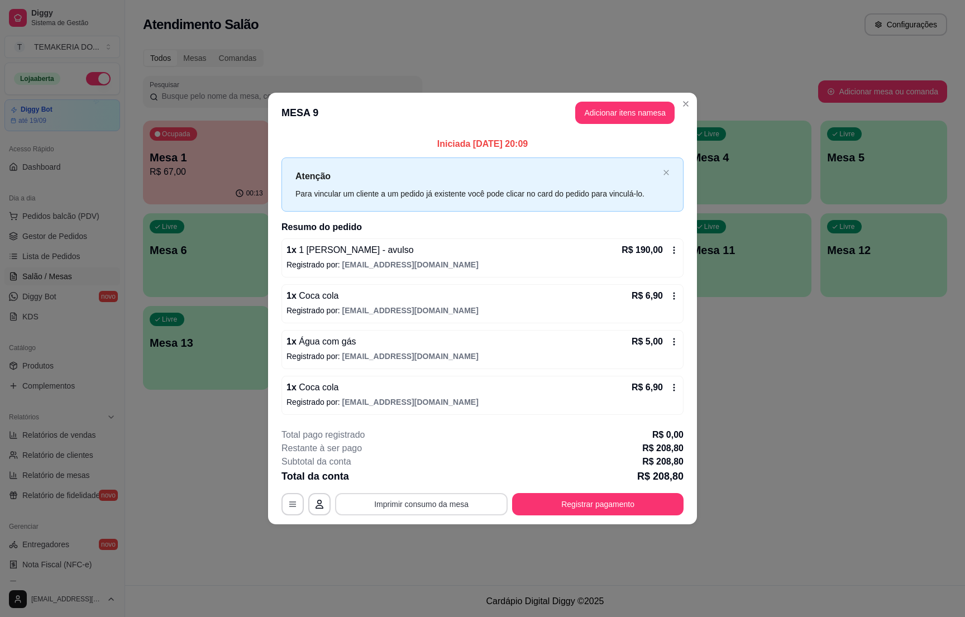
click at [457, 496] on button "Imprimir consumo da mesa" at bounding box center [421, 504] width 173 height 22
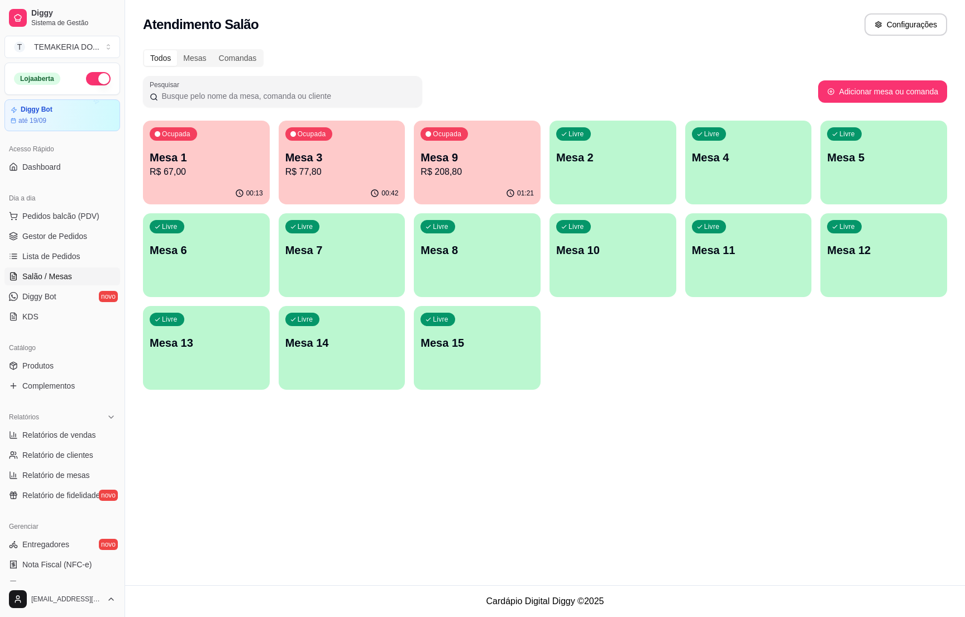
click at [431, 158] on p "Mesa 9" at bounding box center [477, 158] width 113 height 16
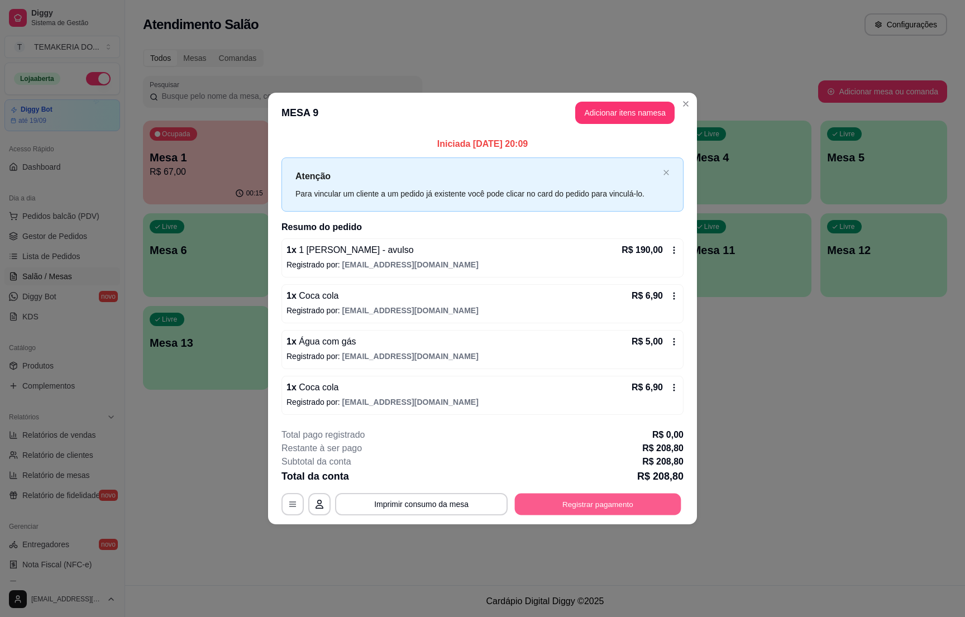
click at [558, 503] on button "Registrar pagamento" at bounding box center [598, 505] width 166 height 22
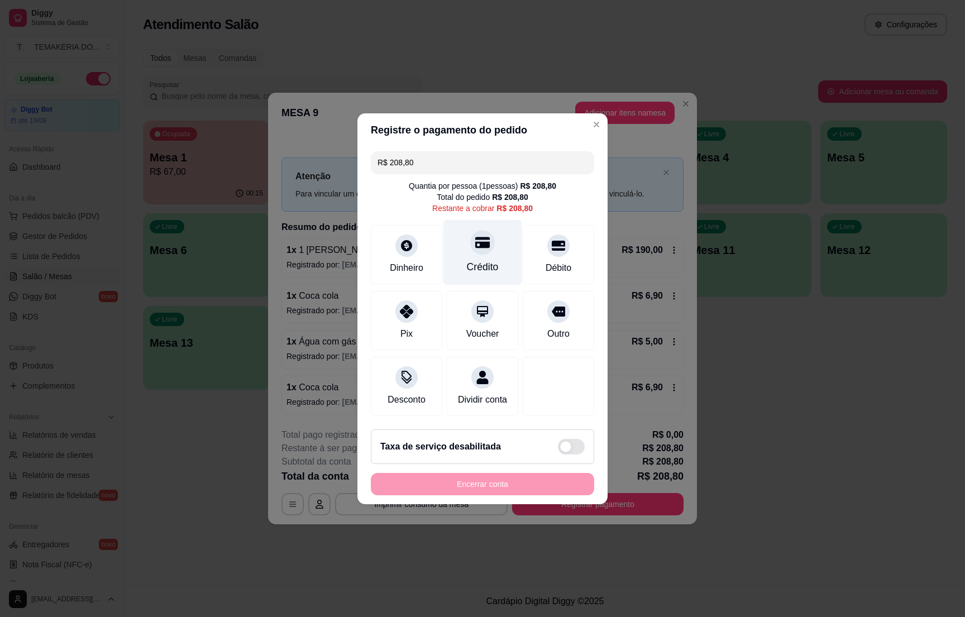
click at [475, 240] on icon at bounding box center [482, 242] width 15 height 15
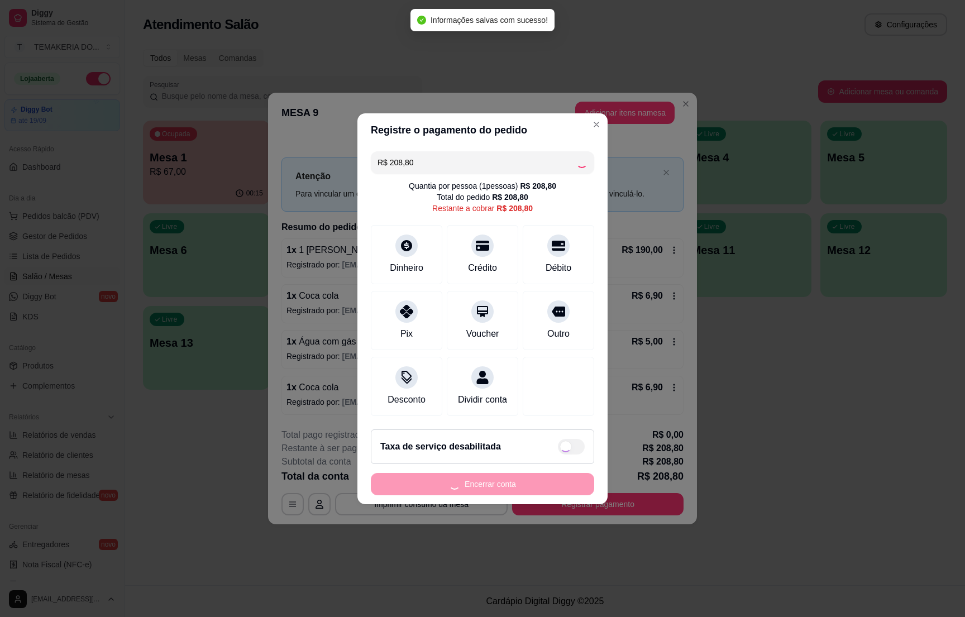
type input "R$ 0,00"
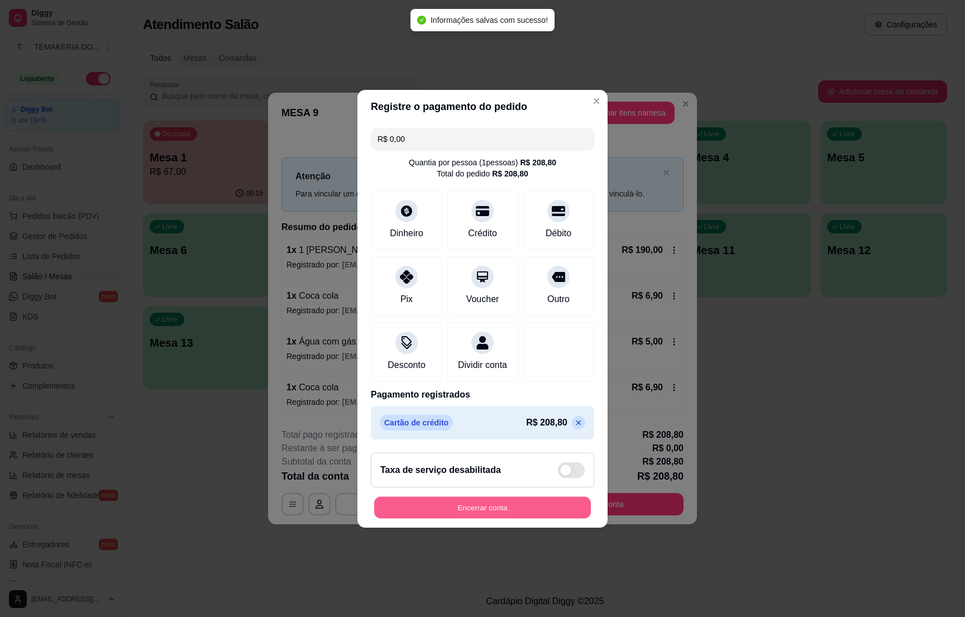
click at [486, 508] on button "Encerrar conta" at bounding box center [482, 507] width 217 height 22
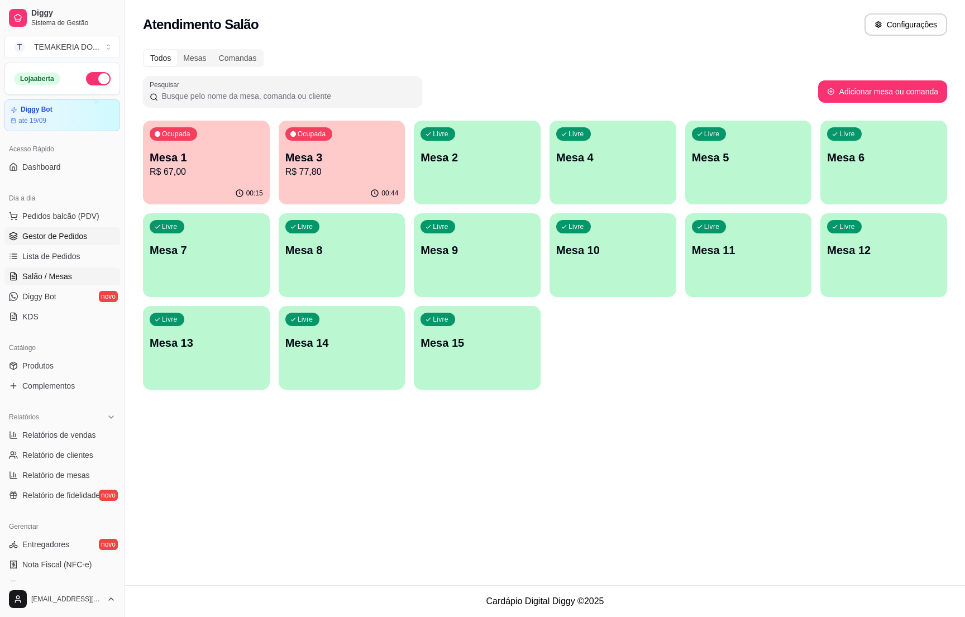
click at [61, 233] on span "Gestor de Pedidos" at bounding box center [54, 236] width 65 height 11
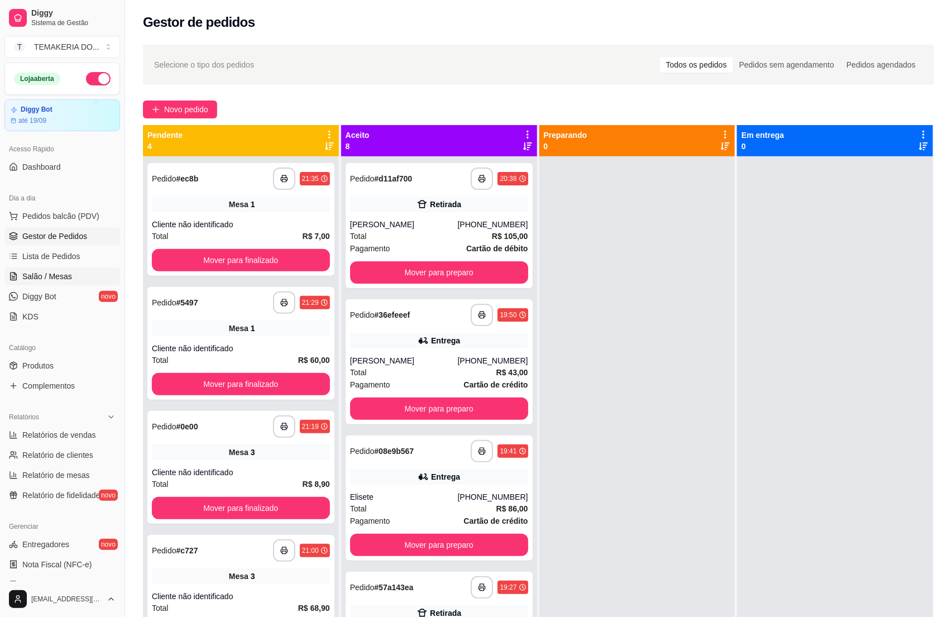
click at [45, 276] on span "Salão / Mesas" at bounding box center [47, 276] width 50 height 11
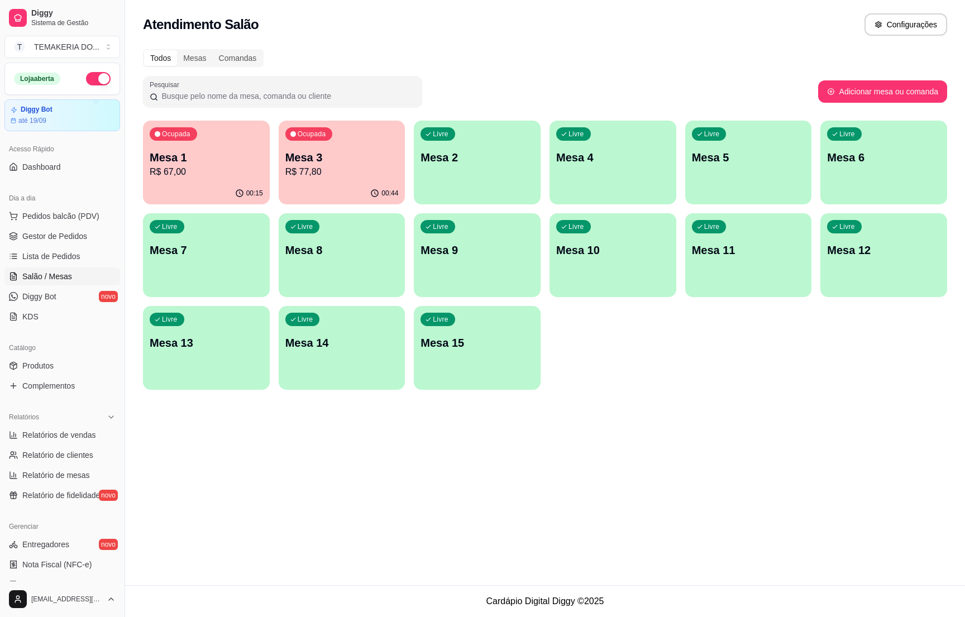
click at [191, 180] on div "Ocupada Mesa 1 R$ 67,00" at bounding box center [206, 152] width 127 height 62
click at [332, 173] on p "R$ 77,80" at bounding box center [342, 171] width 110 height 13
click at [56, 238] on span "Gestor de Pedidos" at bounding box center [54, 236] width 65 height 11
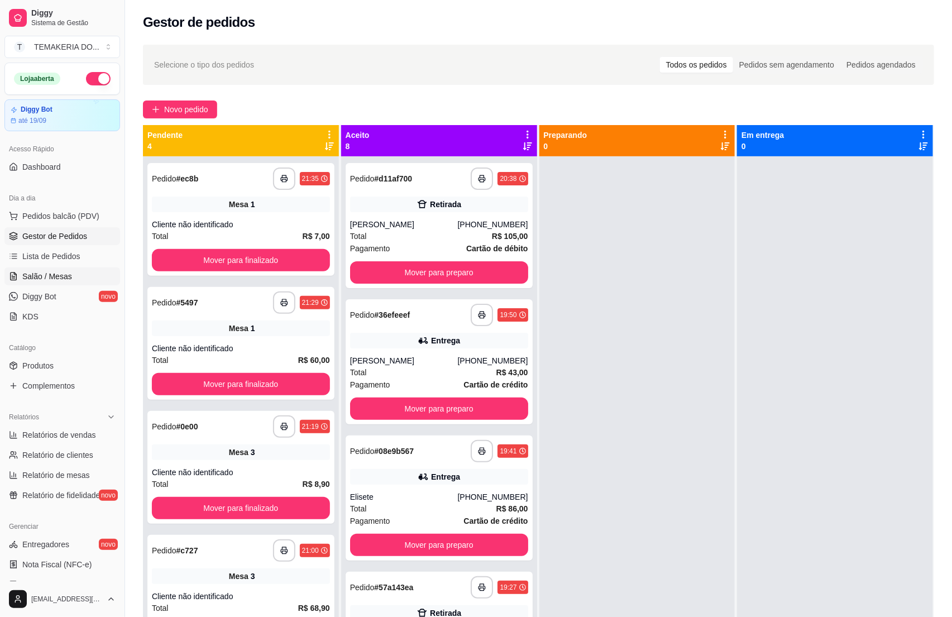
click at [49, 279] on span "Salão / Mesas" at bounding box center [47, 276] width 50 height 11
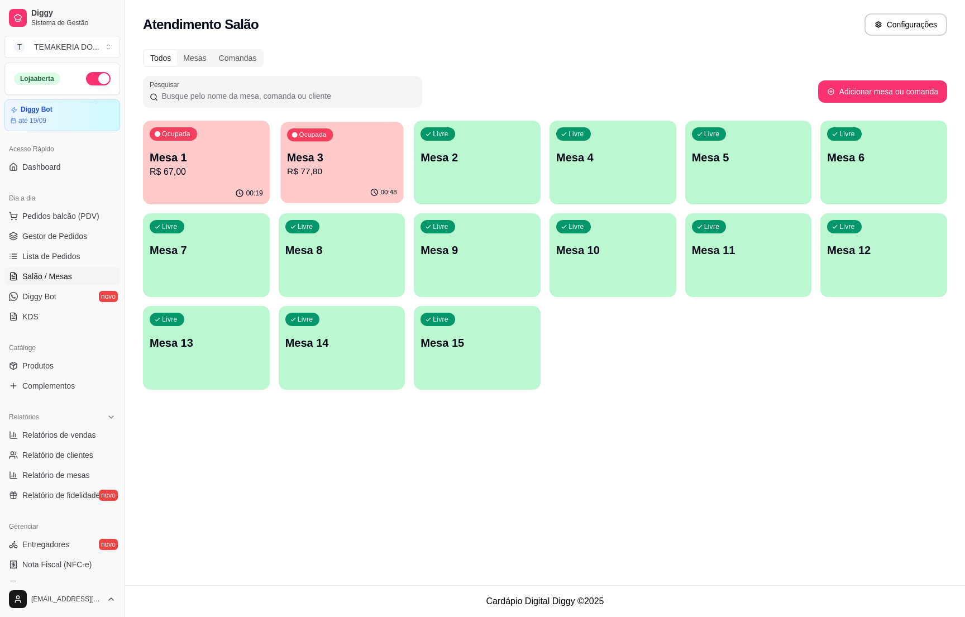
click at [349, 158] on p "Mesa 3" at bounding box center [342, 157] width 110 height 15
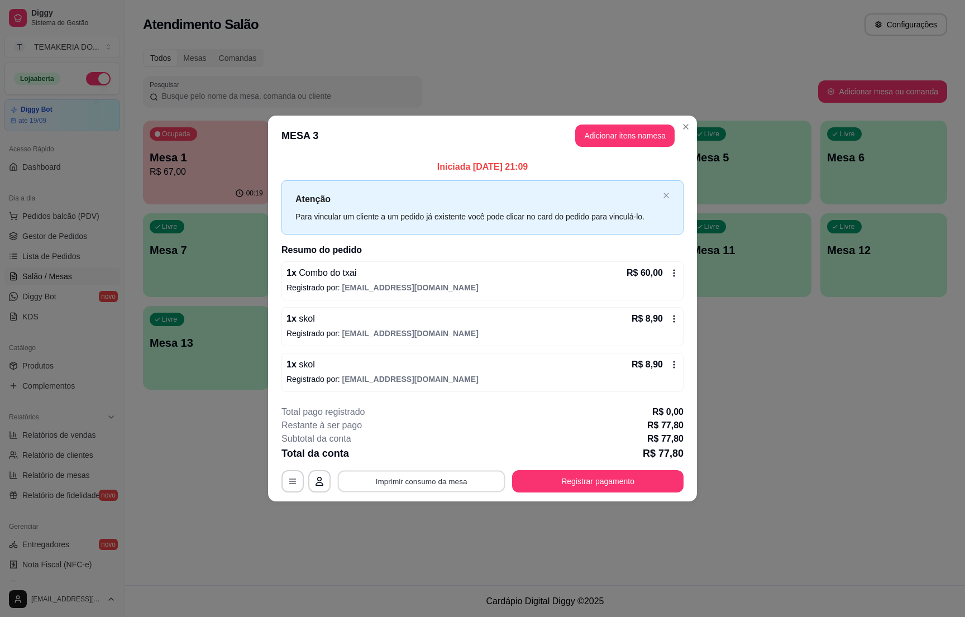
click at [434, 486] on button "Imprimir consumo da mesa" at bounding box center [422, 482] width 168 height 22
click at [662, 483] on button "Registrar pagamento" at bounding box center [597, 481] width 171 height 22
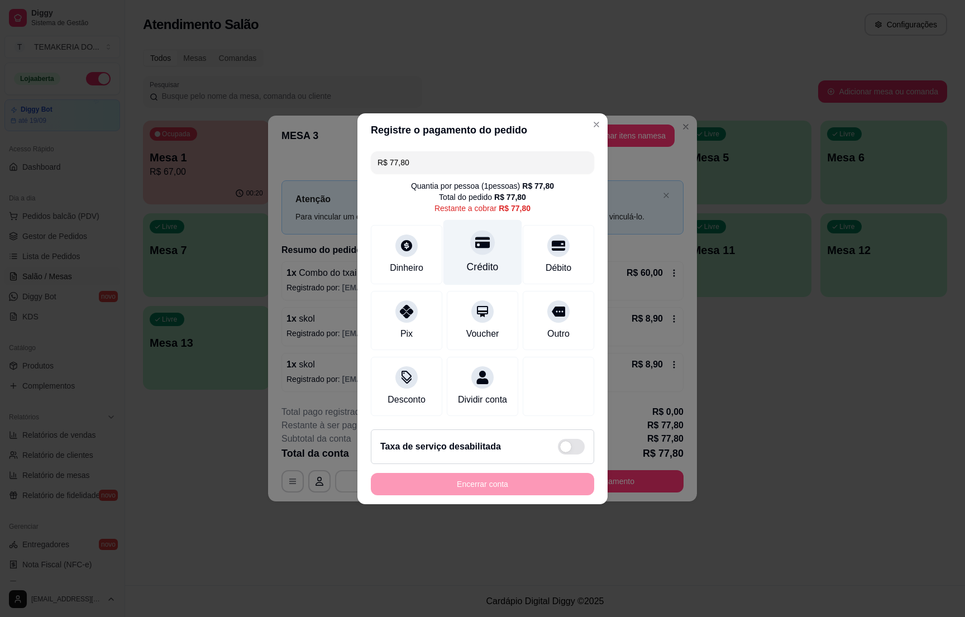
click at [476, 240] on icon at bounding box center [482, 242] width 15 height 11
type input "R$ 0,00"
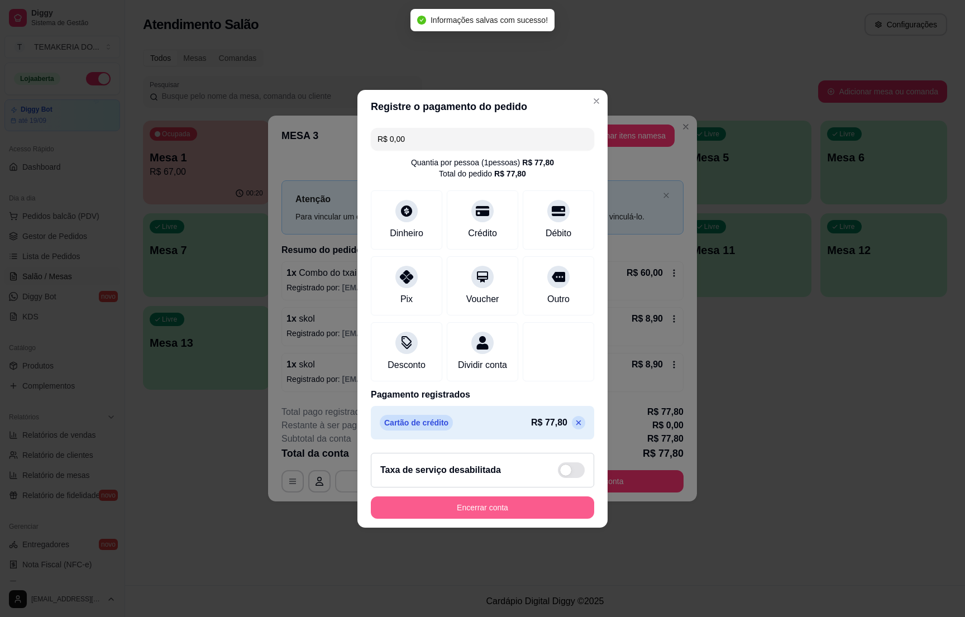
click at [481, 509] on button "Encerrar conta" at bounding box center [482, 507] width 223 height 22
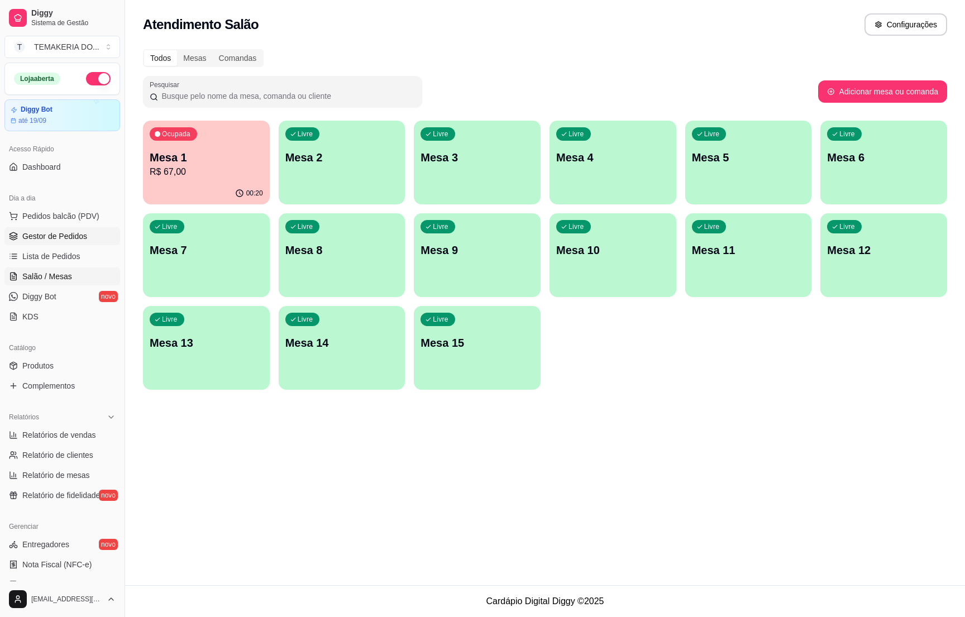
click at [86, 238] on link "Gestor de Pedidos" at bounding box center [62, 236] width 116 height 18
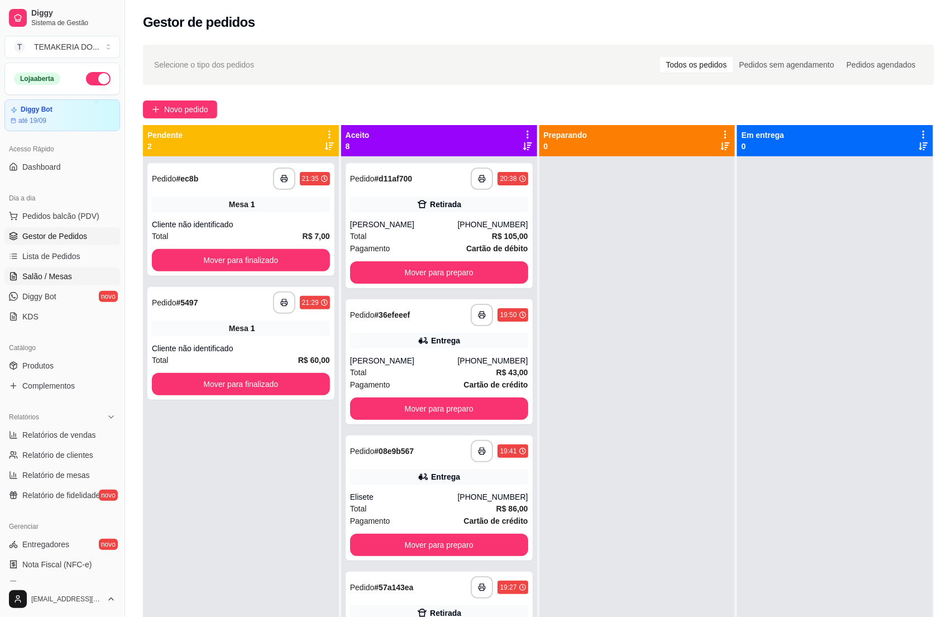
click at [42, 278] on span "Salão / Mesas" at bounding box center [47, 276] width 50 height 11
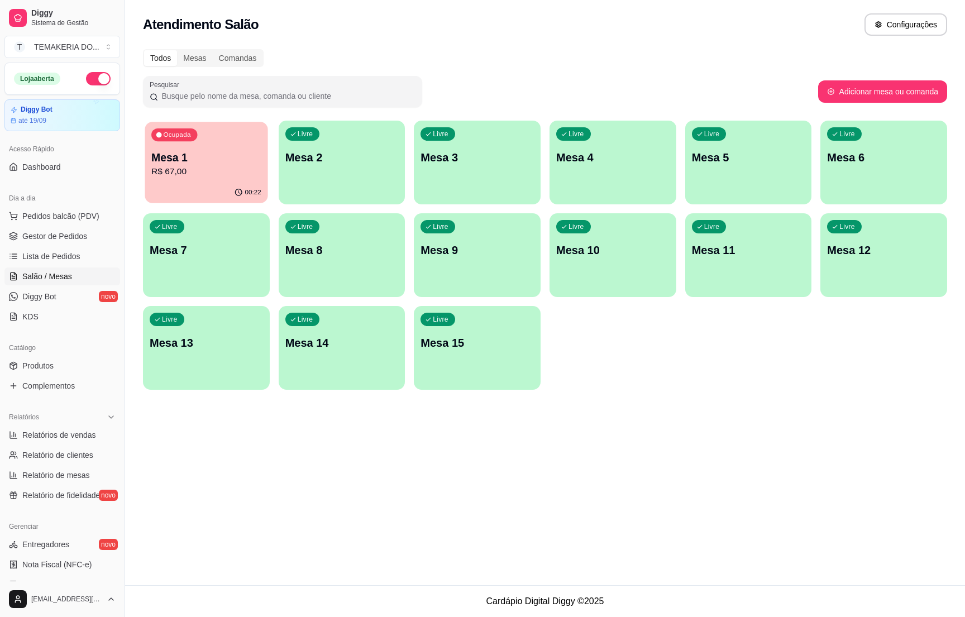
click at [204, 146] on div "Ocupada Mesa 1 R$ 67,00" at bounding box center [206, 152] width 123 height 60
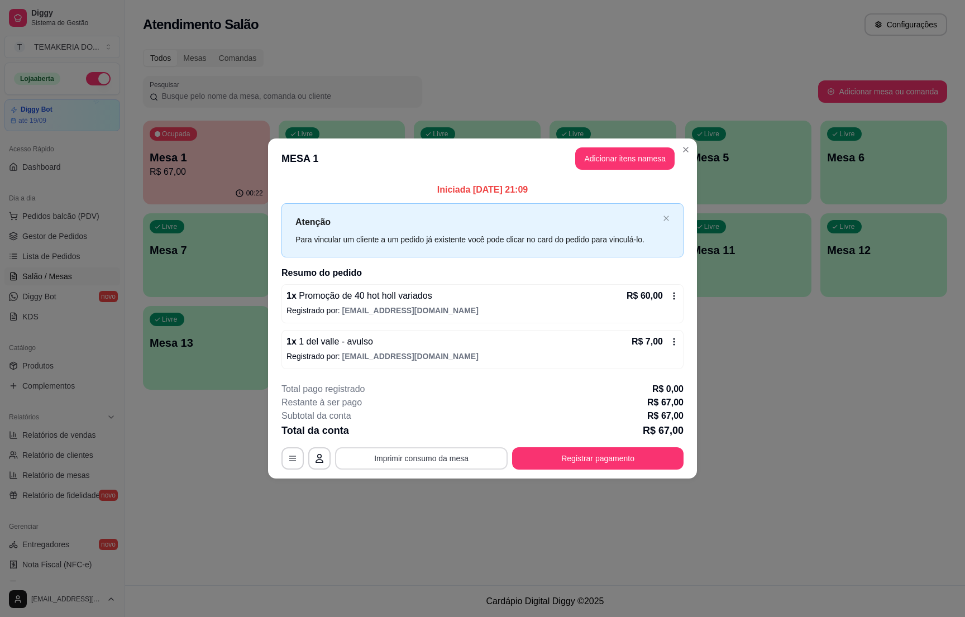
click at [417, 459] on button "Imprimir consumo da mesa" at bounding box center [421, 458] width 173 height 22
click at [595, 460] on button "Registrar pagamento" at bounding box center [598, 459] width 166 height 22
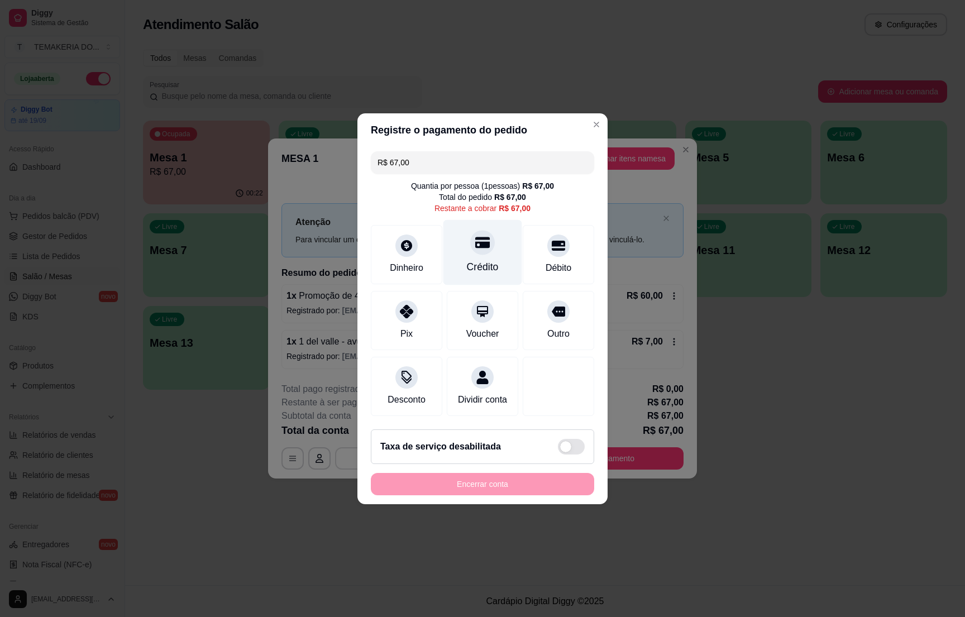
click at [484, 260] on div "Crédito" at bounding box center [483, 267] width 32 height 15
click at [484, 247] on div "Crédito" at bounding box center [482, 251] width 79 height 65
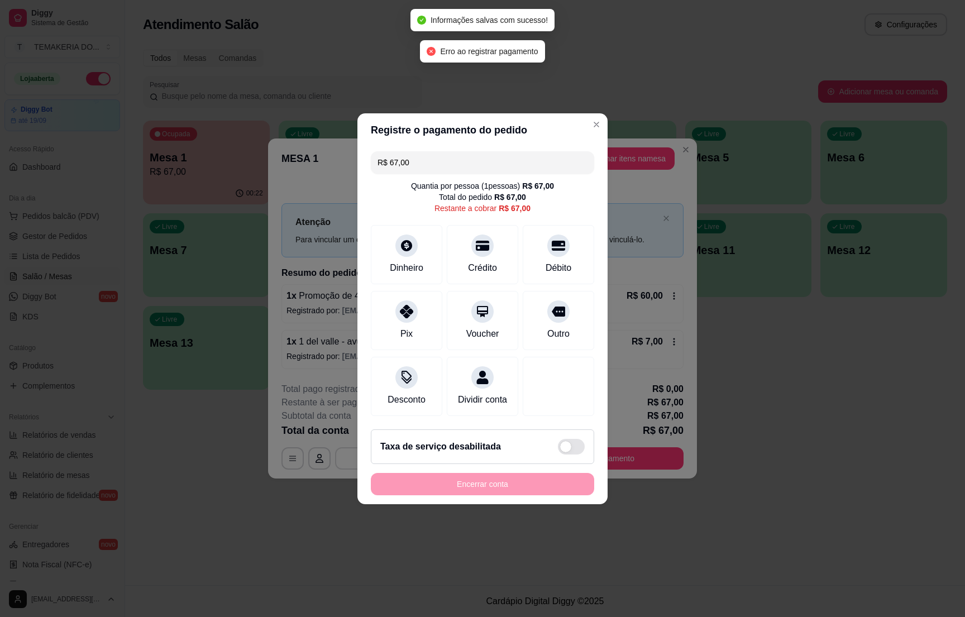
type input "R$ 0,00"
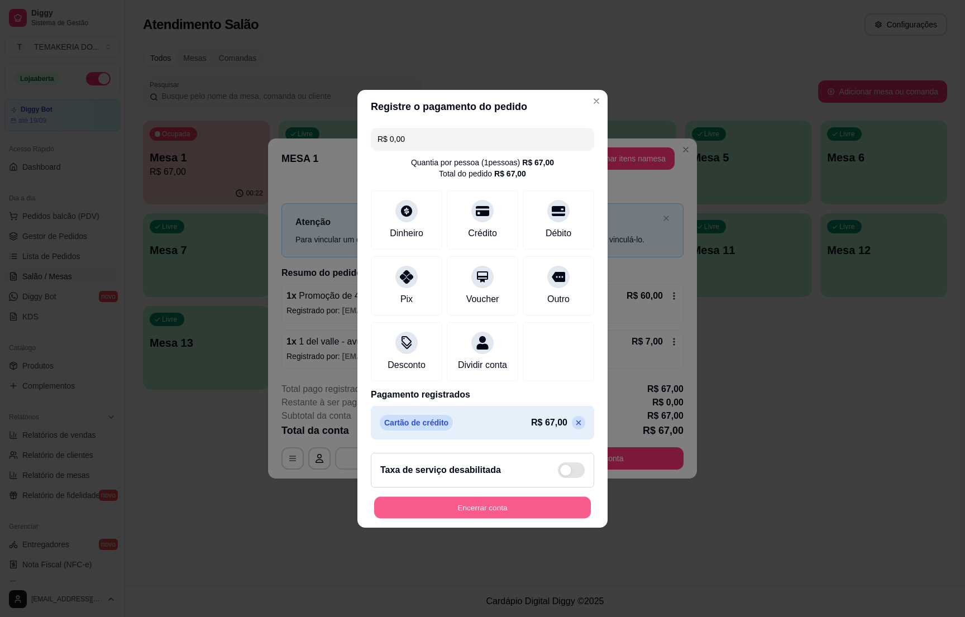
click at [484, 515] on button "Encerrar conta" at bounding box center [482, 507] width 217 height 22
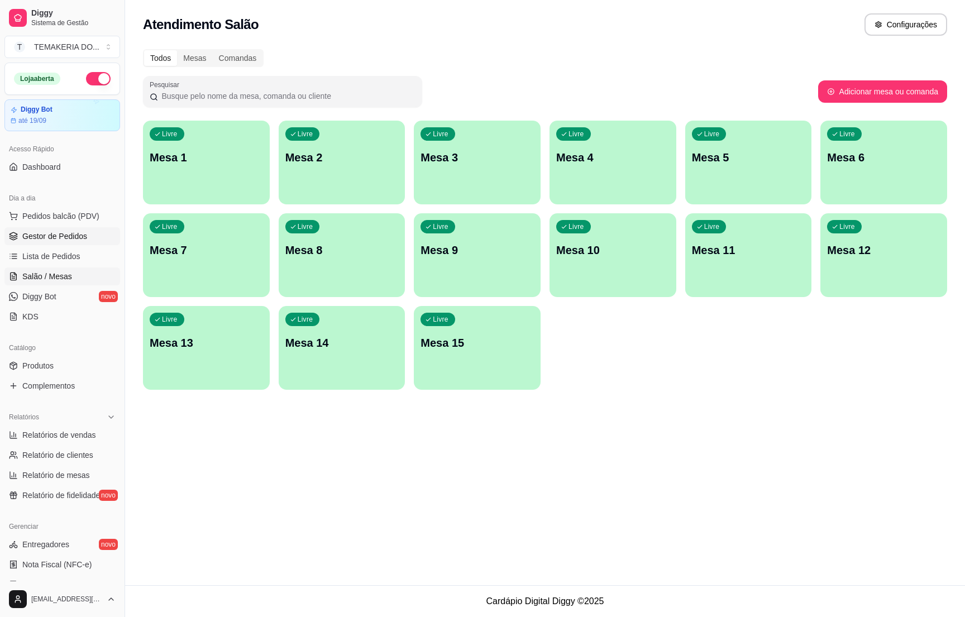
click at [79, 228] on link "Gestor de Pedidos" at bounding box center [62, 236] width 116 height 18
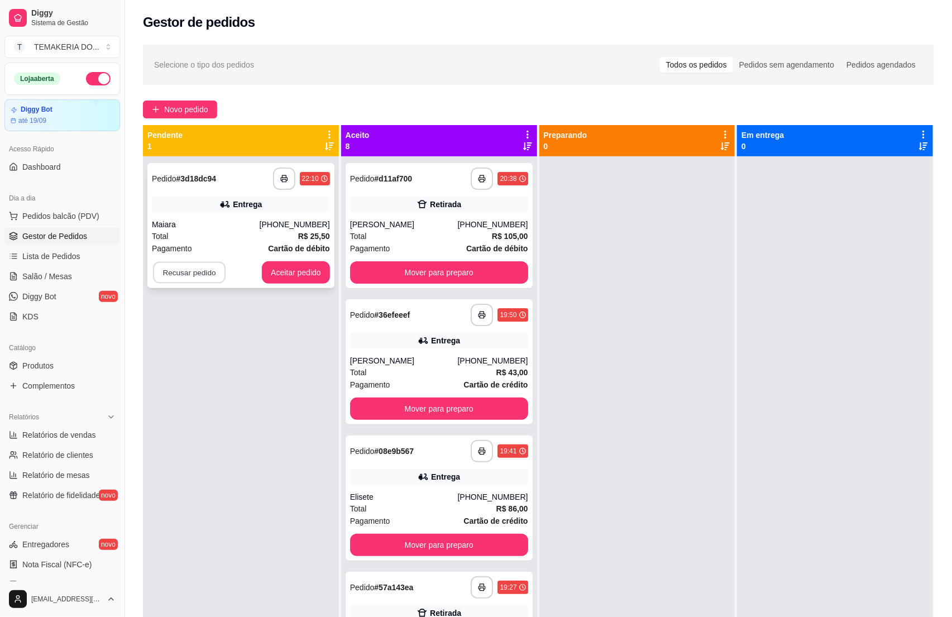
click at [183, 265] on button "Recusar pedido" at bounding box center [189, 273] width 73 height 22
click at [218, 237] on button "Sim" at bounding box center [219, 244] width 45 height 22
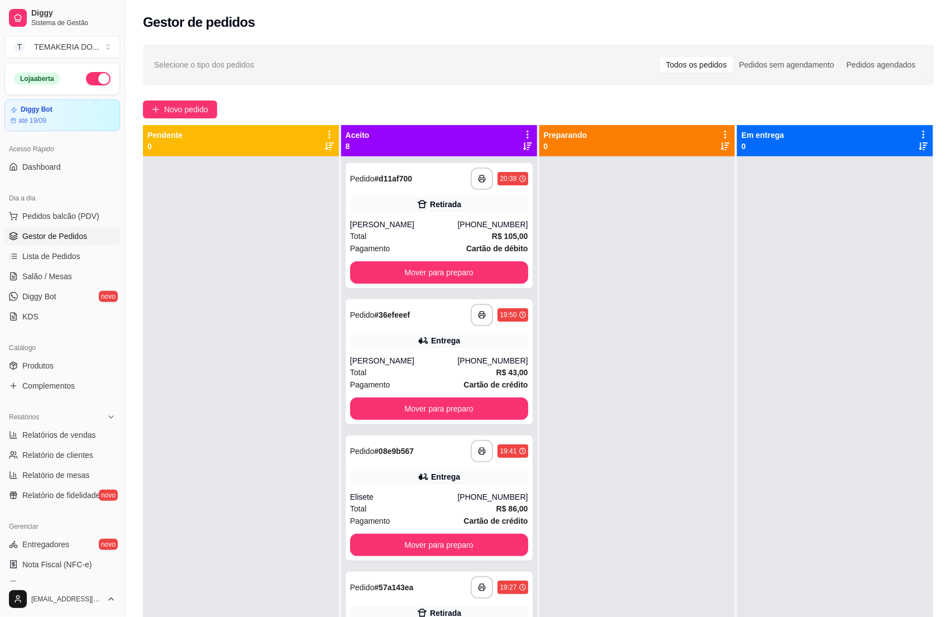
click at [86, 82] on button "button" at bounding box center [98, 78] width 25 height 13
